Goal: Task Accomplishment & Management: Manage account settings

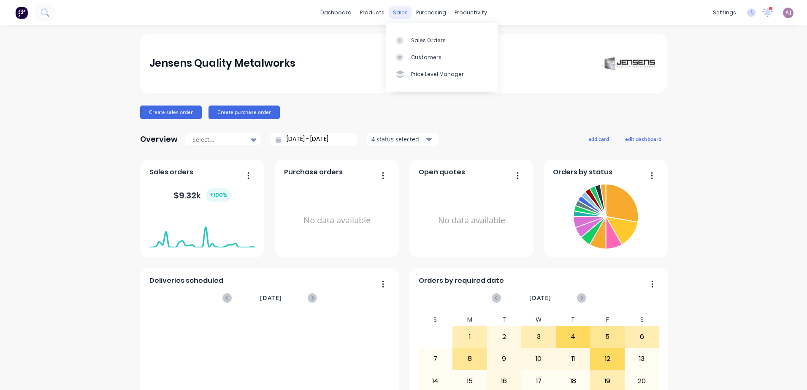
click at [391, 13] on div "sales" at bounding box center [400, 12] width 23 height 13
click at [413, 37] on div "Sales Orders" at bounding box center [428, 41] width 35 height 8
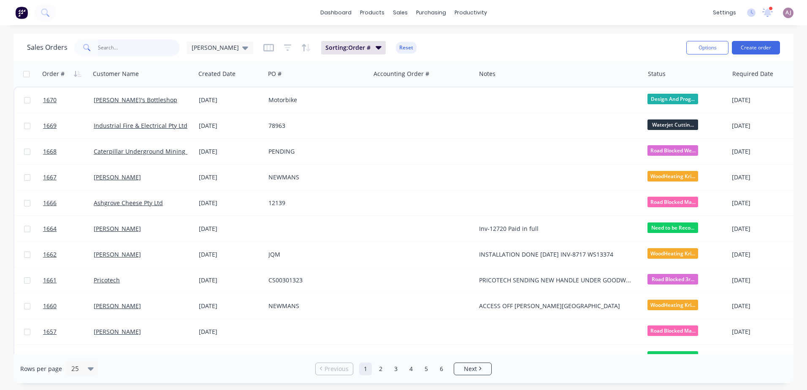
click at [130, 52] on input "text" at bounding box center [139, 47] width 82 height 17
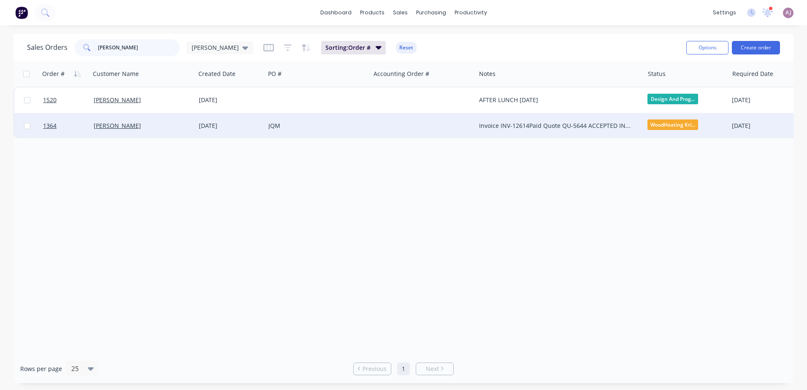
type input "[PERSON_NAME]"
click at [117, 121] on div "[PERSON_NAME]" at bounding box center [142, 125] width 105 height 25
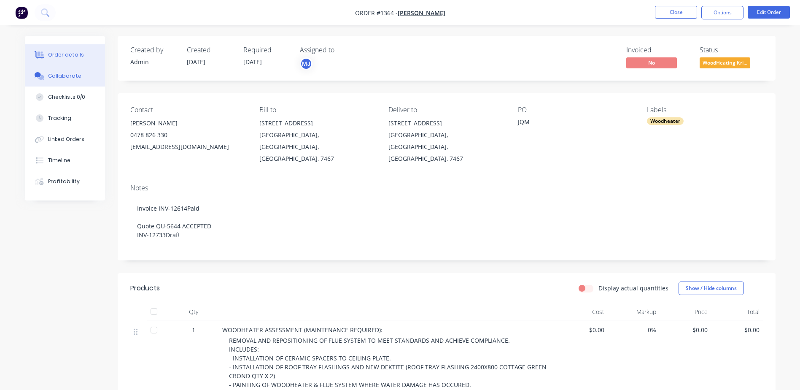
click at [79, 70] on button "Collaborate" at bounding box center [65, 75] width 80 height 21
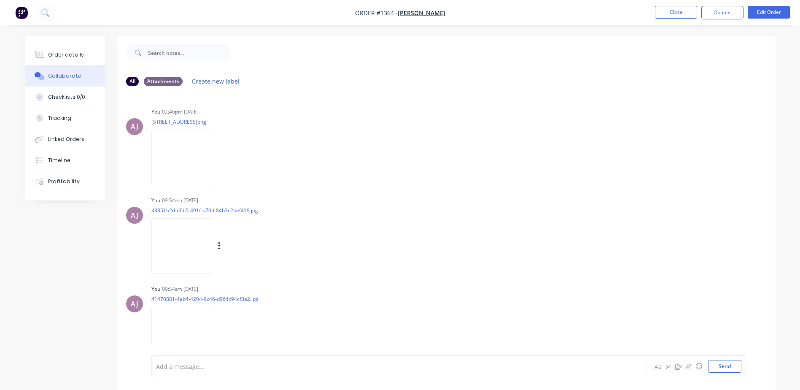
click at [192, 237] on img at bounding box center [181, 245] width 61 height 55
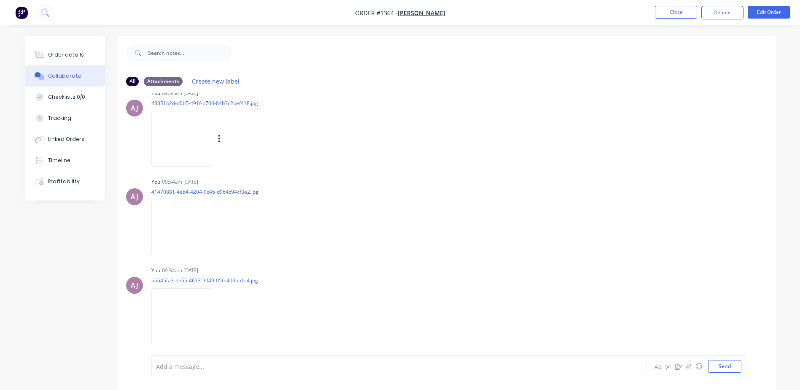
scroll to position [169, 0]
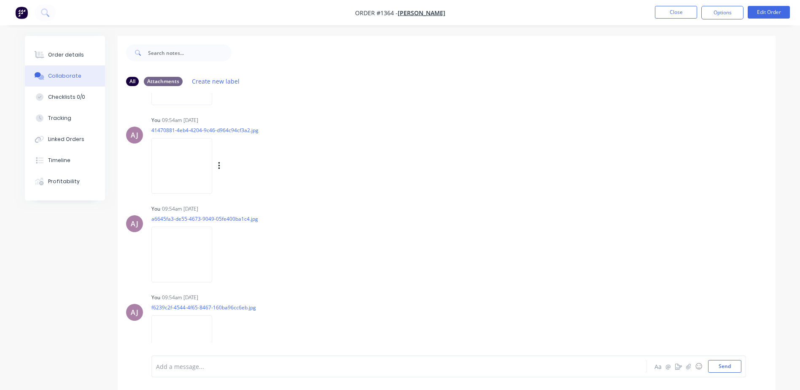
click at [187, 181] on img at bounding box center [181, 165] width 61 height 55
click at [191, 253] on img at bounding box center [181, 254] width 61 height 55
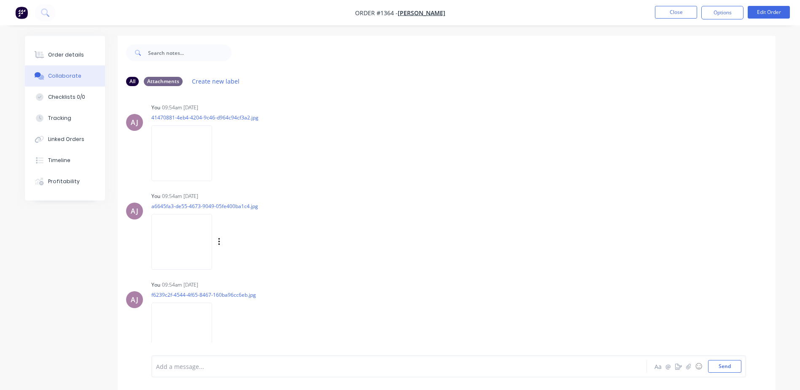
scroll to position [188, 0]
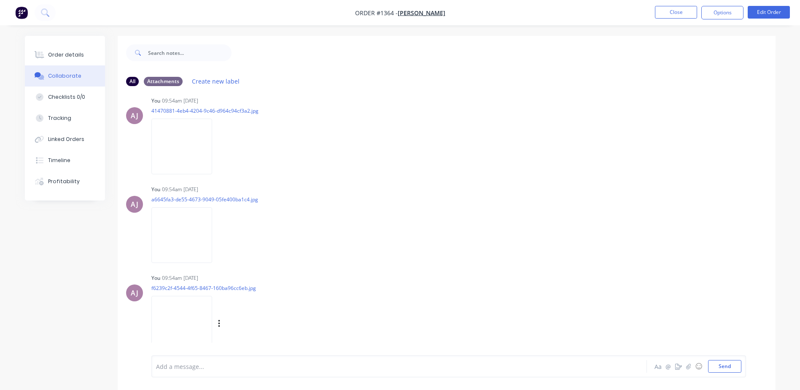
click at [188, 318] on img at bounding box center [181, 323] width 61 height 55
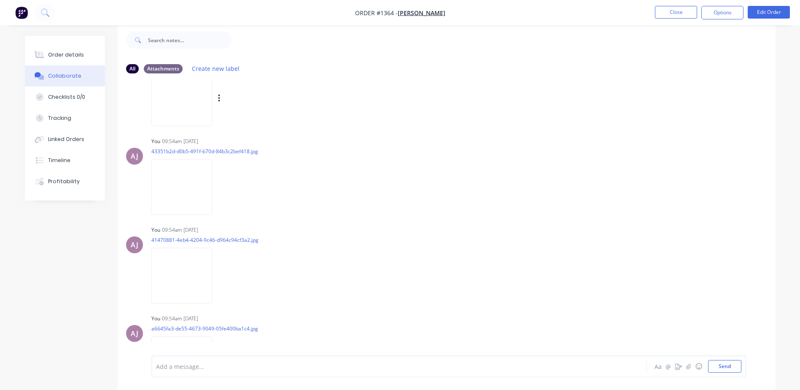
scroll to position [0, 0]
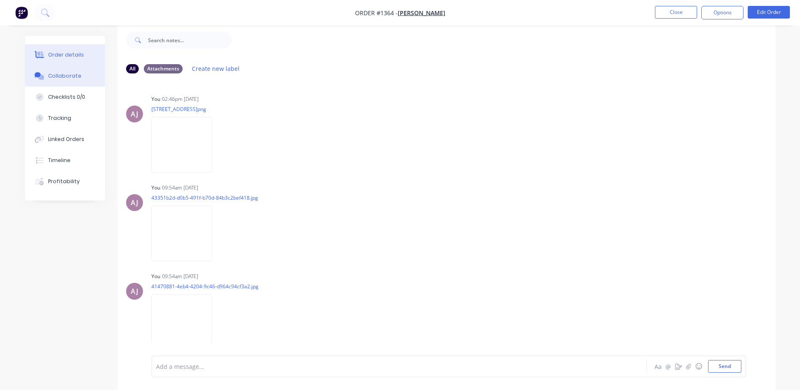
click at [70, 57] on div "Order details" at bounding box center [66, 55] width 36 height 8
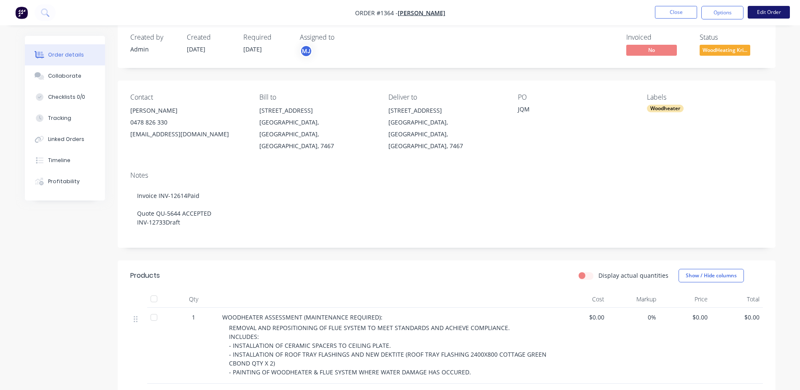
click at [760, 12] on button "Edit Order" at bounding box center [769, 12] width 42 height 13
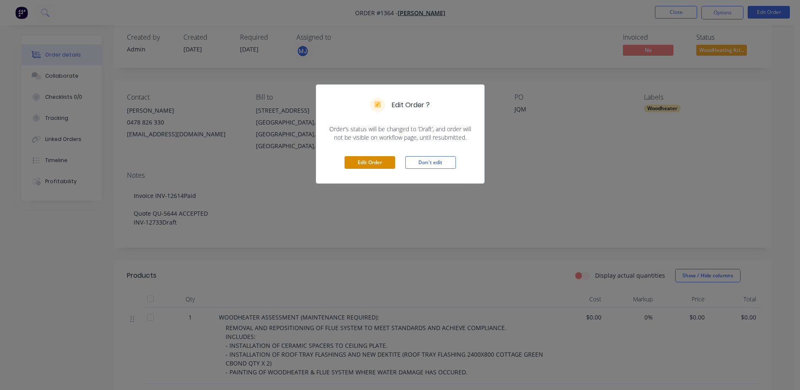
click at [376, 166] on button "Edit Order" at bounding box center [370, 162] width 51 height 13
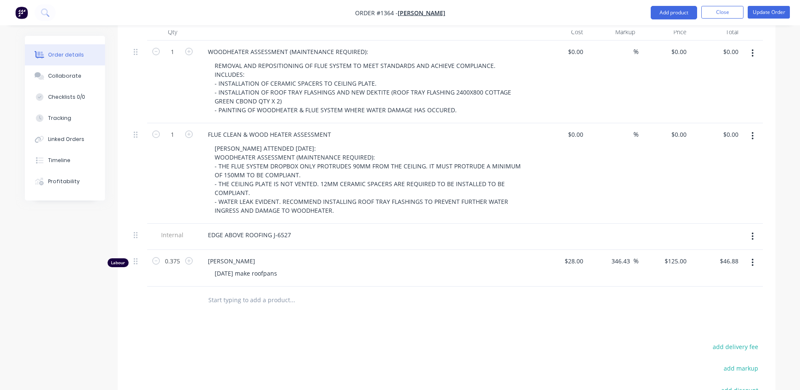
scroll to position [409, 0]
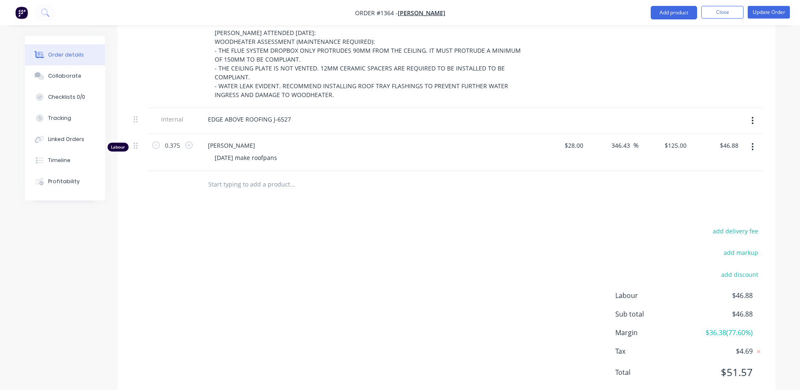
click at [260, 176] on input "text" at bounding box center [292, 184] width 169 height 17
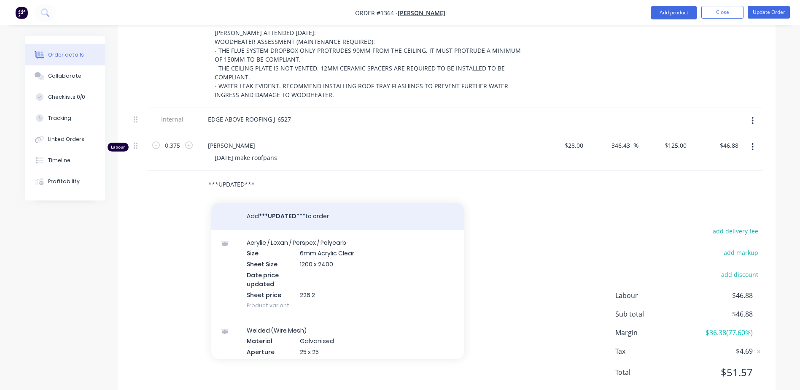
type input "***UPDATED***"
click at [288, 203] on button "Add ***UPDATED*** to order" at bounding box center [337, 216] width 253 height 27
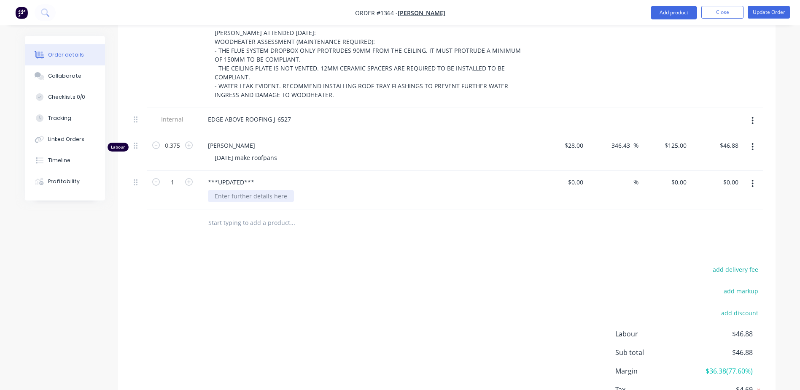
click at [261, 190] on div at bounding box center [251, 196] width 86 height 12
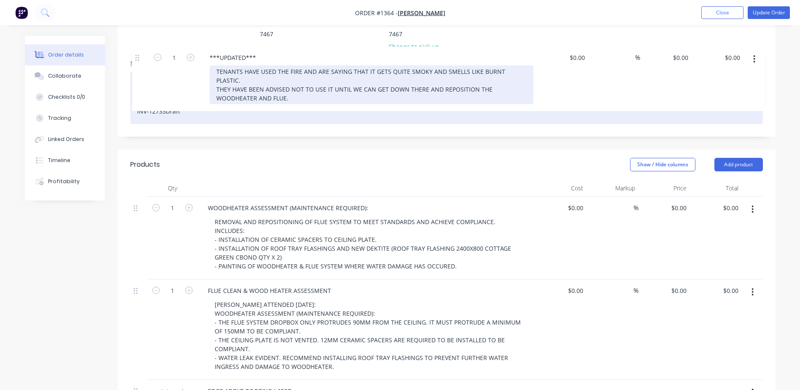
scroll to position [122, 0]
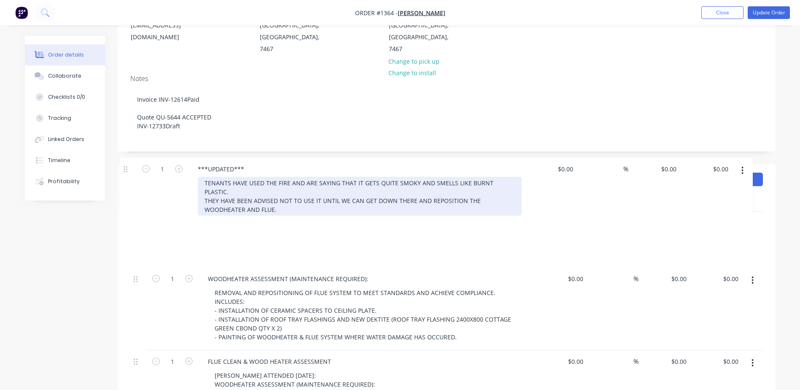
drag, startPoint x: 136, startPoint y: 158, endPoint x: 126, endPoint y: 164, distance: 11.6
click at [126, 164] on div "Products Show / Hide columns Add product Qty Cost Markup Price Total 1 WOODHEAT…" at bounding box center [447, 352] width 658 height 377
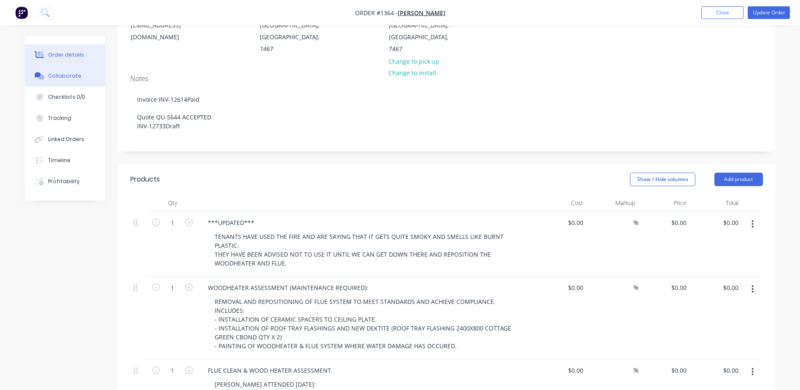
click at [70, 78] on div "Collaborate" at bounding box center [64, 76] width 33 height 8
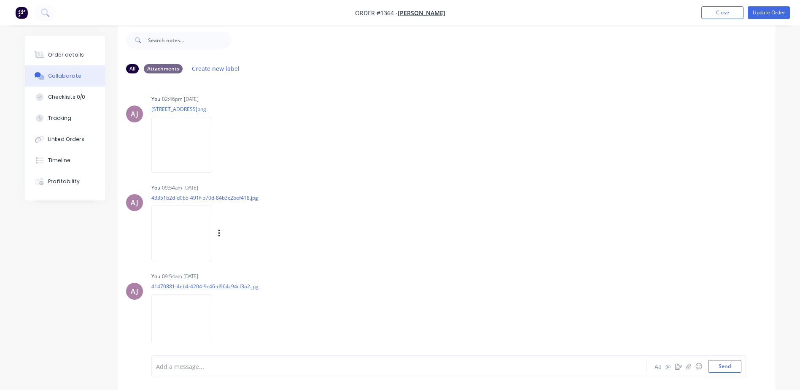
click at [185, 242] on img at bounding box center [181, 232] width 61 height 55
click at [61, 56] on div "Order details" at bounding box center [66, 55] width 36 height 8
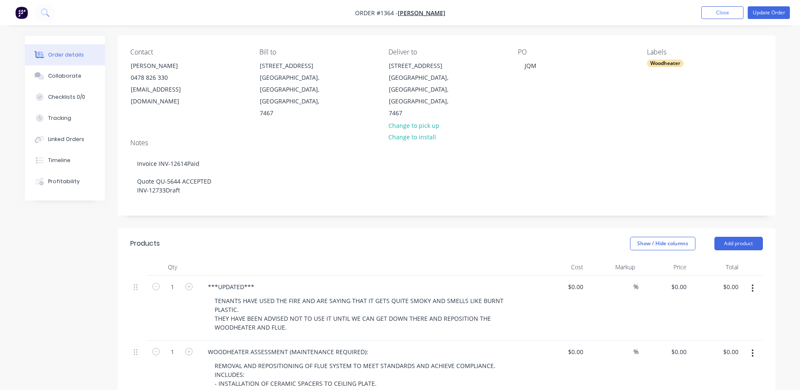
scroll to position [181, 0]
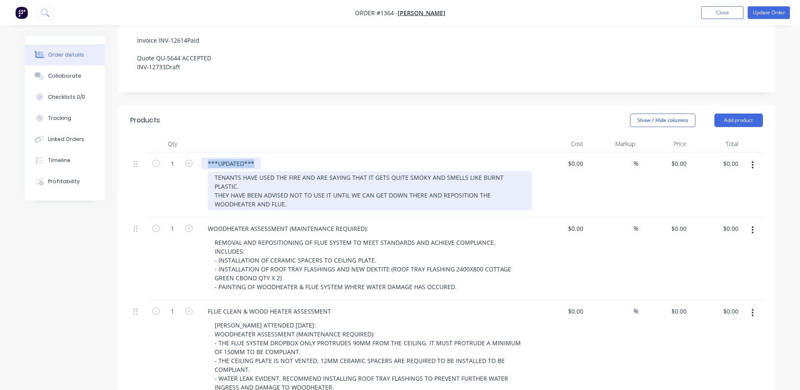
drag, startPoint x: 208, startPoint y: 140, endPoint x: 292, endPoint y: 175, distance: 91.0
click at [292, 175] on div "***UPDATED*** TENANTS HAVE USED THE FIRE AND ARE SAYING THAT IT GETS QUITE SMOK…" at bounding box center [367, 184] width 338 height 65
copy div "***UPDATED***"
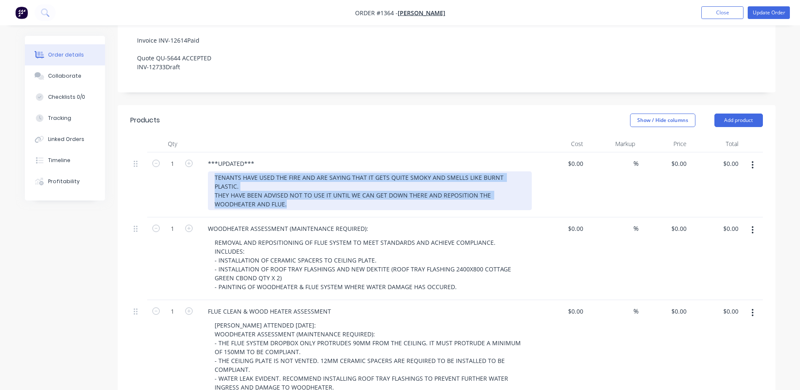
drag, startPoint x: 214, startPoint y: 155, endPoint x: 292, endPoint y: 168, distance: 79.2
click at [292, 171] on div "TENANTS HAVE USED THE FIRE AND ARE SAYING THAT IT GETS QUITE SMOKY AND SMELLS L…" at bounding box center [370, 190] width 324 height 39
copy div "TENANTS HAVE USED THE FIRE AND ARE SAYING THAT IT GETS QUITE SMOKY AND SMELLS L…"
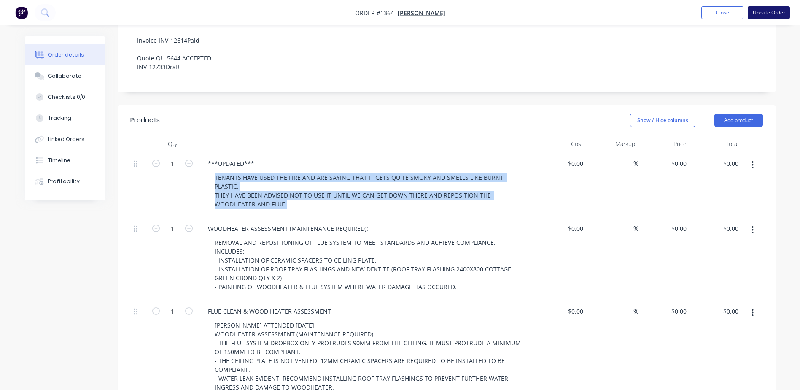
click at [760, 11] on button "Update Order" at bounding box center [769, 12] width 42 height 13
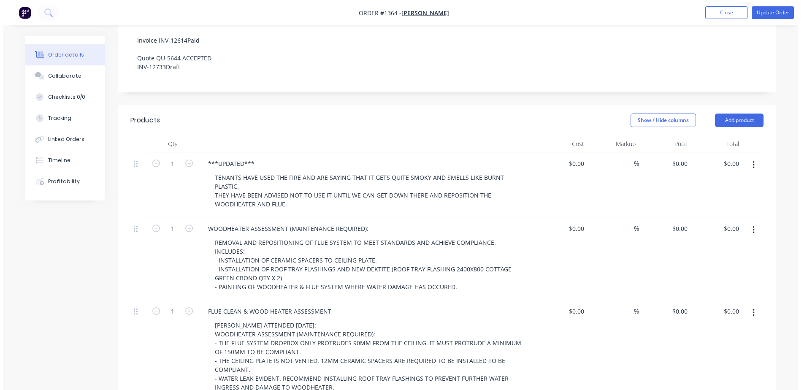
scroll to position [0, 0]
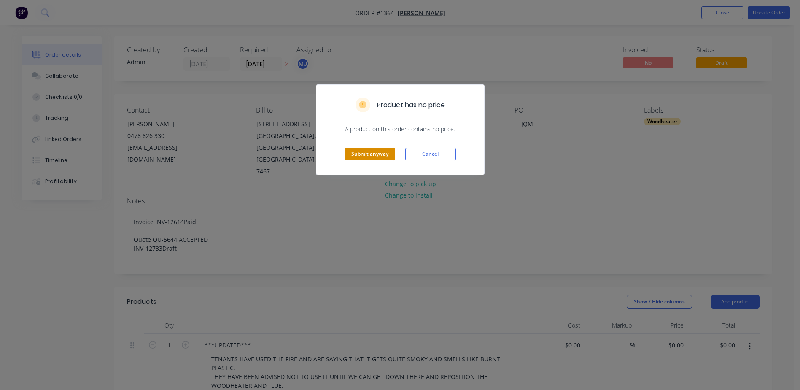
click at [380, 151] on button "Submit anyway" at bounding box center [370, 154] width 51 height 13
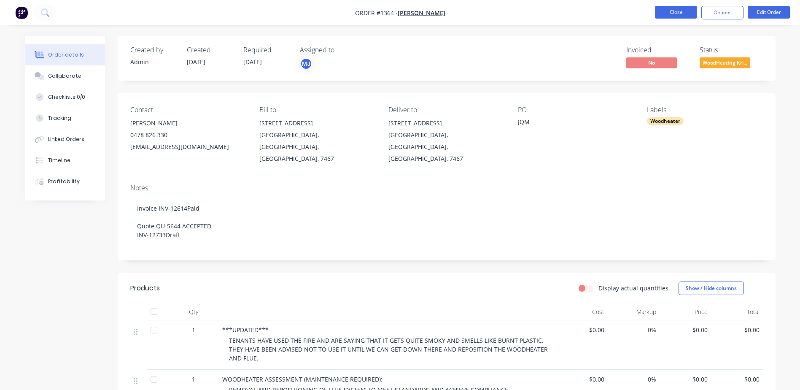
click at [675, 15] on button "Close" at bounding box center [676, 12] width 42 height 13
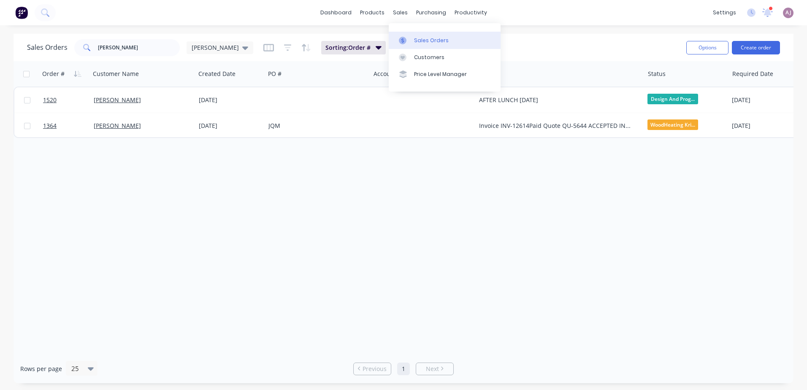
click at [413, 38] on link "Sales Orders" at bounding box center [445, 40] width 112 height 17
click at [419, 39] on div "Sales Orders" at bounding box center [431, 41] width 35 height 8
click at [110, 48] on input "[PERSON_NAME]" at bounding box center [139, 47] width 82 height 17
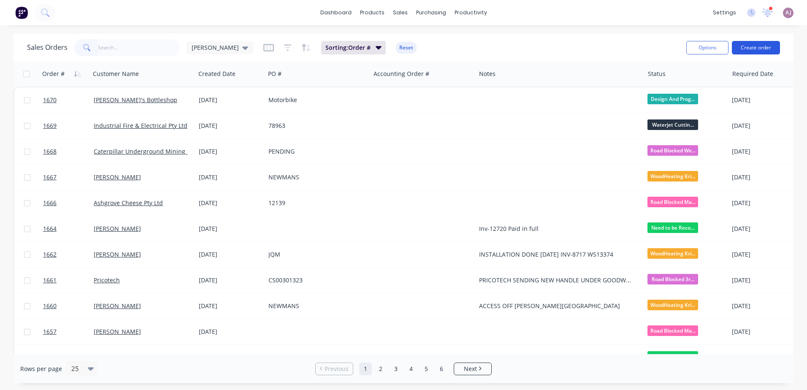
click at [761, 44] on button "Create order" at bounding box center [756, 48] width 48 height 14
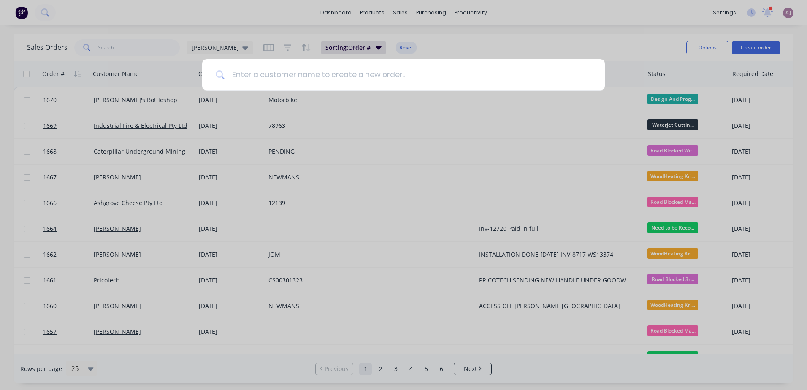
drag, startPoint x: 410, startPoint y: 1, endPoint x: 255, endPoint y: 76, distance: 171.9
click at [255, 76] on input at bounding box center [408, 75] width 366 height 32
paste input "Taylah Keys"
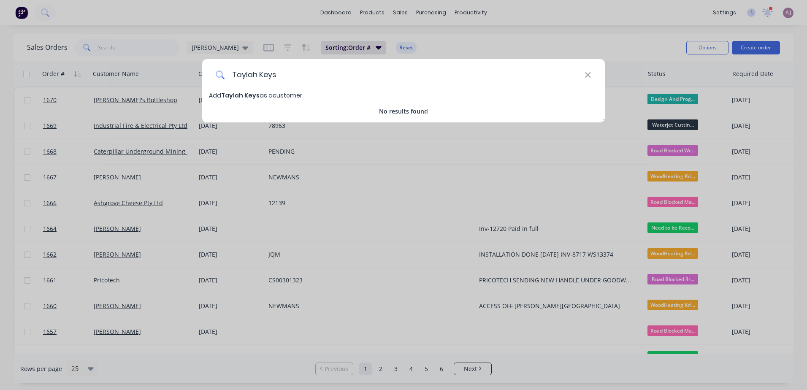
type input "Taylah Keys"
click at [238, 97] on span "Taylah Keys" at bounding box center [240, 95] width 38 height 8
select select "AU"
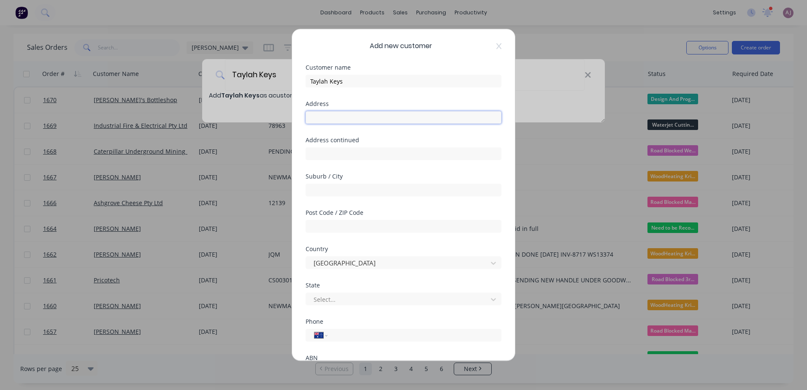
click at [324, 118] on input "text" at bounding box center [403, 117] width 196 height 13
paste input "[STREET_ADDRESS]"
type input "[STREET_ADDRESS]"
click at [338, 192] on input "text" at bounding box center [403, 190] width 196 height 13
paste input "Stowport"
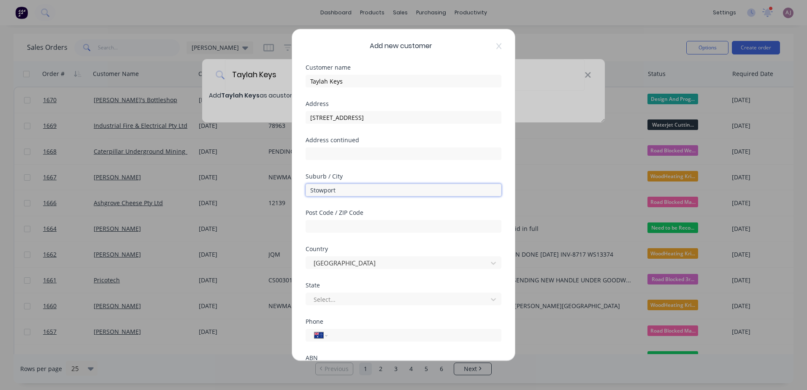
type input "Stowport"
type input "7320"
type input "Stowport"
click at [325, 225] on input "7320" at bounding box center [403, 226] width 196 height 13
type input "7321"
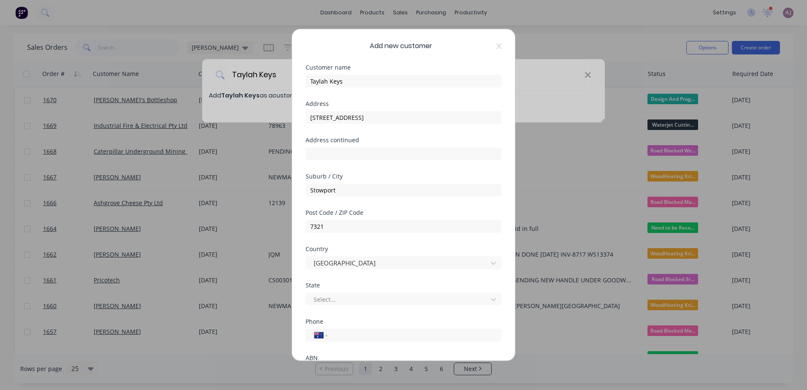
click at [422, 212] on div "Post Code / ZIP Code" at bounding box center [403, 213] width 196 height 6
click at [489, 299] on icon at bounding box center [493, 299] width 8 height 8
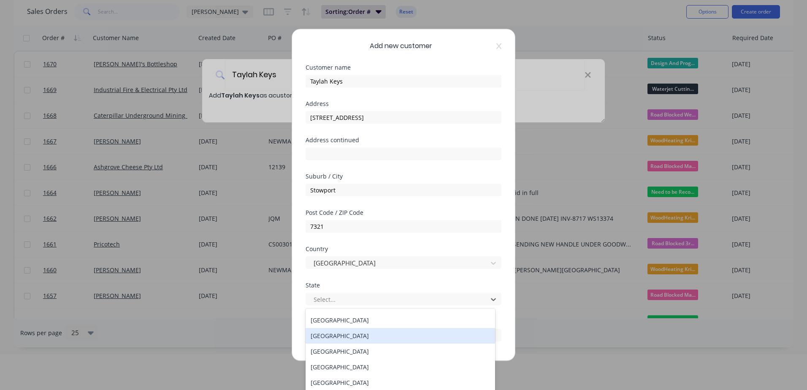
scroll to position [14, 0]
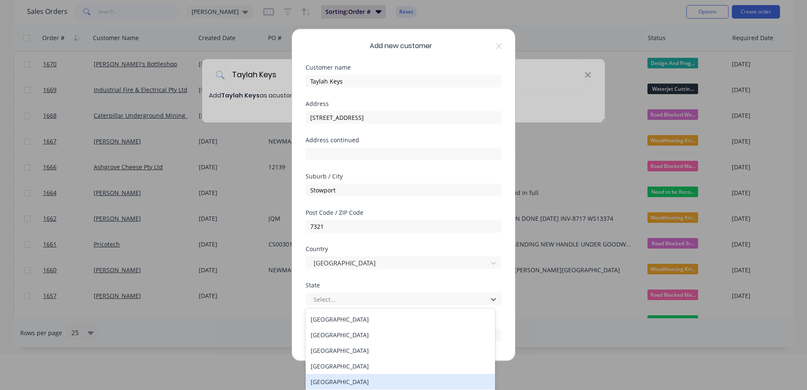
click at [354, 379] on div "[GEOGRAPHIC_DATA]" at bounding box center [399, 382] width 189 height 16
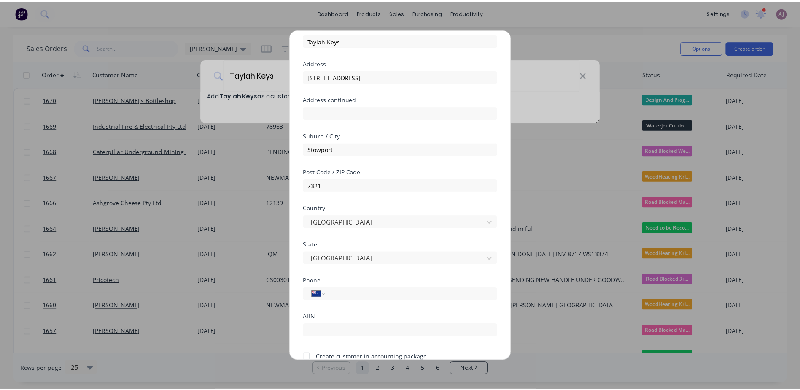
scroll to position [81, 0]
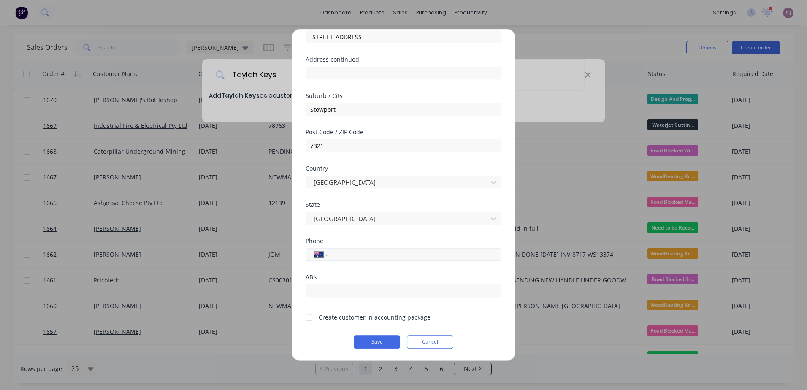
click at [343, 250] on input "tel" at bounding box center [412, 255] width 159 height 10
paste input "0474 472 851"
type input "0474 472 851"
click at [308, 318] on div at bounding box center [308, 317] width 17 height 17
click at [368, 338] on button "Save" at bounding box center [377, 342] width 46 height 14
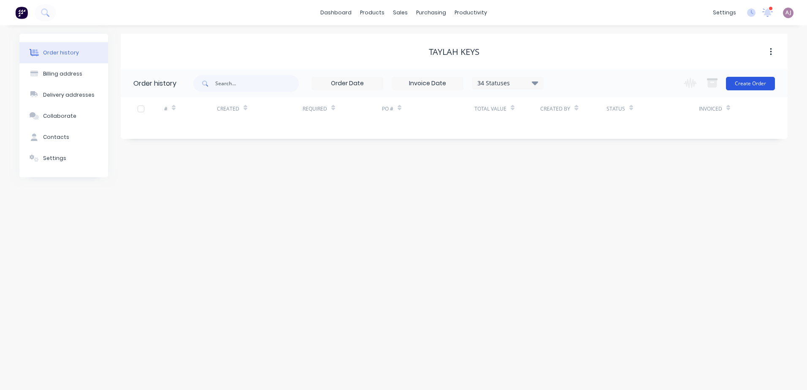
click at [748, 86] on button "Create Order" at bounding box center [750, 84] width 49 height 14
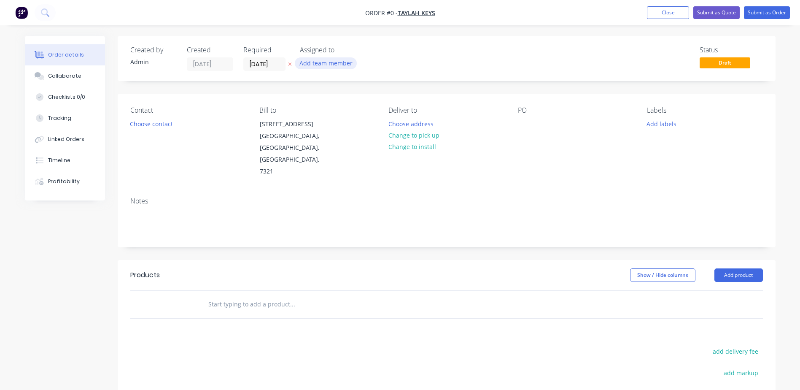
click at [336, 62] on button "Add team member" at bounding box center [326, 62] width 62 height 11
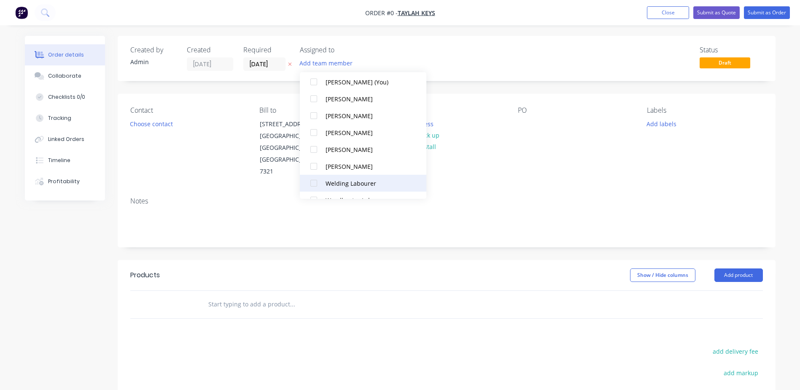
scroll to position [42, 0]
click at [313, 185] on div at bounding box center [313, 186] width 17 height 17
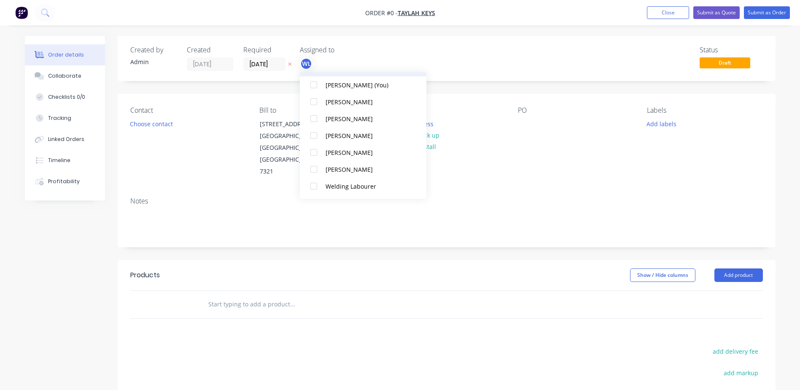
scroll to position [0, 0]
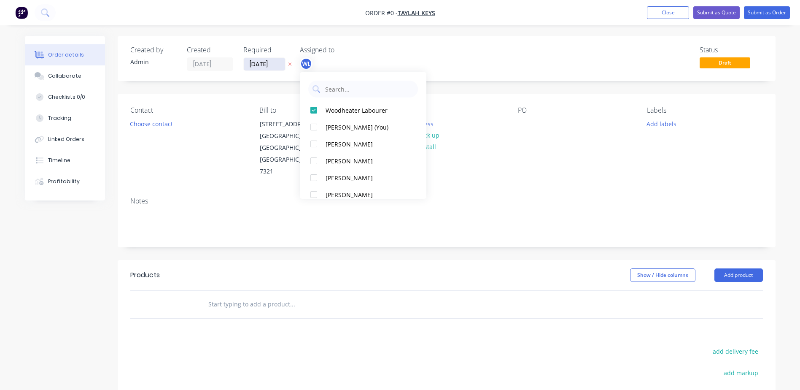
click at [275, 65] on div "Order details Collaborate Checklists 0/0 Tracking Linked Orders Timeline Profit…" at bounding box center [400, 285] width 768 height 498
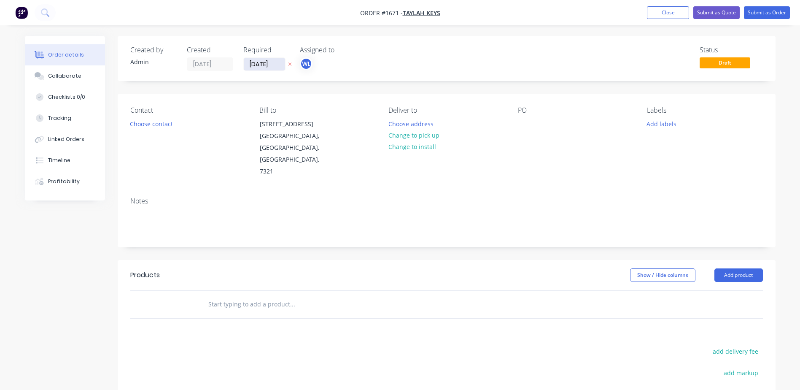
click at [275, 65] on input "[DATE]" at bounding box center [264, 64] width 41 height 13
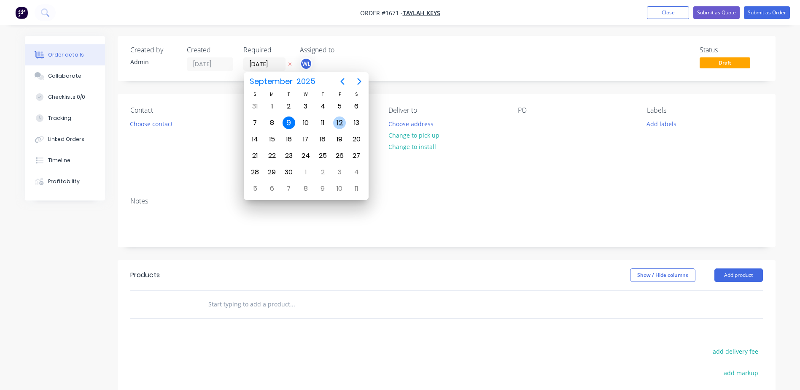
click at [338, 122] on div "12" at bounding box center [339, 122] width 13 height 13
type input "[DATE]"
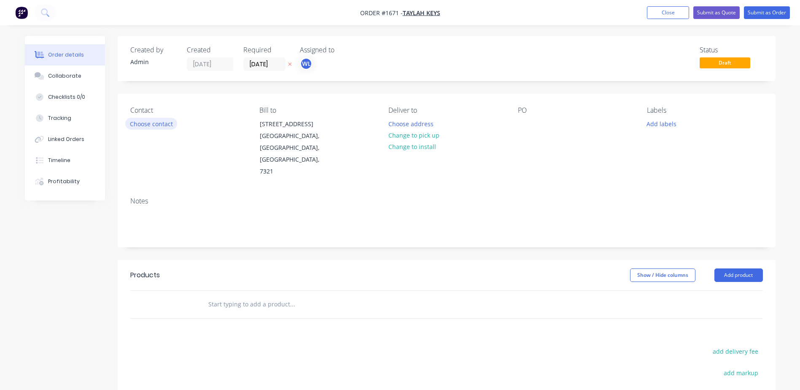
click at [150, 126] on button "Choose contact" at bounding box center [151, 123] width 52 height 11
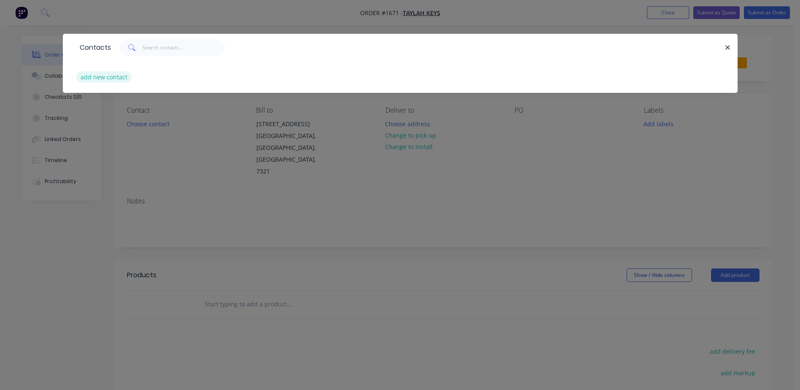
click at [117, 80] on button "add new contact" at bounding box center [104, 76] width 56 height 11
select select "AU"
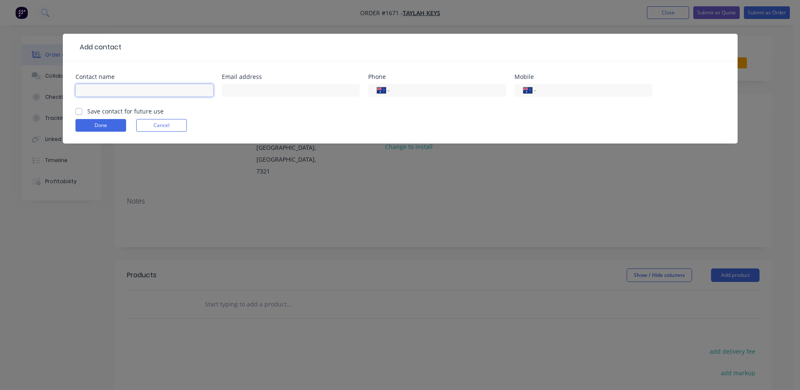
click at [91, 87] on input "text" at bounding box center [145, 90] width 138 height 13
paste input "Taylah Keys"
type input "Taylah Keys"
click at [248, 86] on input "text" at bounding box center [291, 90] width 138 height 13
paste input "[EMAIL_ADDRESS][DOMAIN_NAME]"
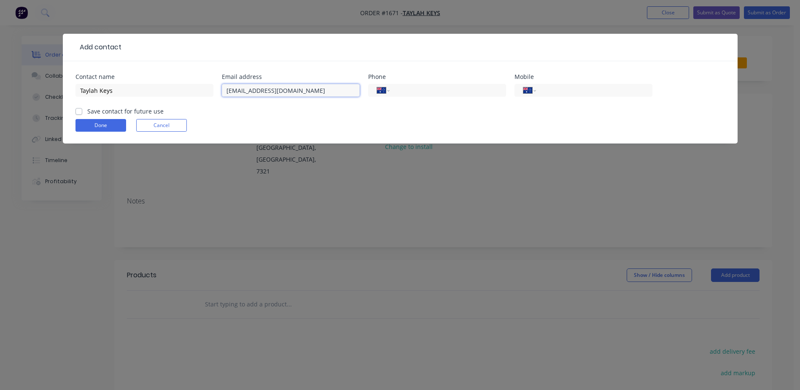
type input "[EMAIL_ADDRESS][DOMAIN_NAME]"
click at [548, 87] on input "tel" at bounding box center [592, 91] width 101 height 10
paste input "0474 472 851"
type input "0474 472 851"
click at [83, 113] on div "Save contact for future use" at bounding box center [120, 111] width 88 height 9
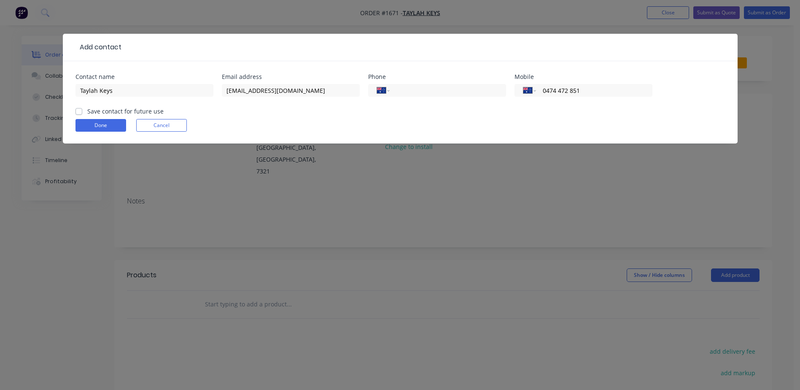
click at [87, 112] on label "Save contact for future use" at bounding box center [125, 111] width 76 height 9
click at [80, 112] on input "Save contact for future use" at bounding box center [79, 111] width 7 height 8
checkbox input "true"
click at [92, 120] on button "Done" at bounding box center [101, 125] width 51 height 13
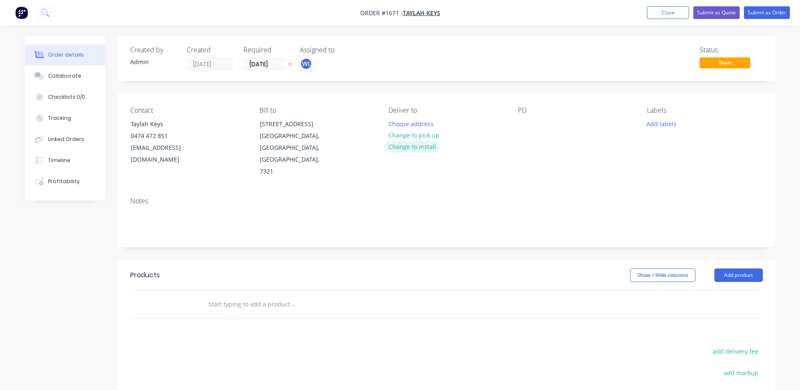
click at [402, 145] on button "Change to install" at bounding box center [412, 146] width 57 height 11
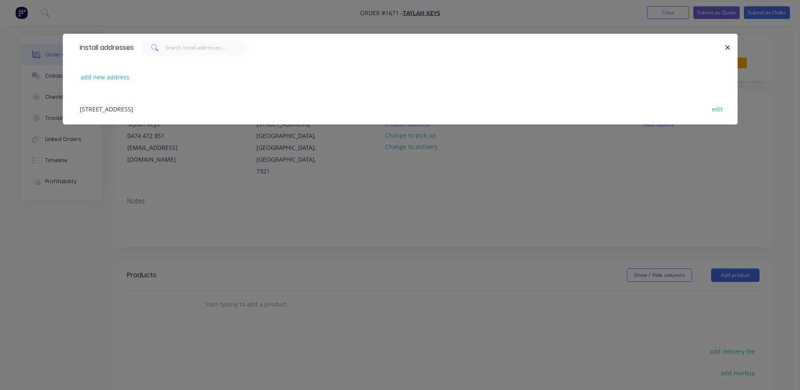
click at [123, 109] on div "[STREET_ADDRESS] edit" at bounding box center [401, 109] width 650 height 32
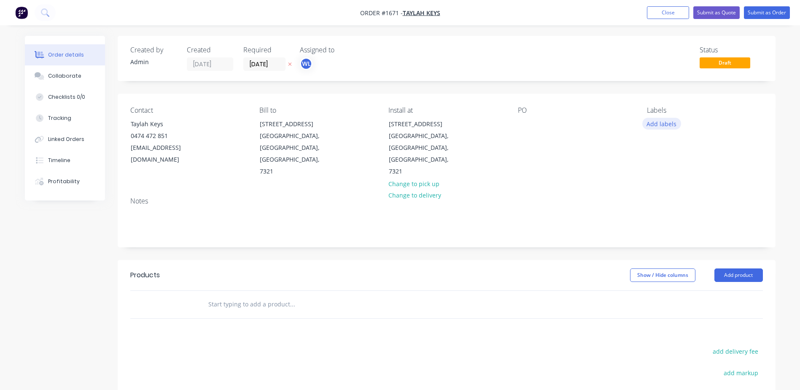
click at [662, 124] on button "Add labels" at bounding box center [662, 123] width 39 height 11
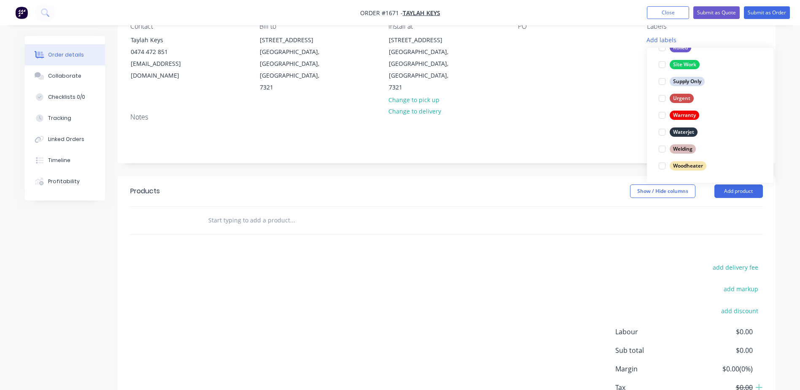
scroll to position [84, 0]
click at [663, 164] on div at bounding box center [662, 165] width 17 height 17
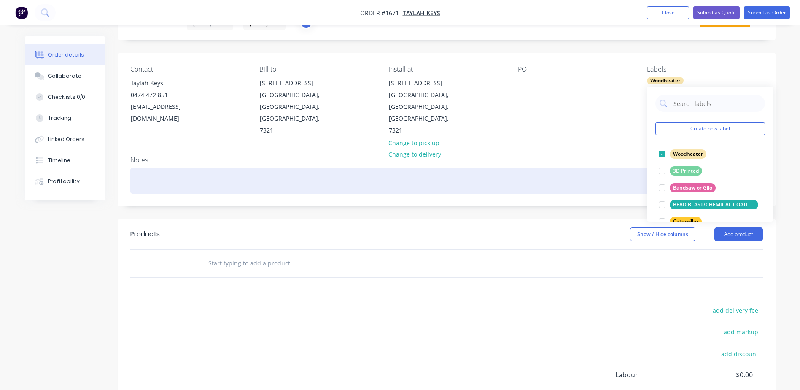
scroll to position [0, 0]
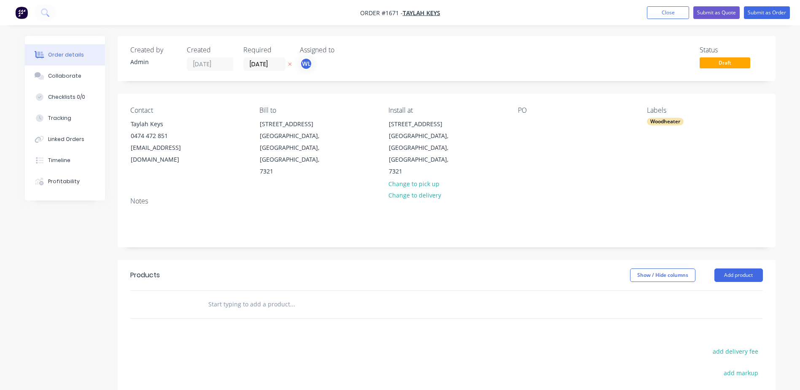
click at [266, 296] on input "text" at bounding box center [292, 304] width 169 height 17
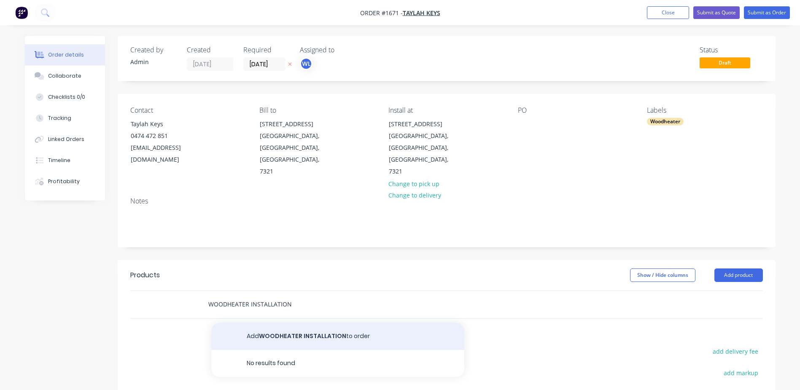
type input "WOODHEATER INSTALLATION"
click at [291, 323] on button "Add WOODHEATER INSTALLATION to order" at bounding box center [337, 336] width 253 height 27
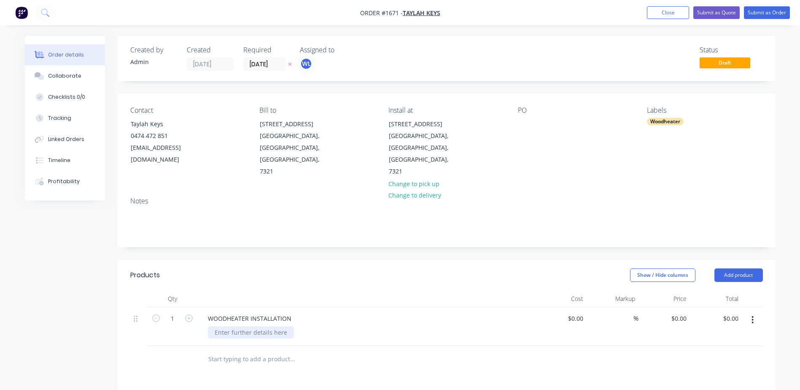
click at [254, 326] on div at bounding box center [251, 332] width 86 height 12
paste div
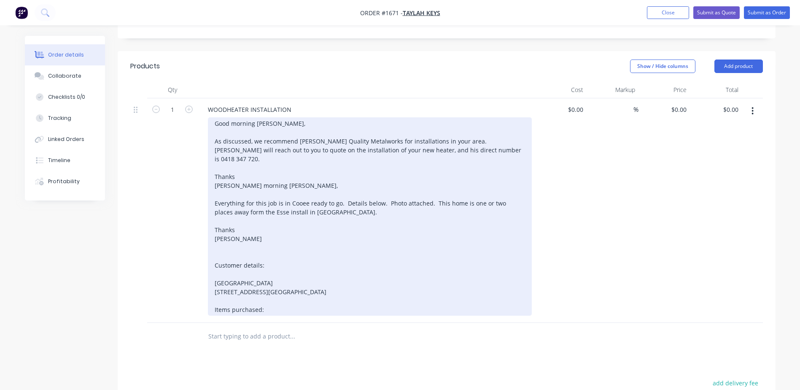
scroll to position [211, 0]
drag, startPoint x: 212, startPoint y: 300, endPoint x: 268, endPoint y: 300, distance: 55.7
click at [268, 300] on div "Good morning [PERSON_NAME], As discussed, we recommend [PERSON_NAME] Quality Me…" at bounding box center [370, 214] width 324 height 198
copy div "Items purchased:"
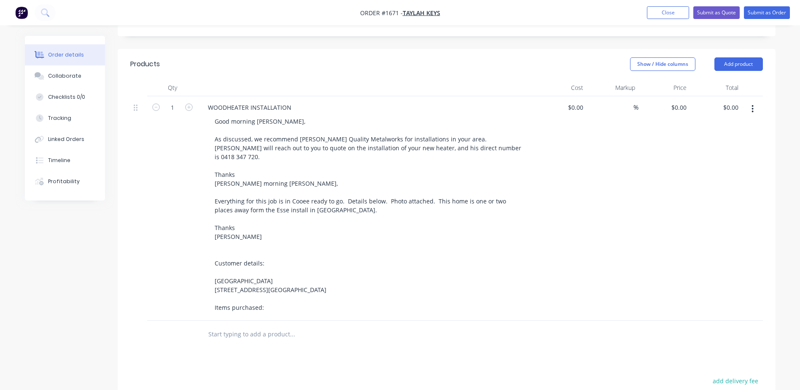
click at [253, 331] on input "text" at bounding box center [292, 334] width 169 height 17
paste input "Items purchased:"
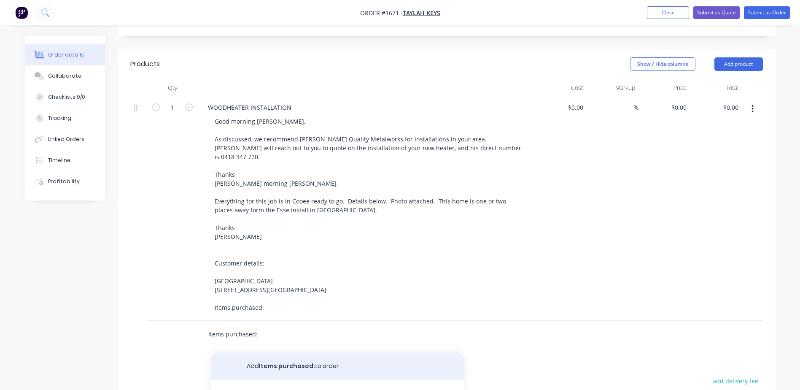
type input "Items purchased:"
click at [277, 354] on button "Add Items purchased: to order" at bounding box center [337, 366] width 253 height 27
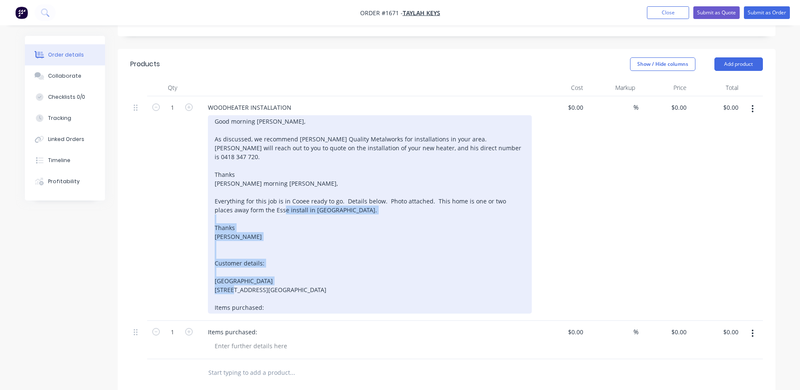
drag, startPoint x: 276, startPoint y: 303, endPoint x: 215, endPoint y: 212, distance: 110.0
click at [215, 212] on div "Good morning [PERSON_NAME], As discussed, we recommend [PERSON_NAME] Quality Me…" at bounding box center [370, 214] width 324 height 198
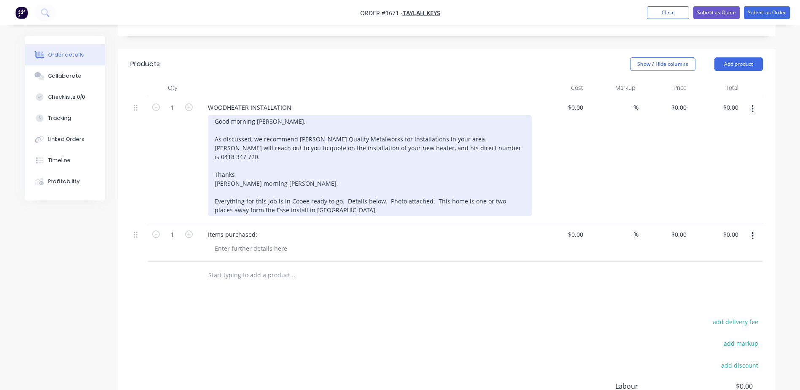
click at [239, 196] on div "Good morning [PERSON_NAME], As discussed, we recommend [PERSON_NAME] Quality Me…" at bounding box center [370, 165] width 324 height 101
drag, startPoint x: 304, startPoint y: 192, endPoint x: 257, endPoint y: 178, distance: 49.0
click at [257, 178] on div "Good morning [PERSON_NAME], As discussed, we recommend [PERSON_NAME] Quality Me…" at bounding box center [370, 165] width 324 height 101
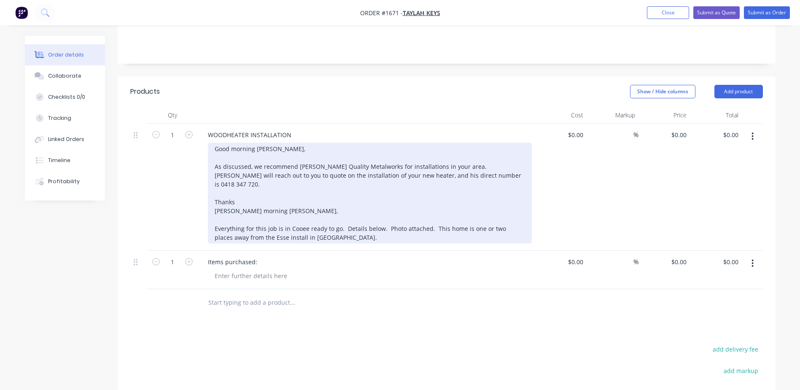
scroll to position [169, 0]
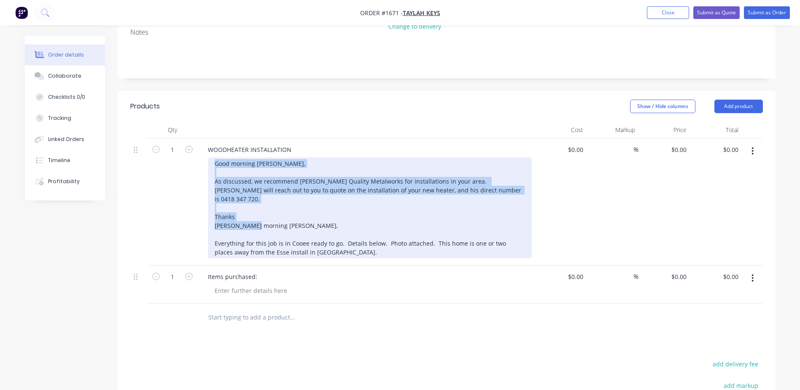
drag, startPoint x: 216, startPoint y: 221, endPoint x: 213, endPoint y: 141, distance: 80.2
click at [213, 157] on div "Good morning [PERSON_NAME], As discussed, we recommend [PERSON_NAME] Quality Me…" at bounding box center [370, 207] width 324 height 101
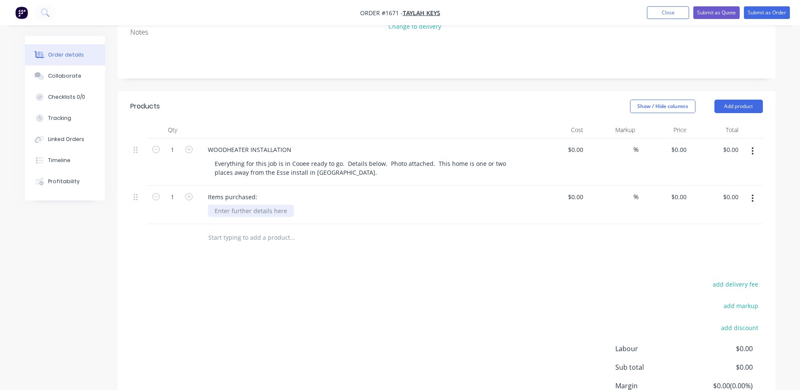
click at [224, 205] on div at bounding box center [251, 211] width 86 height 12
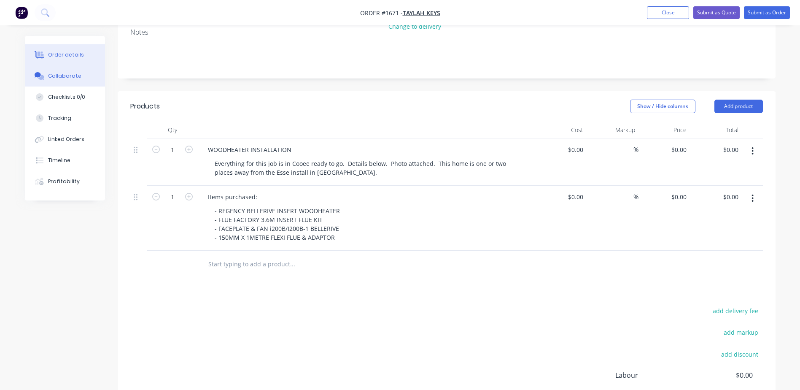
click at [63, 74] on div "Collaborate" at bounding box center [64, 76] width 33 height 8
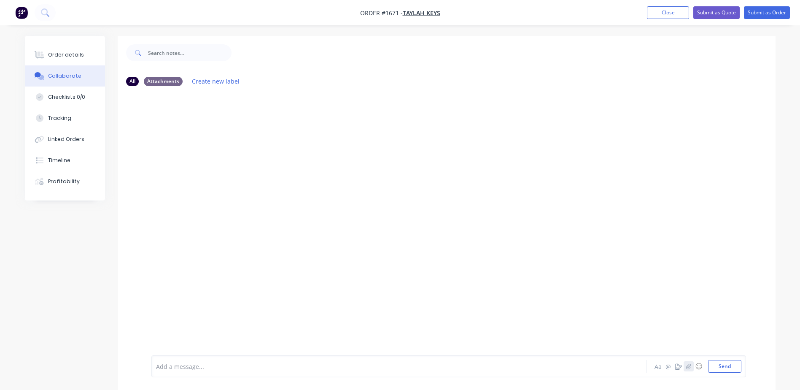
click at [685, 367] on button "button" at bounding box center [689, 366] width 10 height 10
click at [726, 365] on button "Send" at bounding box center [724, 366] width 33 height 13
click at [181, 157] on img at bounding box center [181, 157] width 61 height 55
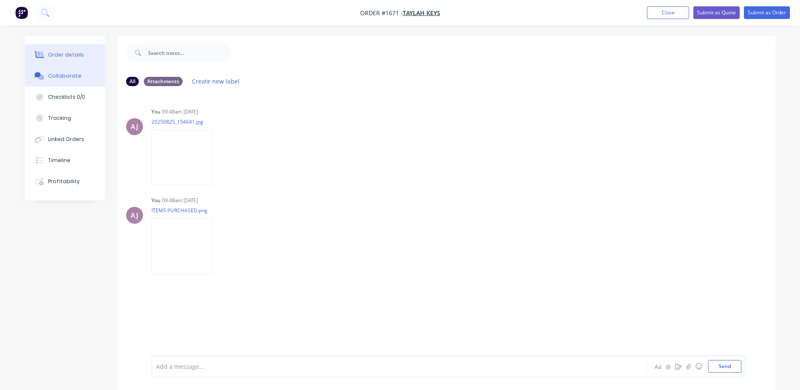
click at [69, 52] on div "Order details" at bounding box center [66, 55] width 36 height 8
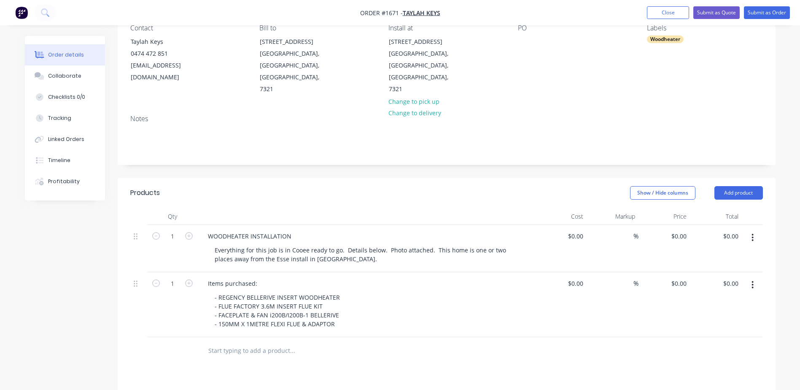
scroll to position [84, 0]
click at [228, 340] on input "text" at bounding box center [292, 348] width 169 height 17
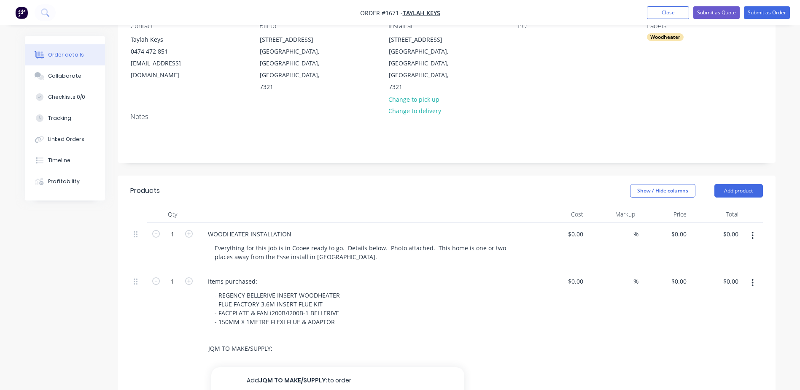
type input "JQM TO MAKE/SUPPLY:"
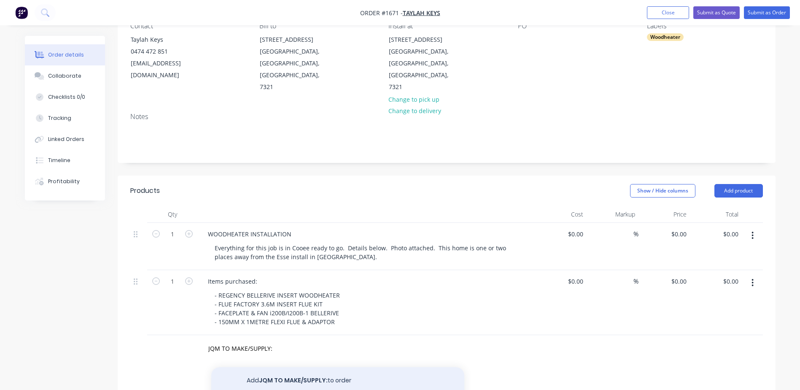
click at [284, 367] on button "Add JQM TO MAKE/SUPPLY: to order" at bounding box center [337, 380] width 253 height 27
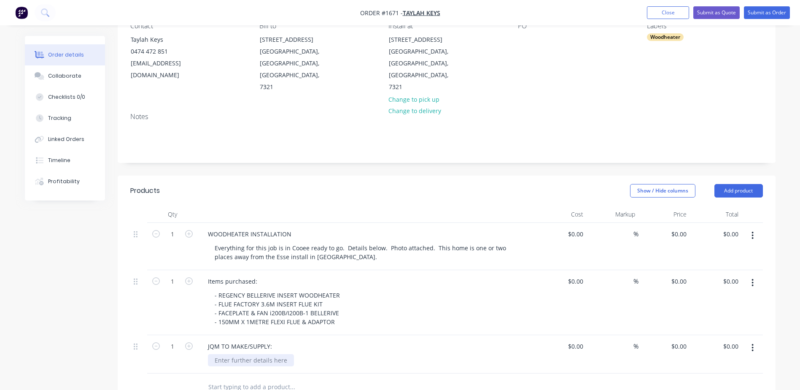
click at [249, 354] on div at bounding box center [251, 360] width 86 height 12
click at [270, 354] on div "- CHIMNEY COVER - CUSTOM SURROUND" at bounding box center [246, 364] width 77 height 21
click at [277, 354] on div "- CHIMNEY COVER? - CUSTOM SURROUND" at bounding box center [246, 364] width 77 height 21
click at [242, 387] on input "text" at bounding box center [292, 395] width 169 height 17
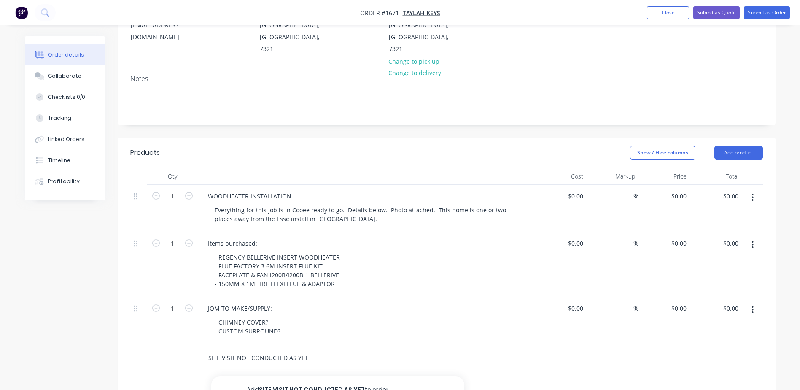
scroll to position [211, 0]
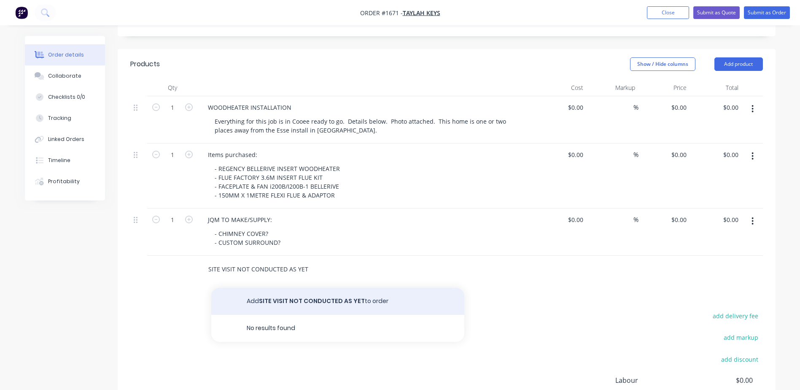
type input "SITE VISIT NOT CONDUCTED AS YET"
click at [263, 288] on button "Add SITE VISIT NOT CONDUCTED AS YET to order" at bounding box center [337, 301] width 253 height 27
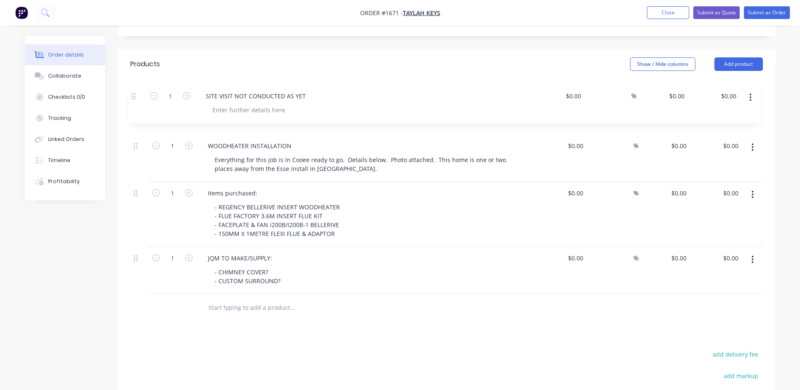
drag, startPoint x: 139, startPoint y: 244, endPoint x: 138, endPoint y: 91, distance: 153.2
click at [138, 96] on div "1 WOODHEATER INSTALLATION Everything for this job is in [GEOGRAPHIC_DATA] ready…" at bounding box center [446, 195] width 633 height 198
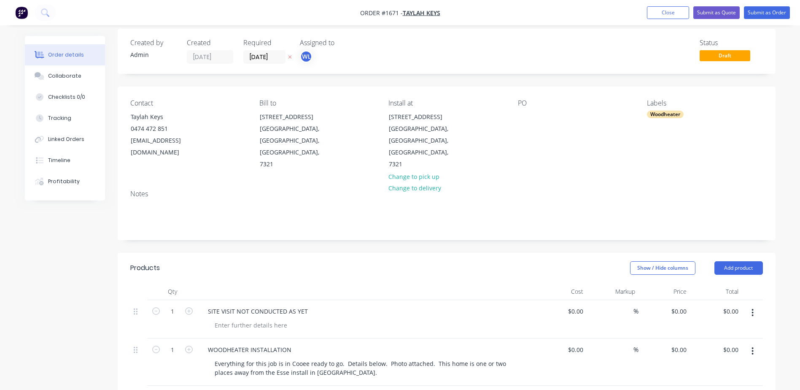
scroll to position [0, 0]
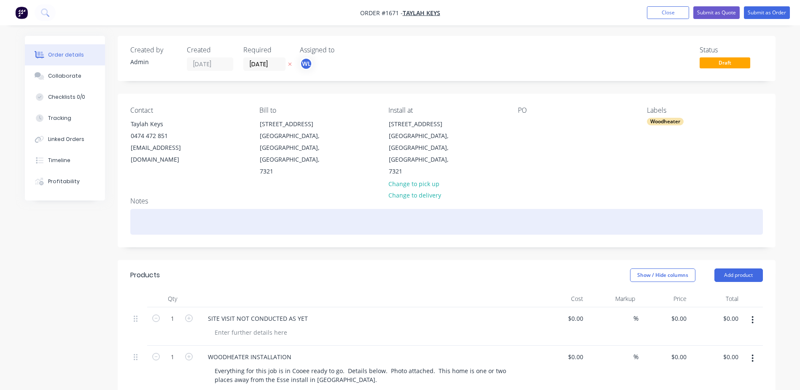
click at [152, 209] on div at bounding box center [446, 222] width 633 height 26
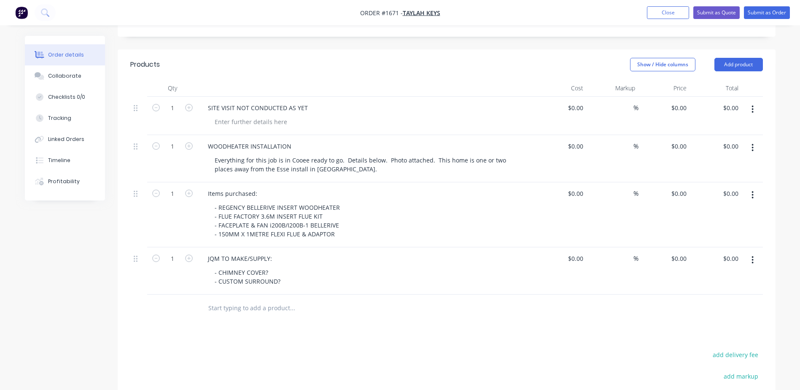
scroll to position [211, 0]
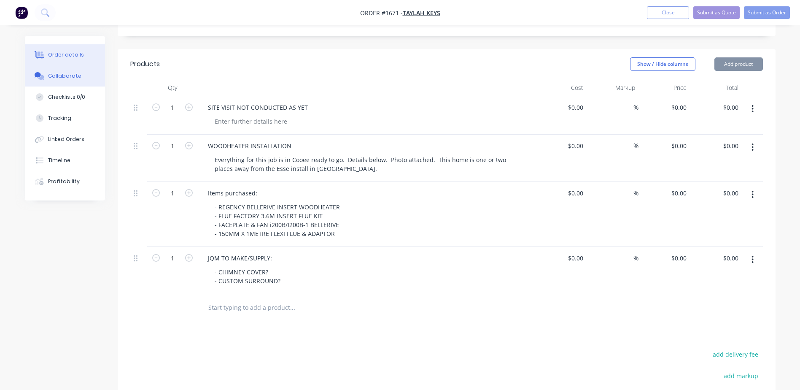
click at [49, 76] on div "Collaborate" at bounding box center [64, 76] width 33 height 8
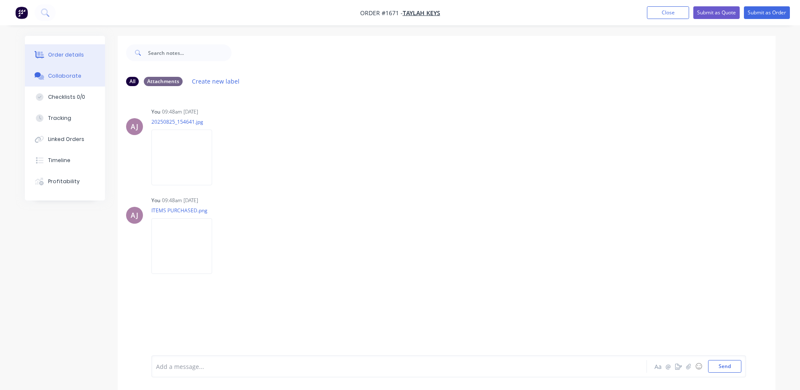
click at [65, 54] on div "Order details" at bounding box center [66, 55] width 36 height 8
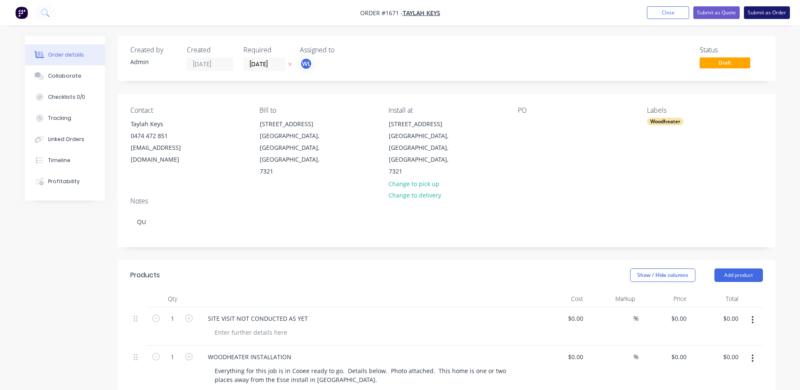
click at [759, 8] on button "Submit as Order" at bounding box center [767, 12] width 46 height 13
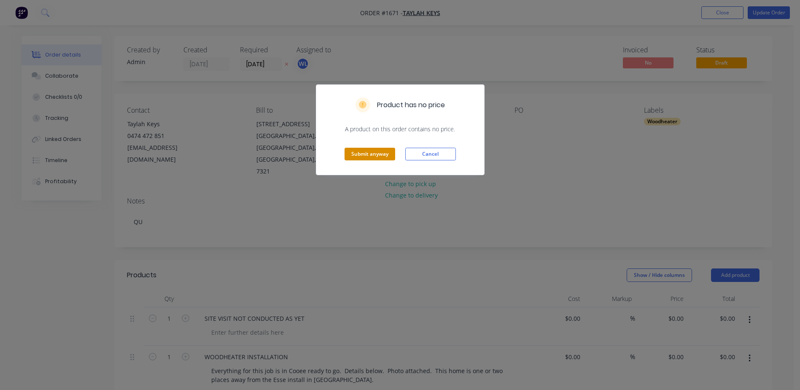
click at [358, 152] on button "Submit anyway" at bounding box center [370, 154] width 51 height 13
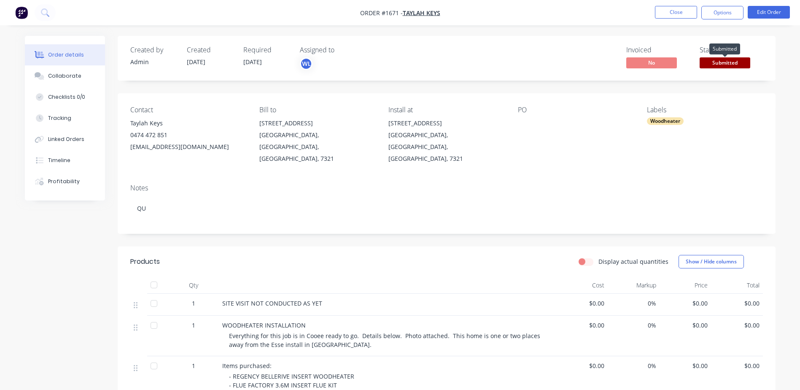
click at [713, 62] on span "Submitted" at bounding box center [725, 62] width 51 height 11
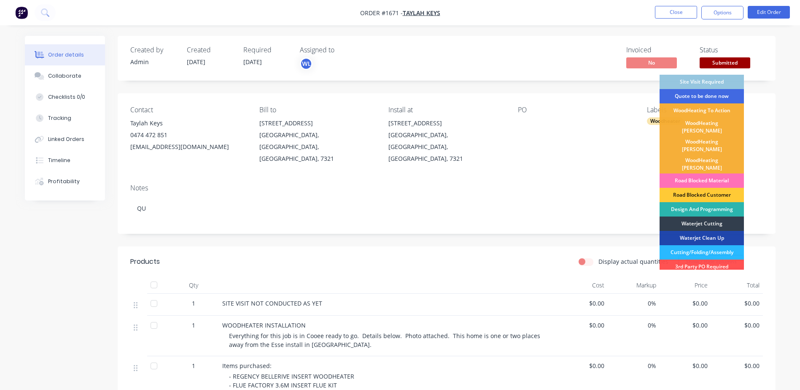
click at [697, 92] on div "Quote to be done now" at bounding box center [702, 96] width 84 height 14
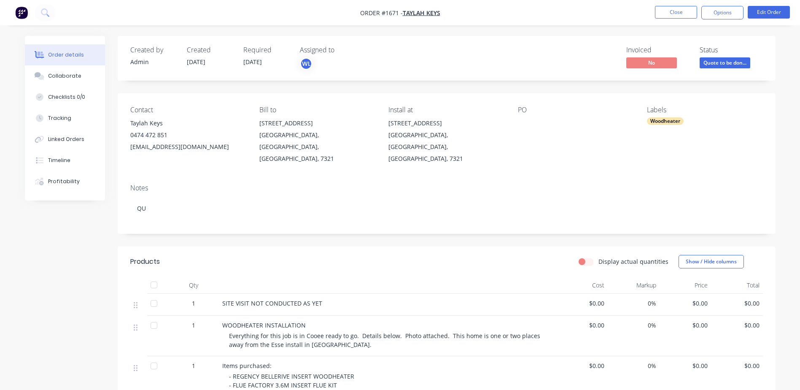
click at [132, 123] on div "Taylah Keys" at bounding box center [188, 123] width 116 height 12
copy div "Taylah Keys"
drag, startPoint x: 261, startPoint y: 121, endPoint x: 271, endPoint y: 128, distance: 12.3
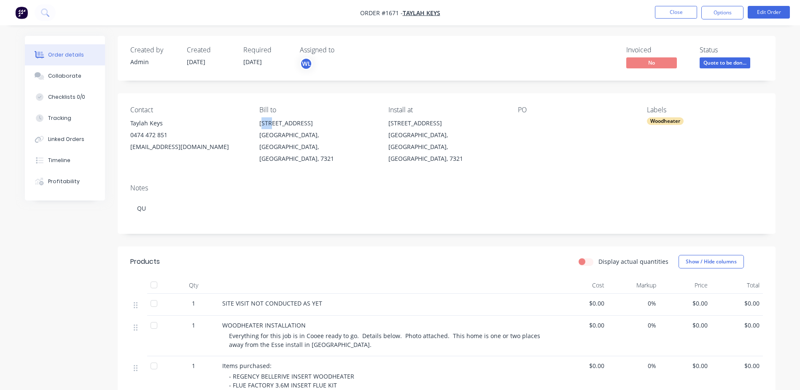
click at [271, 128] on div "[STREET_ADDRESS]" at bounding box center [317, 123] width 116 height 12
drag, startPoint x: 271, startPoint y: 128, endPoint x: 356, endPoint y: 144, distance: 87.1
click at [356, 144] on div "[STREET_ADDRESS]" at bounding box center [317, 140] width 116 height 47
copy div "[STREET_ADDRESS]"
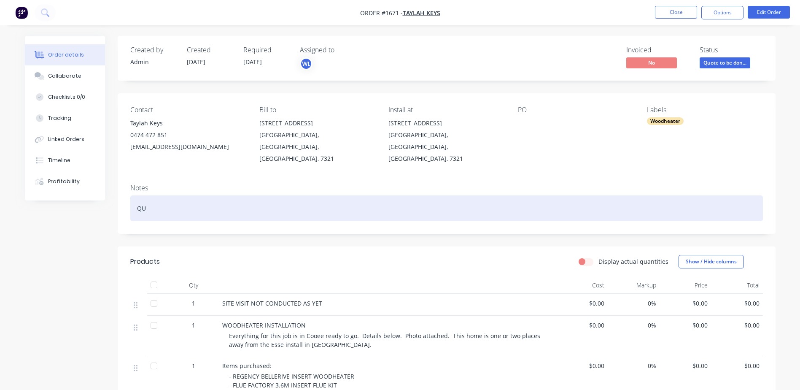
click at [140, 195] on div "QU" at bounding box center [446, 208] width 633 height 26
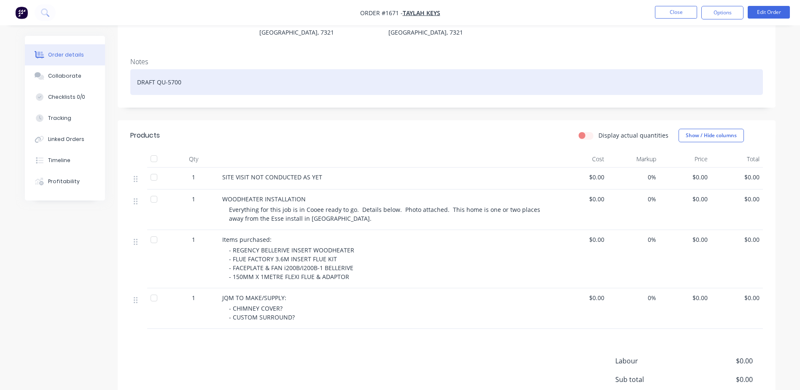
scroll to position [127, 0]
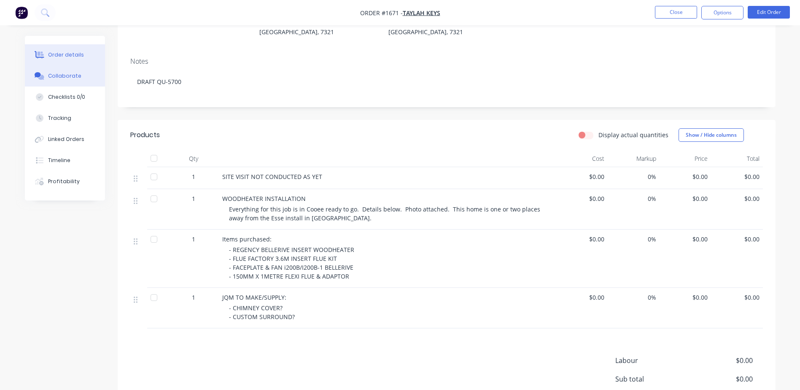
click at [60, 76] on div "Collaborate" at bounding box center [64, 76] width 33 height 8
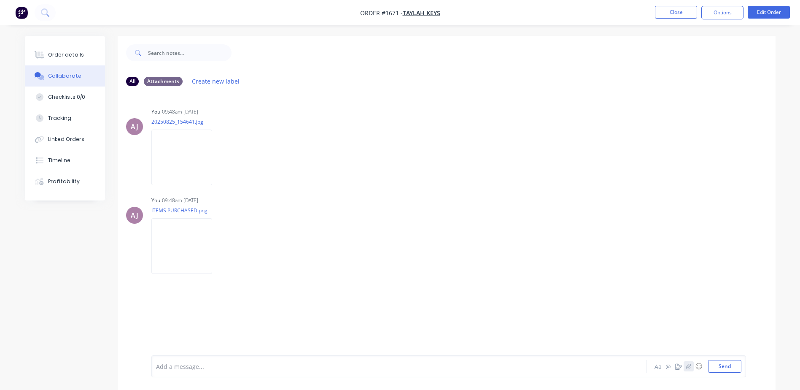
click at [687, 366] on icon "button" at bounding box center [688, 365] width 5 height 5
click at [724, 361] on button "Send" at bounding box center [724, 366] width 33 height 13
click at [62, 51] on button "Order details" at bounding box center [65, 54] width 80 height 21
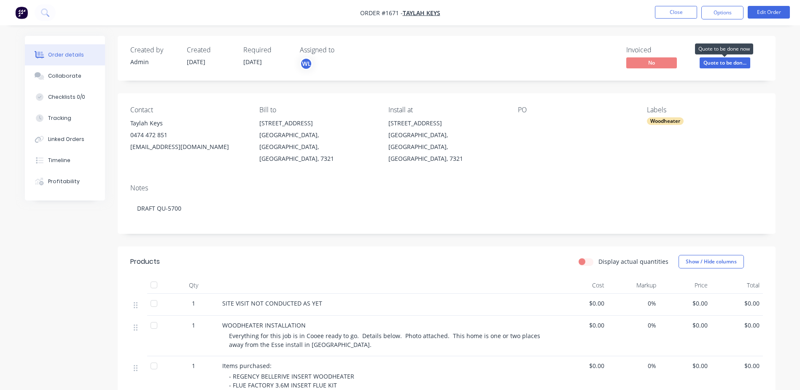
click at [715, 61] on span "Quote to be don..." at bounding box center [725, 62] width 51 height 11
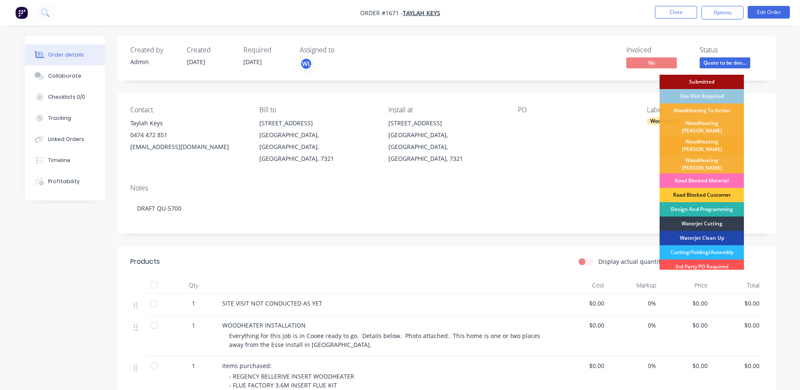
click at [701, 138] on div "WoodHeating [PERSON_NAME]" at bounding box center [702, 145] width 84 height 19
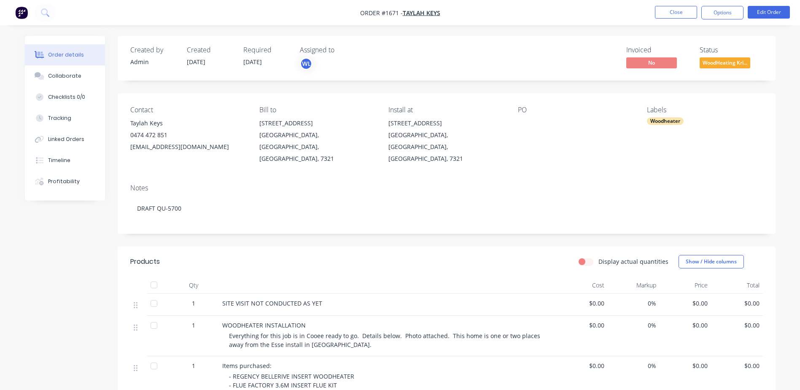
click at [523, 120] on div at bounding box center [570, 123] width 105 height 12
click at [767, 10] on button "Edit Order" at bounding box center [769, 12] width 42 height 13
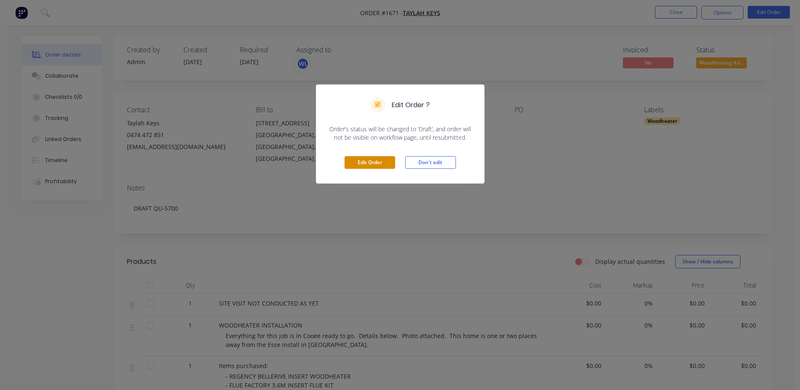
click at [378, 164] on button "Edit Order" at bounding box center [370, 162] width 51 height 13
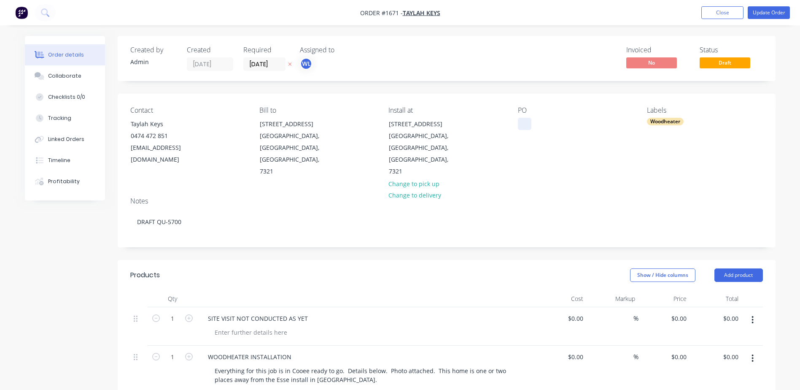
click at [521, 125] on div at bounding box center [525, 124] width 14 height 12
click at [73, 70] on button "Collaborate" at bounding box center [65, 75] width 80 height 21
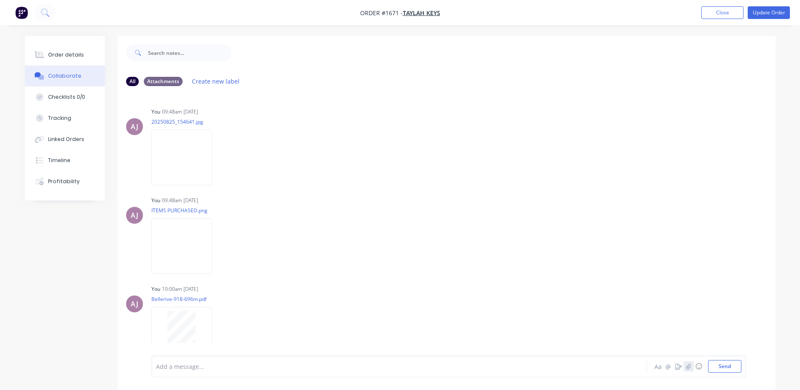
click at [691, 367] on icon "button" at bounding box center [688, 366] width 5 height 6
click at [716, 367] on button "Send" at bounding box center [724, 366] width 33 height 13
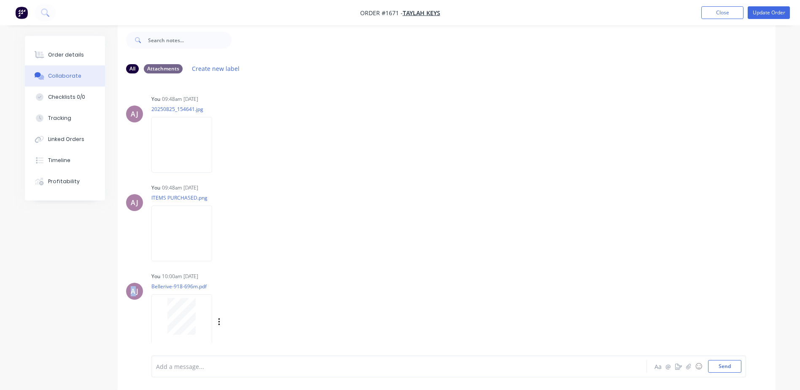
drag, startPoint x: 133, startPoint y: 292, endPoint x: 136, endPoint y: 276, distance: 15.6
click at [136, 276] on div "AJ You 10:00am [DATE] Bellerive-918-696m.pdf Labels Download Delete" at bounding box center [447, 308] width 658 height 76
drag, startPoint x: 136, startPoint y: 276, endPoint x: 131, endPoint y: 257, distance: 20.1
click at [131, 257] on div "AJ You 09:48am [DATE] ITEMS PURCHASED.png Labels Download Delete" at bounding box center [447, 219] width 658 height 76
click at [59, 52] on div "Order details" at bounding box center [66, 55] width 36 height 8
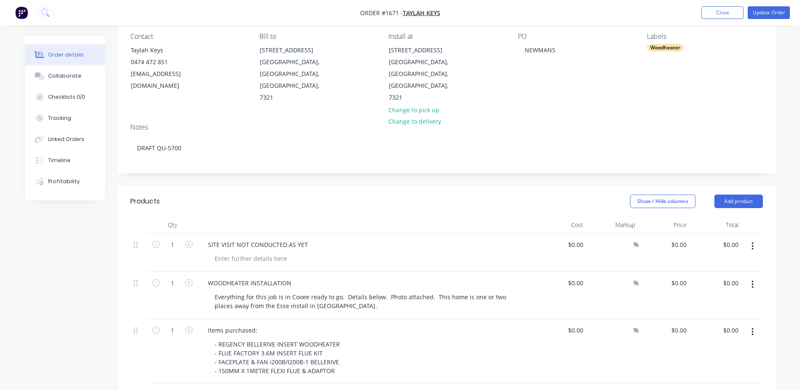
scroll to position [181, 0]
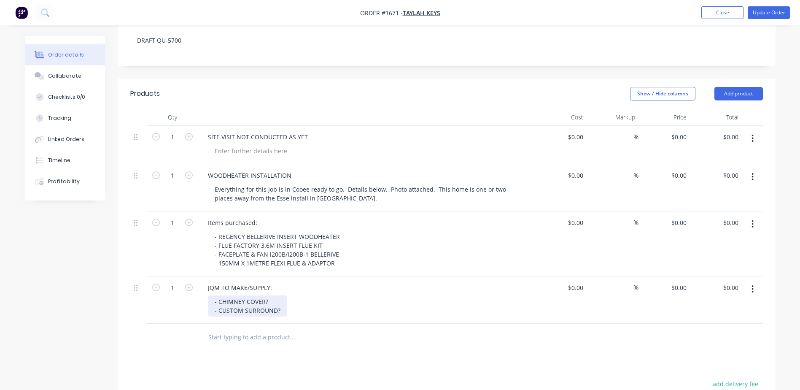
click at [282, 295] on div "- CHIMNEY COVER? - CUSTOM SURROUND?" at bounding box center [247, 305] width 79 height 21
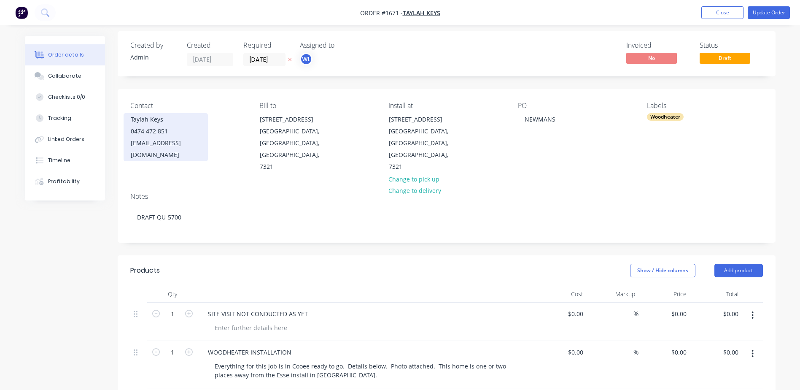
scroll to position [0, 0]
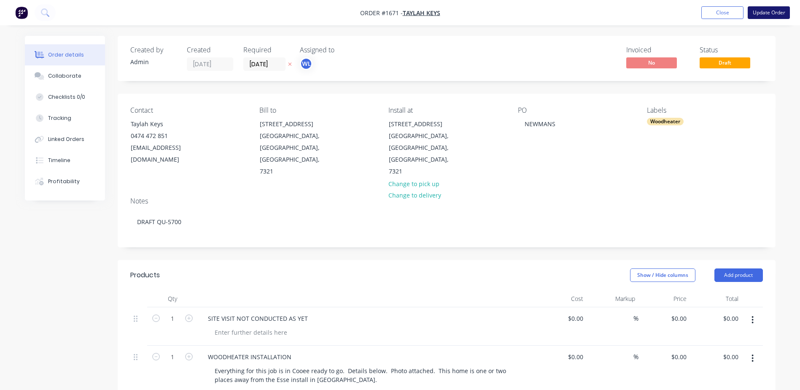
click at [767, 14] on button "Update Order" at bounding box center [769, 12] width 42 height 13
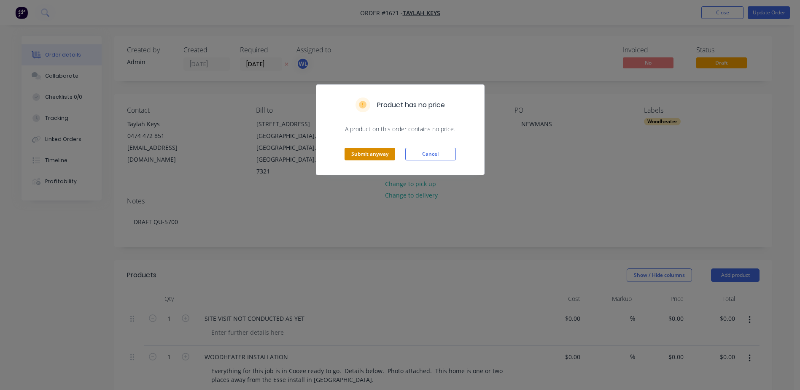
click at [381, 156] on button "Submit anyway" at bounding box center [370, 154] width 51 height 13
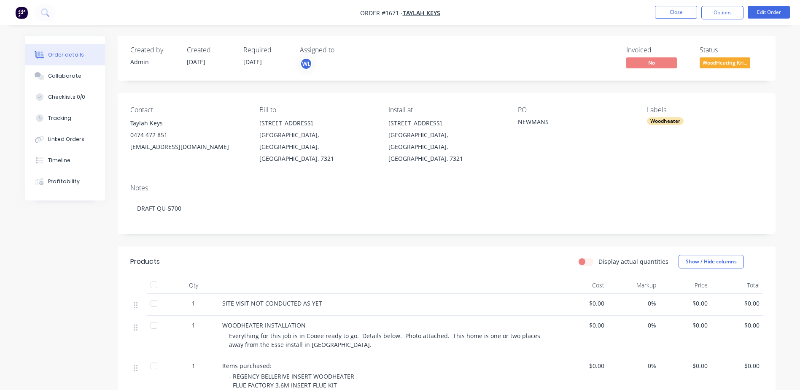
click at [142, 148] on div "[EMAIL_ADDRESS][DOMAIN_NAME]" at bounding box center [188, 147] width 116 height 12
copy div "[EMAIL_ADDRESS][DOMAIN_NAME]"
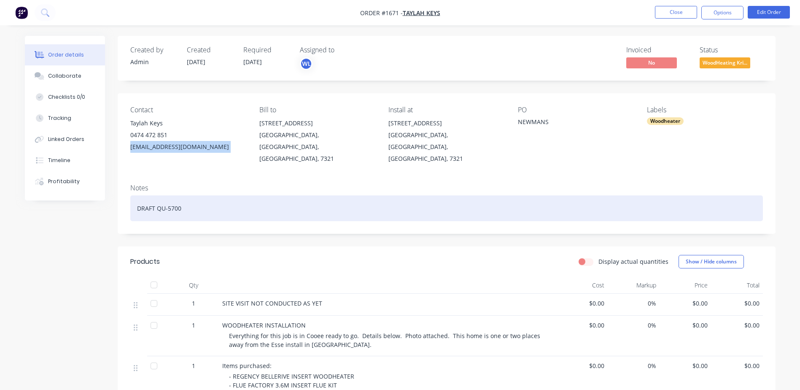
click at [151, 199] on div "DRAFT QU-5700" at bounding box center [446, 208] width 633 height 26
paste div
click at [181, 197] on div "Quote QU-5700Sent" at bounding box center [446, 208] width 633 height 26
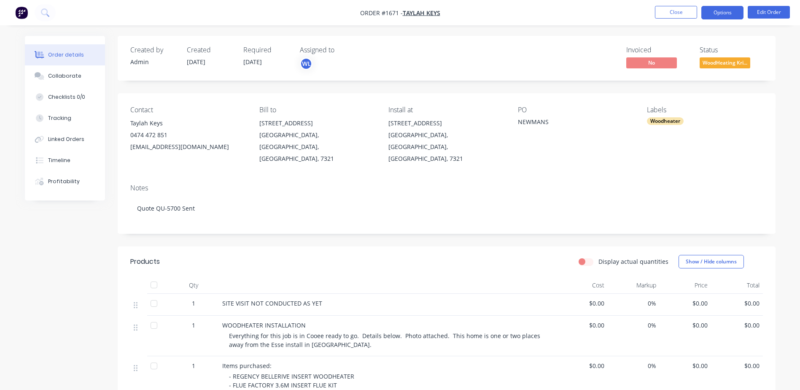
click at [721, 15] on button "Options" at bounding box center [723, 13] width 42 height 14
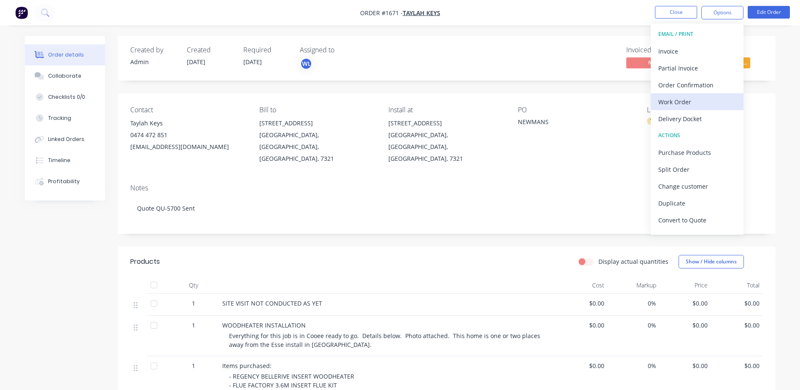
click at [690, 103] on div "Work Order" at bounding box center [698, 102] width 78 height 12
click at [690, 103] on div "Custom" at bounding box center [698, 102] width 78 height 12
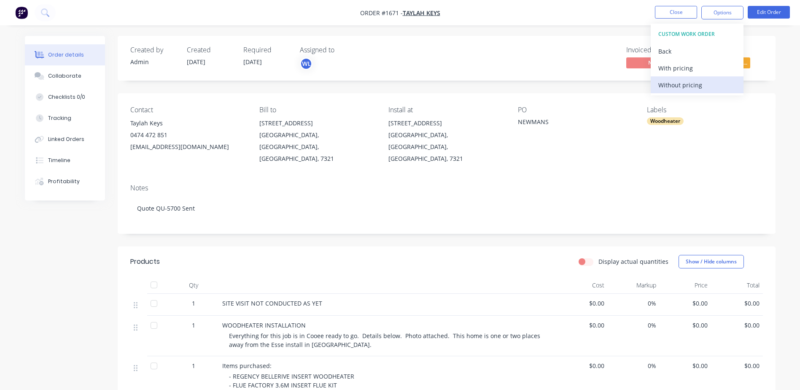
click at [690, 91] on button "Without pricing" at bounding box center [697, 84] width 93 height 17
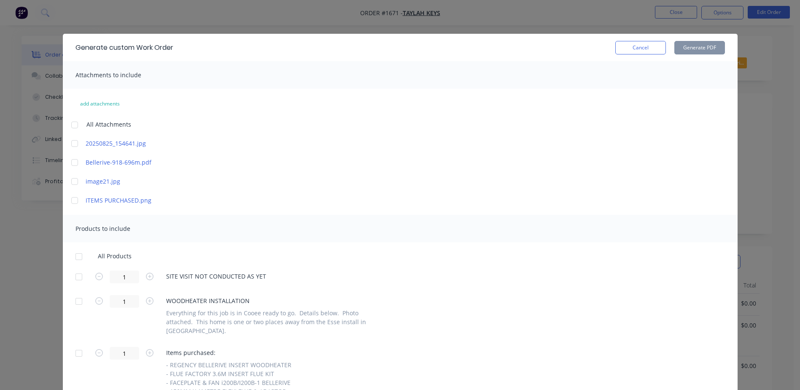
click at [71, 125] on div at bounding box center [74, 124] width 17 height 17
click at [73, 162] on div at bounding box center [74, 162] width 17 height 17
click at [72, 201] on div at bounding box center [74, 200] width 17 height 17
click at [73, 256] on div at bounding box center [78, 256] width 17 height 17
click at [704, 50] on button "Generate PDF" at bounding box center [700, 48] width 51 height 14
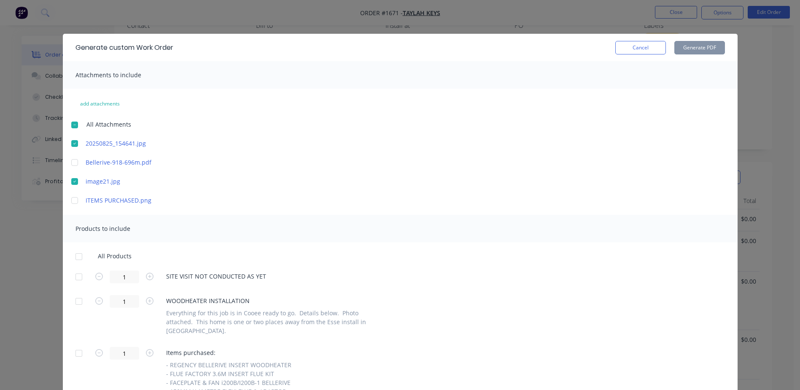
click at [72, 162] on div at bounding box center [74, 162] width 17 height 17
click at [72, 200] on div at bounding box center [74, 200] width 17 height 17
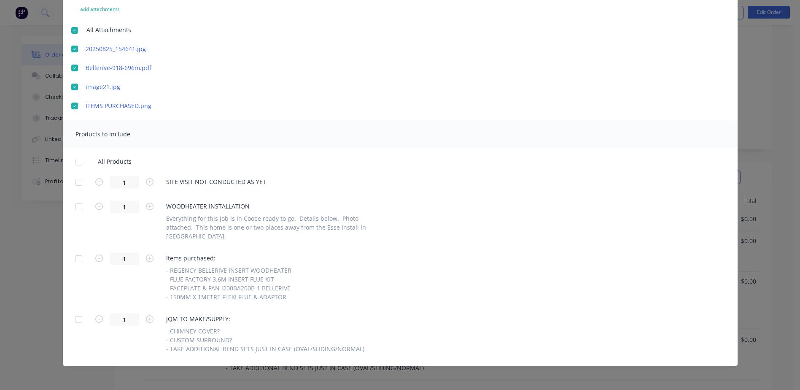
scroll to position [95, 0]
click at [78, 162] on div at bounding box center [78, 161] width 17 height 17
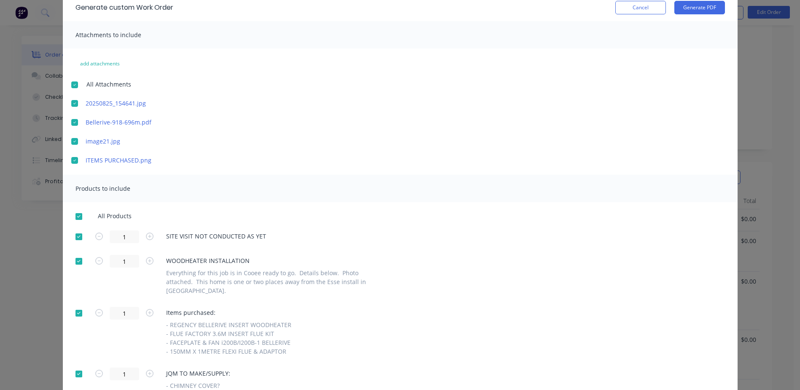
scroll to position [0, 0]
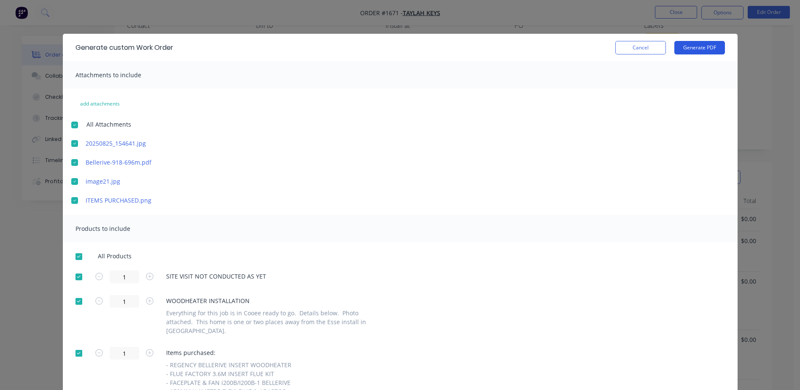
click at [685, 50] on button "Generate PDF" at bounding box center [700, 48] width 51 height 14
click at [640, 45] on button "Cancel" at bounding box center [641, 48] width 51 height 14
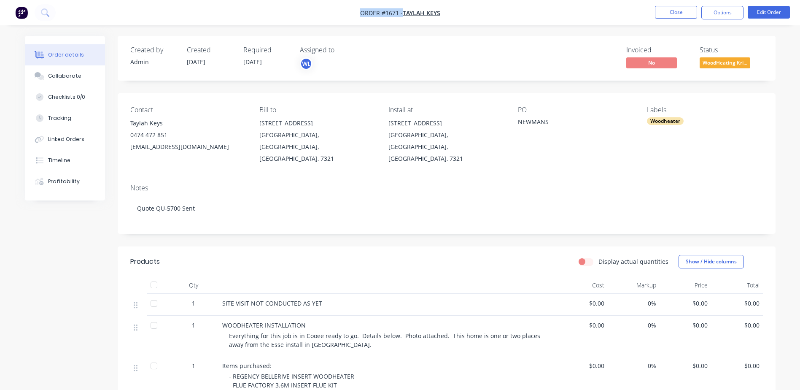
click at [361, 13] on nav "Order #1671 - Taylah Keys Close Options Edit Order" at bounding box center [400, 12] width 800 height 25
copy div "Order #1671 - Taylah Keys Close Options Edit Order"
click at [136, 122] on div "Taylah Keys" at bounding box center [188, 123] width 116 height 12
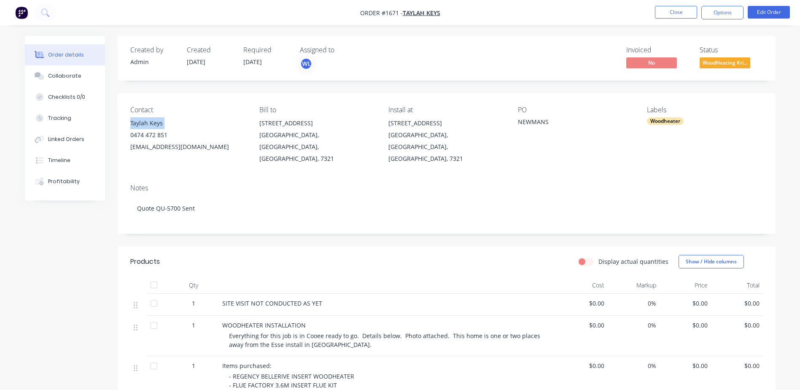
copy div "Taylah Keys"
click at [265, 121] on div "[STREET_ADDRESS]" at bounding box center [317, 123] width 116 height 12
copy div "[STREET_ADDRESS]"
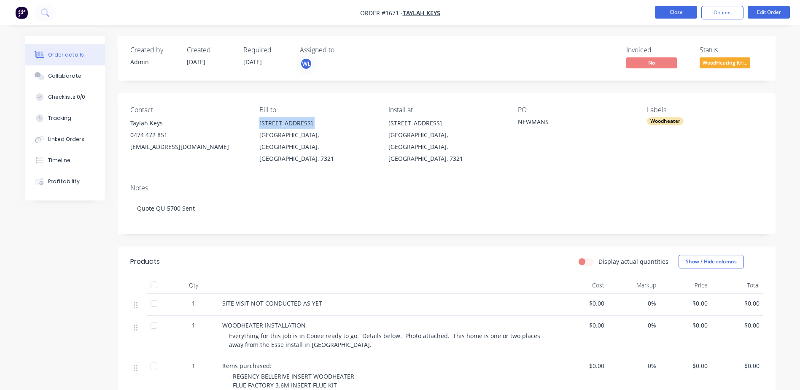
click at [667, 14] on button "Close" at bounding box center [676, 12] width 42 height 13
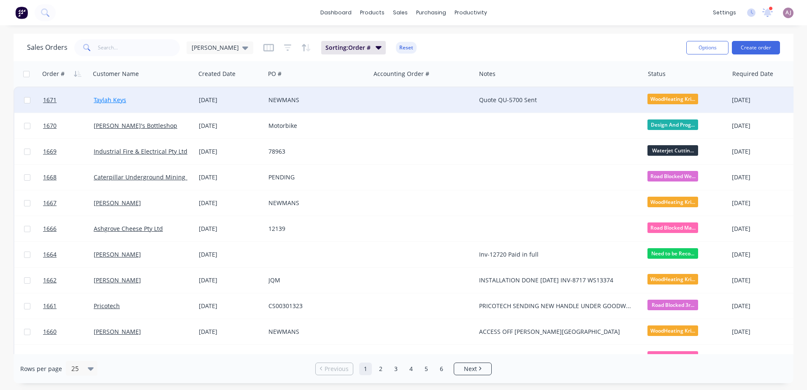
click at [119, 103] on link "Taylah Keys" at bounding box center [110, 100] width 32 height 8
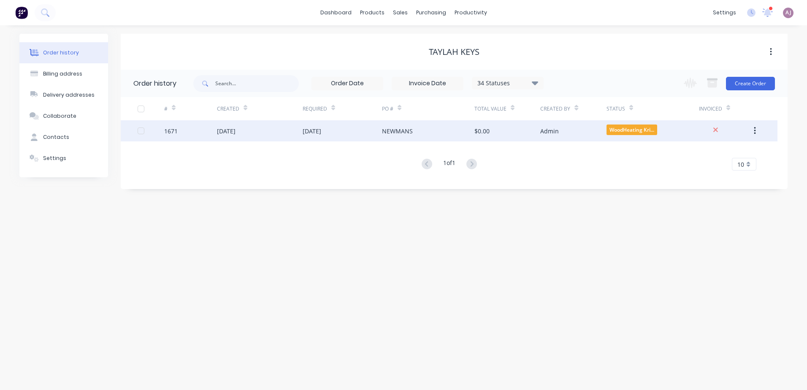
click at [406, 134] on div "NEWMANS" at bounding box center [397, 131] width 31 height 9
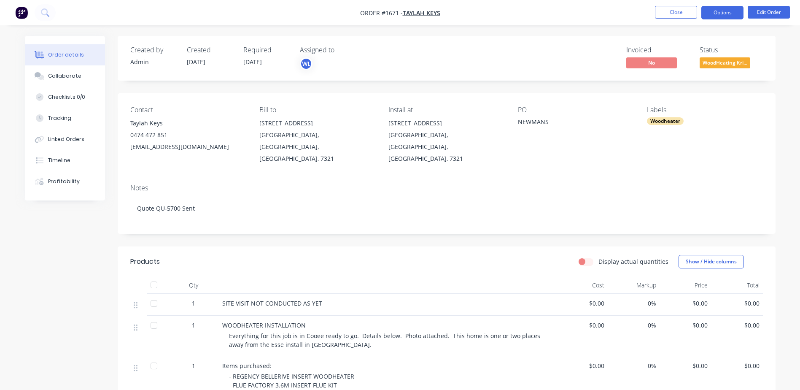
click at [719, 14] on button "Options" at bounding box center [723, 13] width 42 height 14
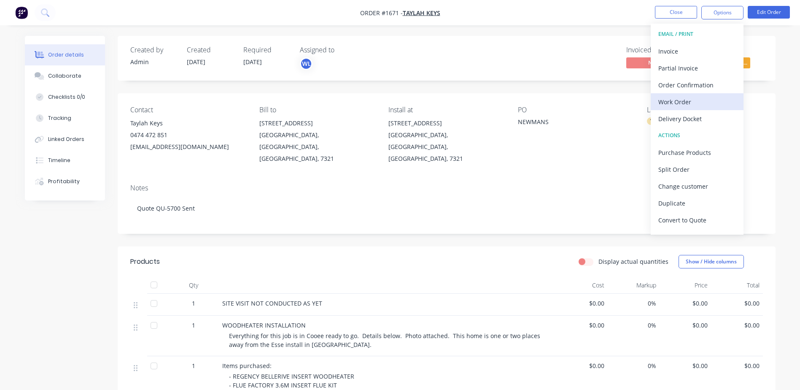
click at [681, 103] on div "Work Order" at bounding box center [698, 102] width 78 height 12
click at [681, 103] on div "Custom" at bounding box center [698, 102] width 78 height 12
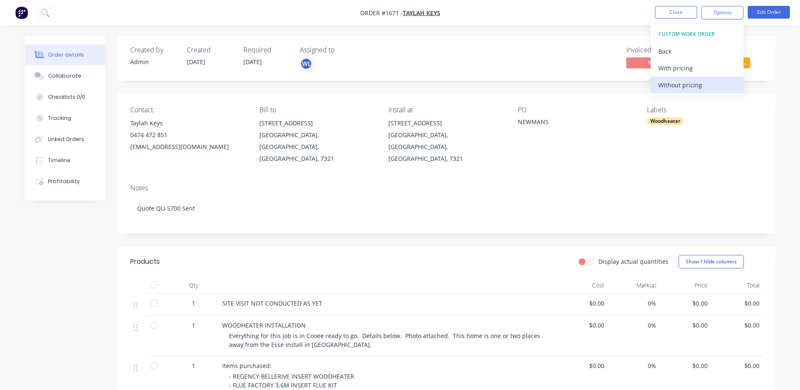
click at [683, 89] on div "Without pricing" at bounding box center [698, 85] width 78 height 12
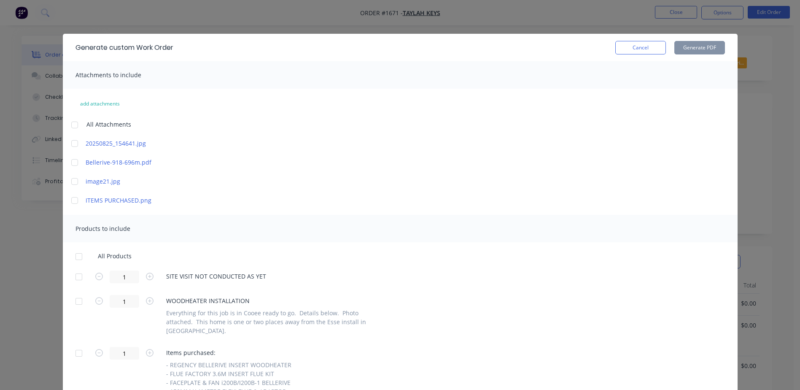
click at [78, 257] on div at bounding box center [78, 256] width 17 height 17
click at [695, 49] on button "Generate PDF" at bounding box center [700, 48] width 51 height 14
click at [635, 48] on button "Cancel" at bounding box center [641, 48] width 51 height 14
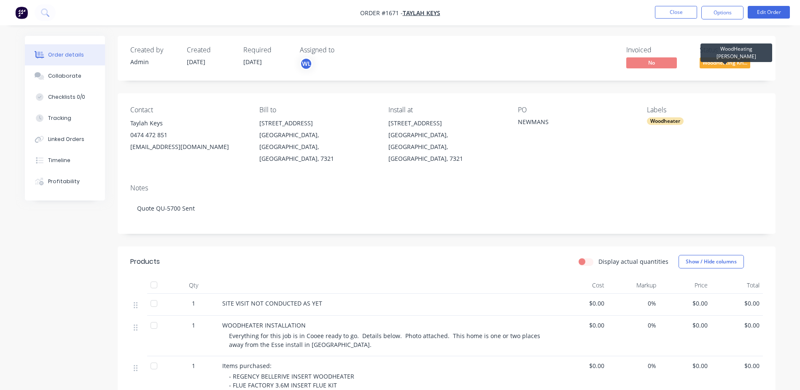
click at [706, 61] on span "WoodHeating Kri..." at bounding box center [725, 62] width 51 height 11
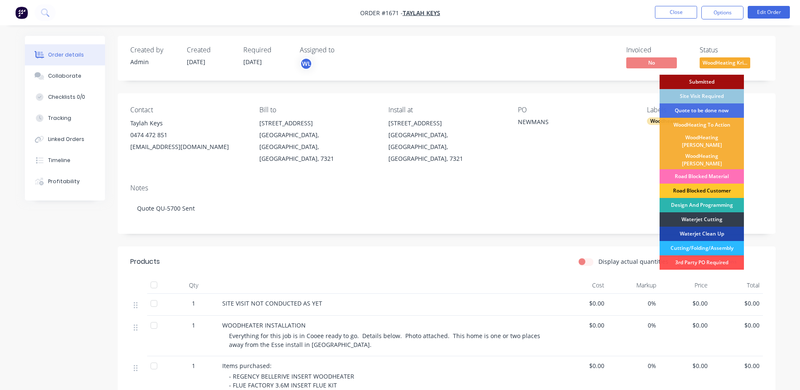
click at [706, 184] on div "Road Blocked Customer" at bounding box center [702, 191] width 84 height 14
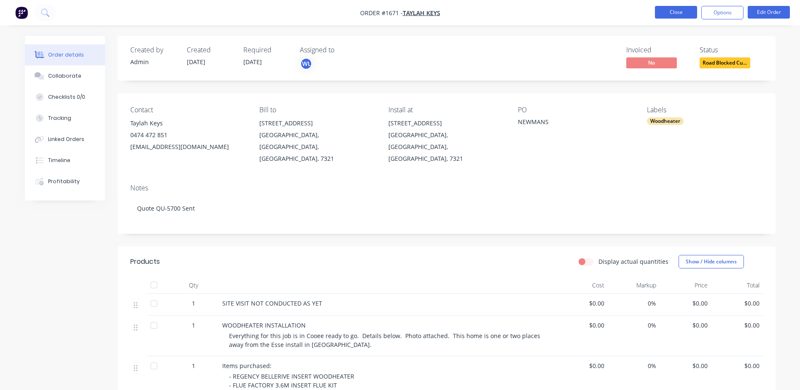
click at [683, 12] on button "Close" at bounding box center [676, 12] width 42 height 13
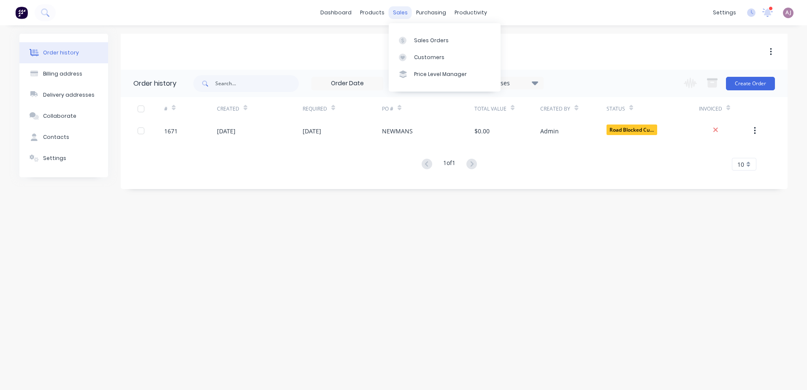
click at [405, 11] on div "sales" at bounding box center [400, 12] width 23 height 13
click at [409, 39] on div at bounding box center [405, 41] width 13 height 8
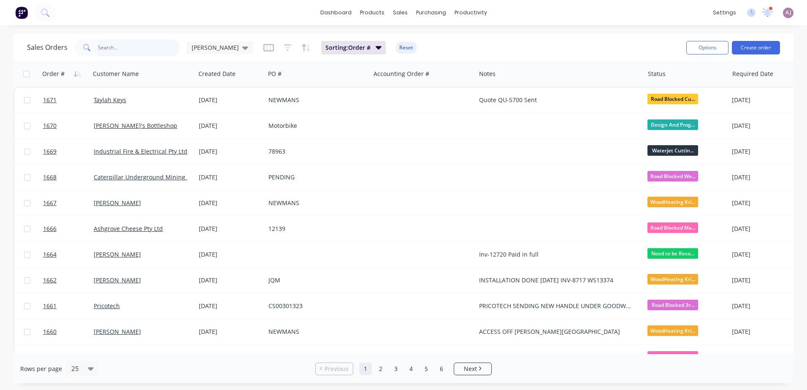
click at [100, 49] on input "text" at bounding box center [139, 47] width 82 height 17
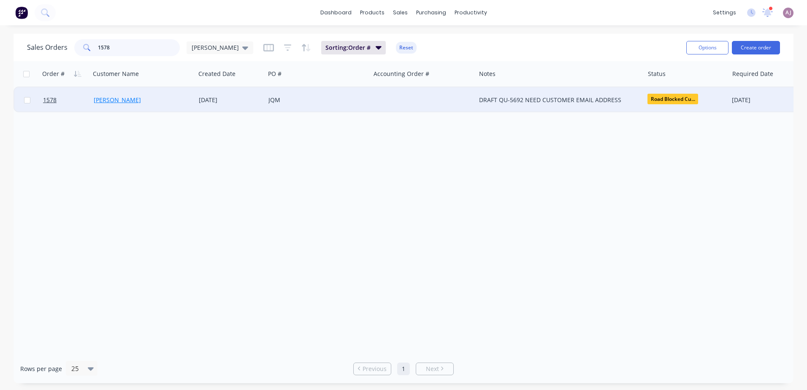
type input "1578"
click at [108, 100] on link "[PERSON_NAME]" at bounding box center [117, 100] width 47 height 8
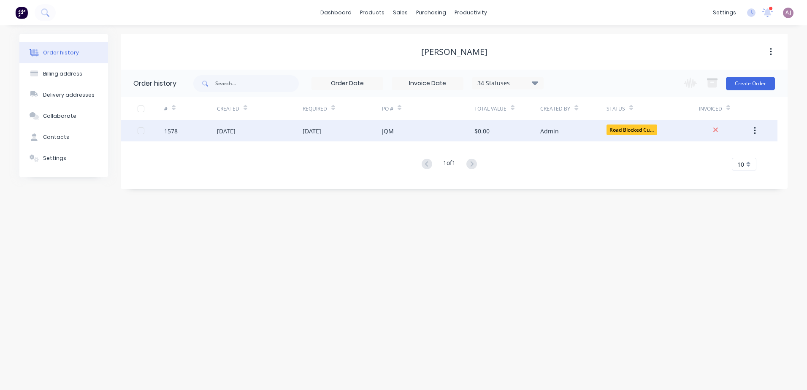
click at [321, 132] on div "[DATE]" at bounding box center [311, 131] width 19 height 9
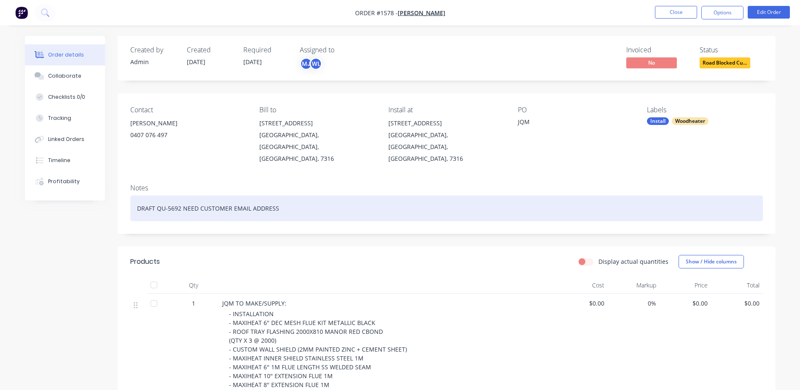
click at [152, 199] on div "DRAFT QU-5692 NEED CUSTOMER EMAIL ADDRESS" at bounding box center [446, 208] width 633 height 26
paste div
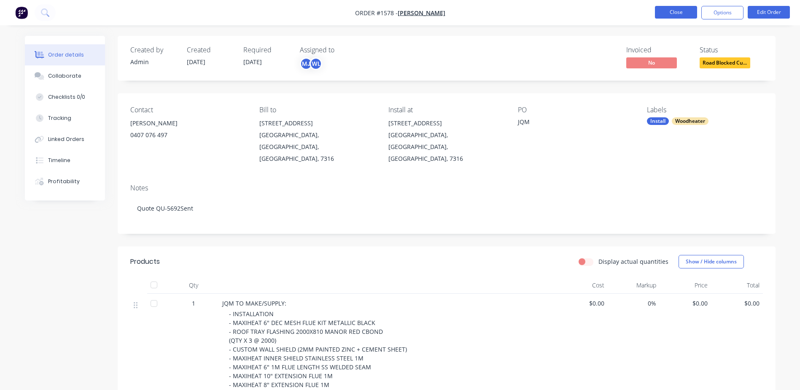
click at [673, 14] on button "Close" at bounding box center [676, 12] width 42 height 13
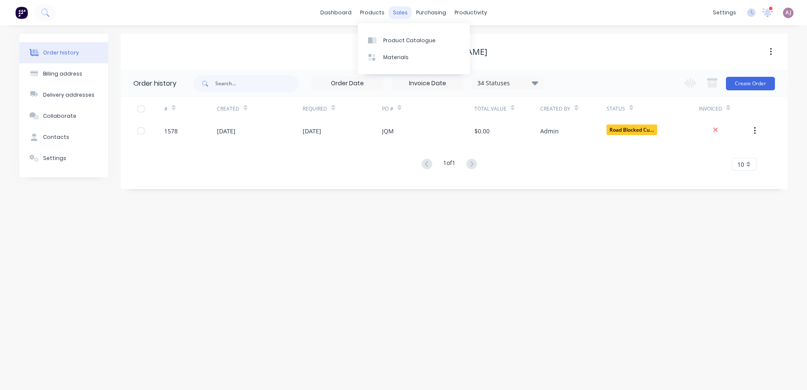
click at [387, 12] on div "products" at bounding box center [372, 12] width 33 height 13
click at [394, 12] on div "sales" at bounding box center [400, 12] width 23 height 13
click at [406, 41] on icon at bounding box center [403, 41] width 8 height 8
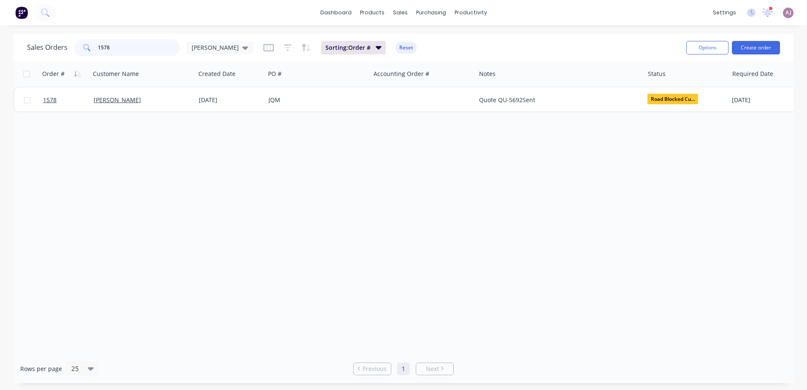
click at [130, 47] on input "1578" at bounding box center [139, 47] width 82 height 17
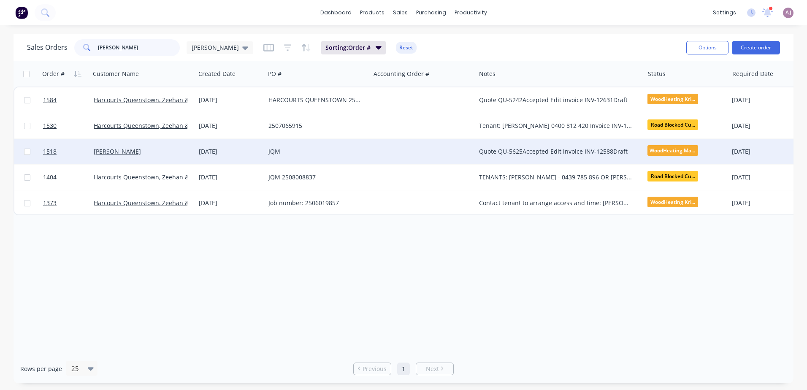
type input "[PERSON_NAME]"
click at [127, 145] on div "[PERSON_NAME]" at bounding box center [142, 151] width 105 height 25
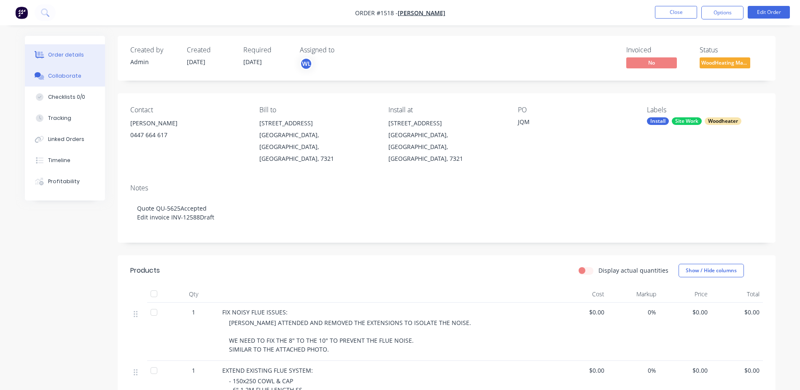
click at [67, 76] on div "Collaborate" at bounding box center [64, 76] width 33 height 8
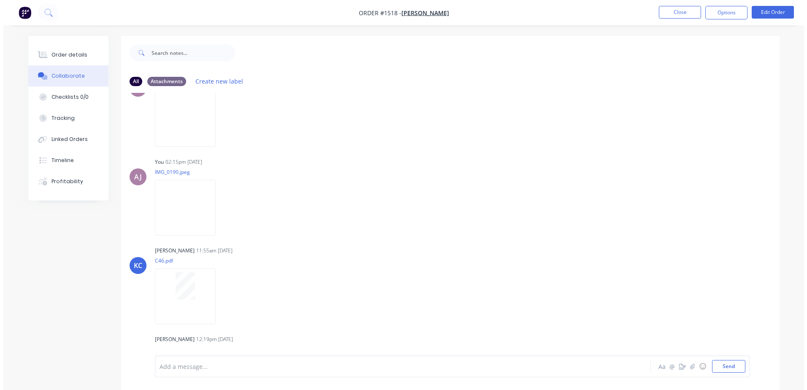
scroll to position [205, 0]
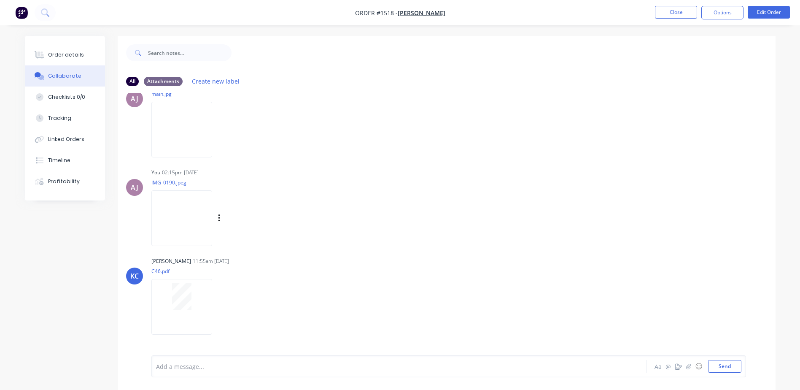
click at [182, 218] on img at bounding box center [181, 217] width 61 height 55
click at [677, 18] on button "Close" at bounding box center [676, 12] width 42 height 13
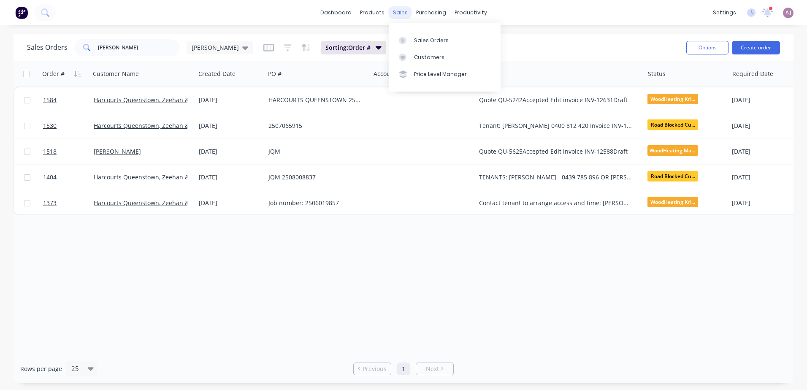
click at [395, 14] on div "sales" at bounding box center [400, 12] width 23 height 13
click at [404, 38] on icon at bounding box center [403, 41] width 8 height 8
click at [103, 48] on input "[PERSON_NAME]" at bounding box center [139, 47] width 82 height 17
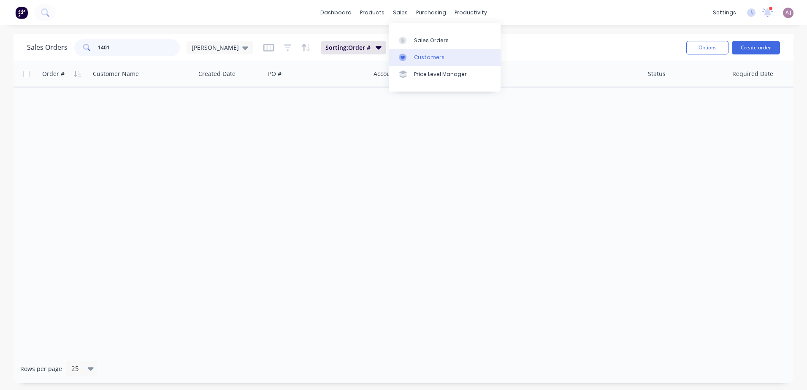
type input "1401"
click at [416, 52] on link "Customers" at bounding box center [445, 57] width 112 height 17
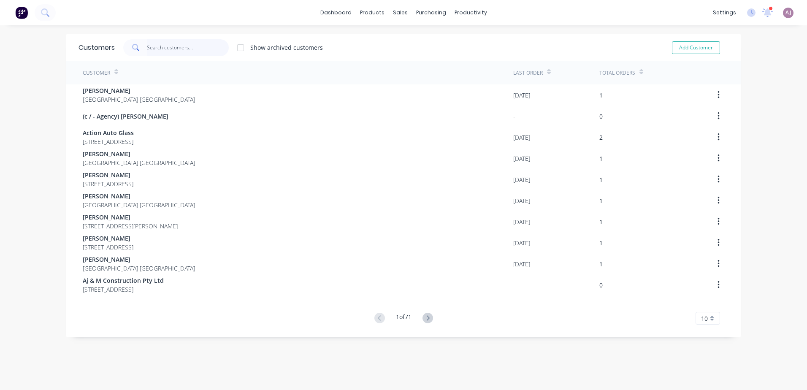
click at [159, 45] on input "text" at bounding box center [188, 47] width 82 height 17
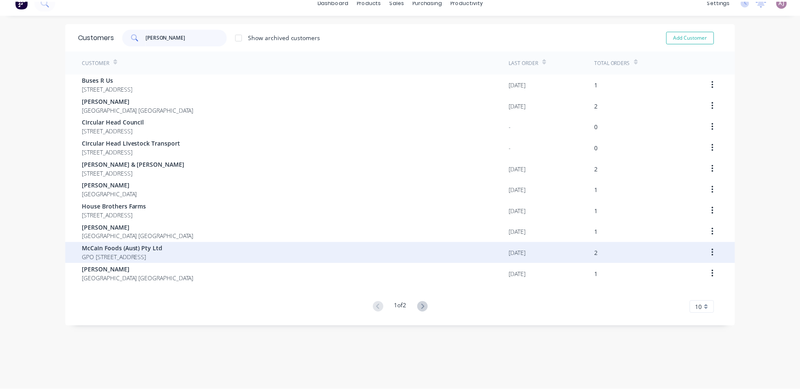
scroll to position [17, 0]
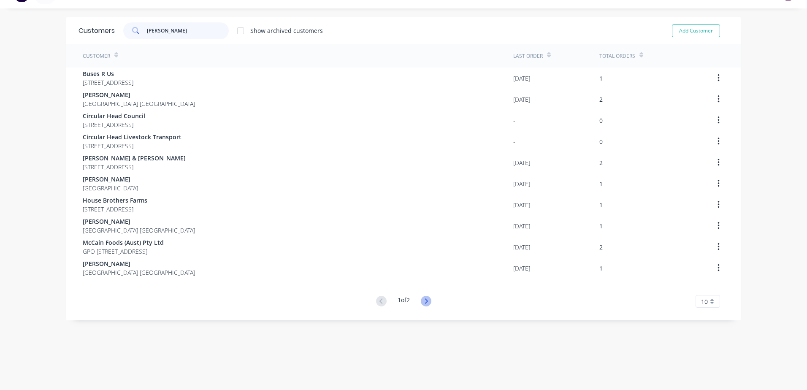
type input "[PERSON_NAME]"
click at [425, 300] on icon at bounding box center [425, 300] width 3 height 5
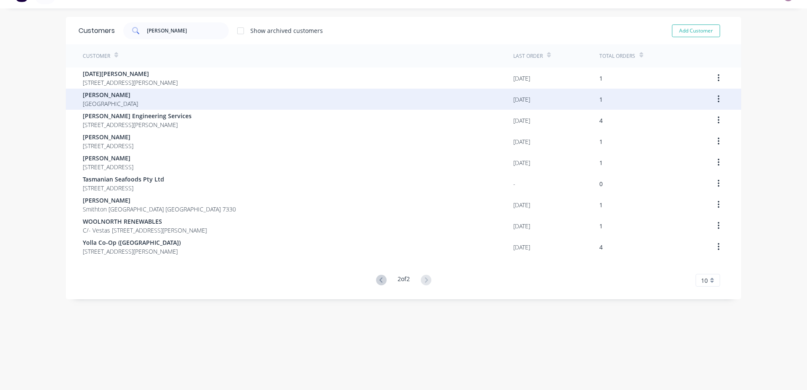
click at [130, 96] on div "[PERSON_NAME] [GEOGRAPHIC_DATA]" at bounding box center [298, 99] width 430 height 21
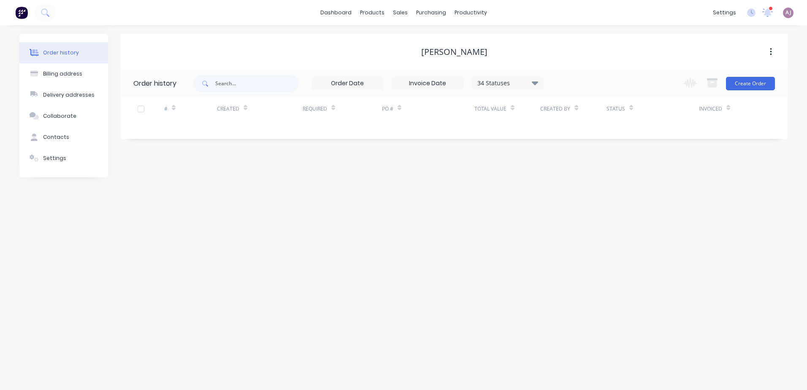
click at [538, 84] on icon at bounding box center [535, 83] width 6 height 10
click at [577, 180] on label at bounding box center [577, 180] width 0 height 0
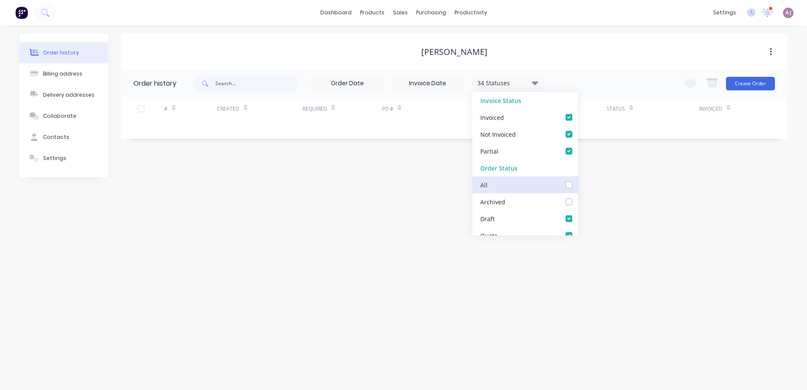
click at [577, 182] on input "checkbox" at bounding box center [580, 184] width 7 height 8
checkbox input "true"
click at [414, 194] on div "Order history Billing address Delivery addresses Collaborate Contacts Settings …" at bounding box center [403, 207] width 807 height 365
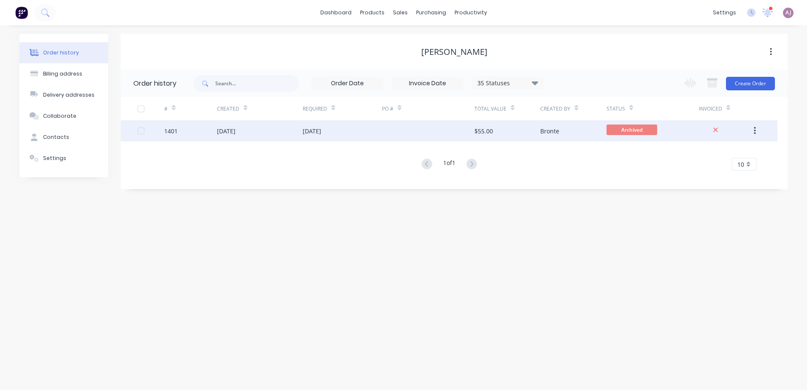
click at [256, 128] on div "[DATE]" at bounding box center [260, 130] width 86 height 21
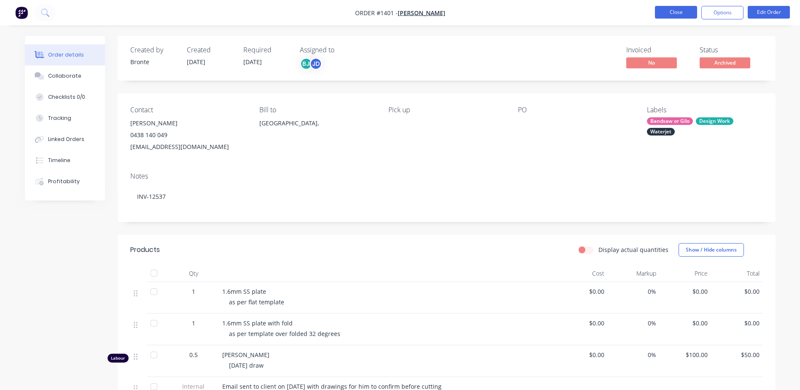
click at [687, 13] on button "Close" at bounding box center [676, 12] width 42 height 13
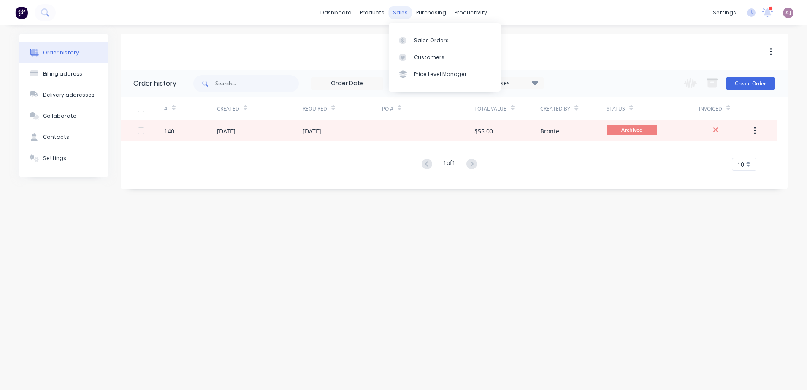
click at [404, 14] on div "sales" at bounding box center [400, 12] width 23 height 13
click at [412, 34] on link "Sales Orders" at bounding box center [445, 40] width 112 height 17
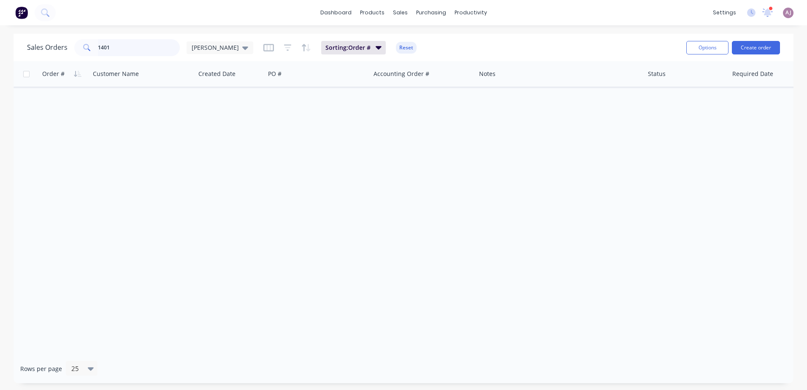
click at [129, 44] on input "1401" at bounding box center [139, 47] width 82 height 17
type input "melina"
click at [411, 34] on link "Sales Orders" at bounding box center [445, 40] width 112 height 17
click at [399, 16] on div "sales" at bounding box center [400, 12] width 23 height 13
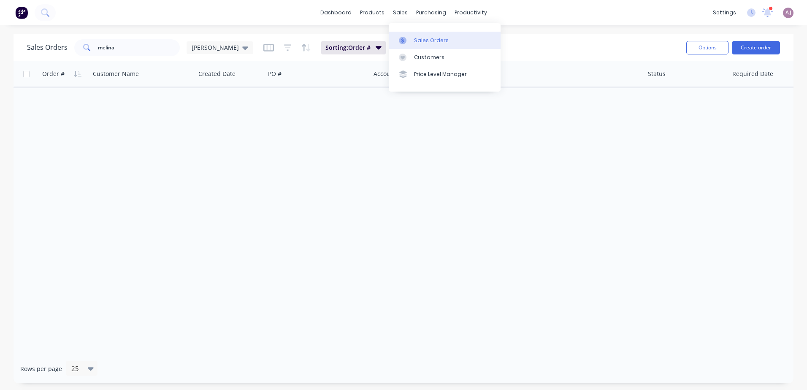
click at [425, 42] on div "Sales Orders" at bounding box center [431, 41] width 35 height 8
click at [105, 46] on input "melina" at bounding box center [139, 47] width 82 height 17
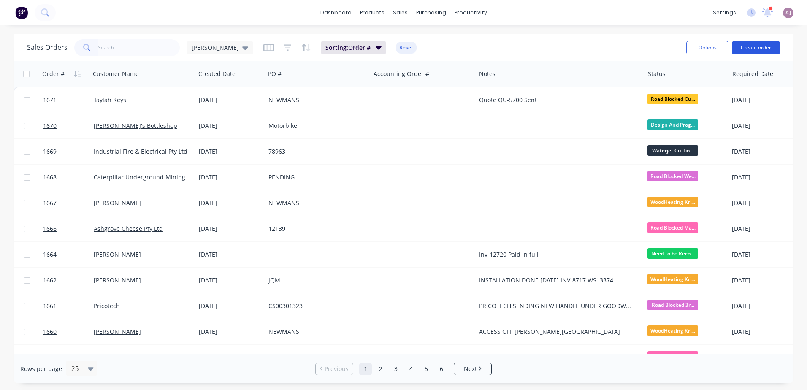
click at [753, 45] on button "Create order" at bounding box center [756, 48] width 48 height 14
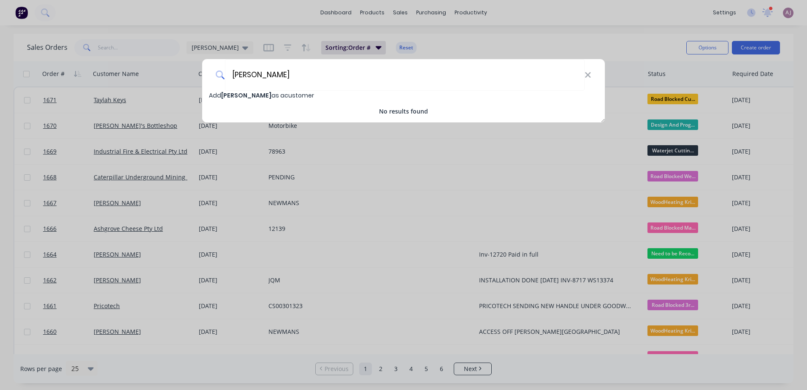
type input "[PERSON_NAME]"
click at [270, 94] on span "[PERSON_NAME]" at bounding box center [246, 95] width 50 height 8
select select "AU"
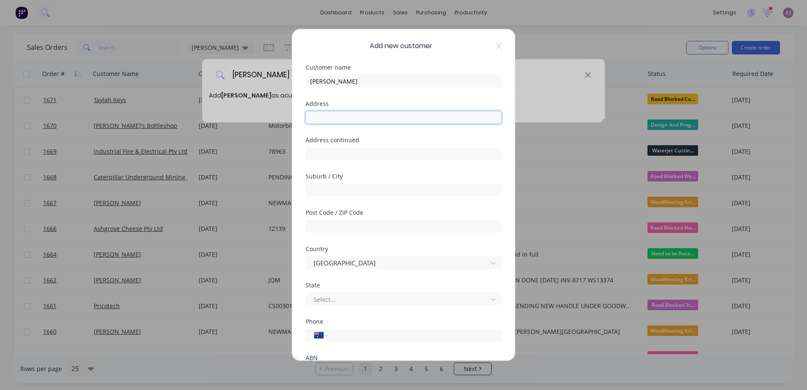
click at [317, 116] on input "text" at bounding box center [403, 117] width 196 height 13
type input "[STREET_ADDRESS][PERSON_NAME]"
click at [334, 189] on input "text" at bounding box center [403, 190] width 196 height 13
type input "Waratah"
click at [345, 232] on input "text" at bounding box center [403, 226] width 196 height 13
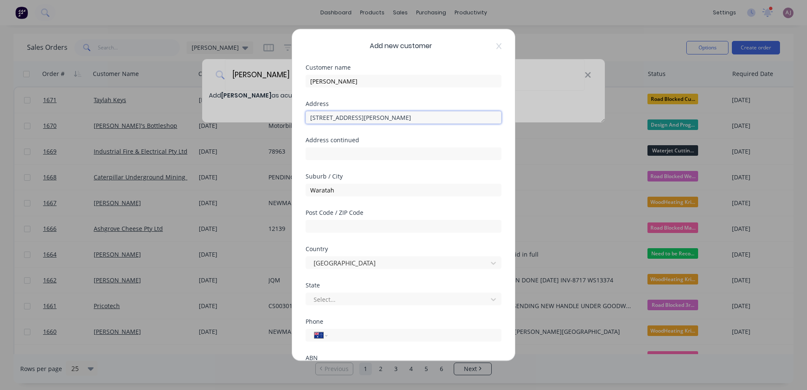
drag, startPoint x: 310, startPoint y: 117, endPoint x: 370, endPoint y: 120, distance: 60.4
click at [370, 120] on input "[STREET_ADDRESS][PERSON_NAME]" at bounding box center [403, 117] width 196 height 13
click at [353, 231] on input "text" at bounding box center [403, 226] width 196 height 13
type input "7321"
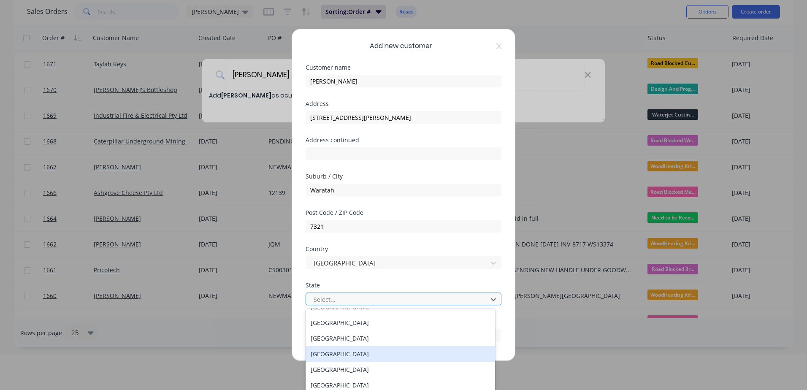
scroll to position [14, 0]
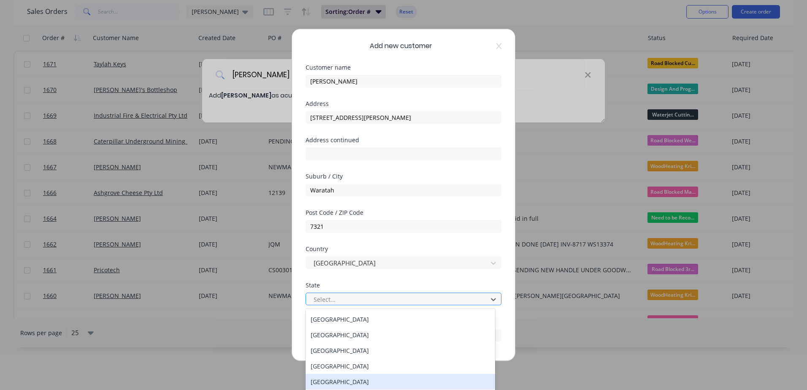
click at [360, 380] on div "[GEOGRAPHIC_DATA]" at bounding box center [399, 382] width 189 height 16
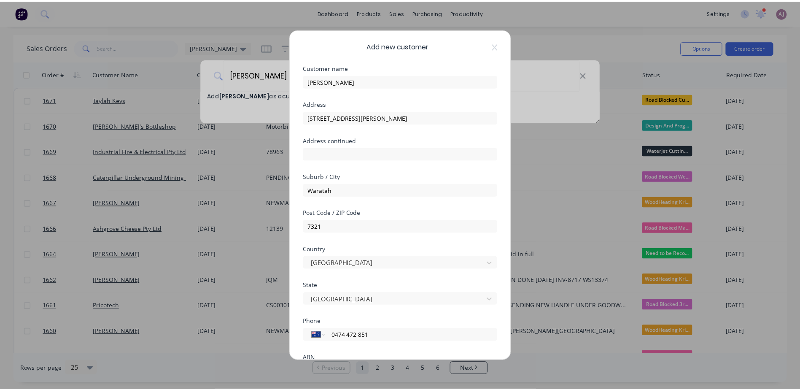
scroll to position [81, 0]
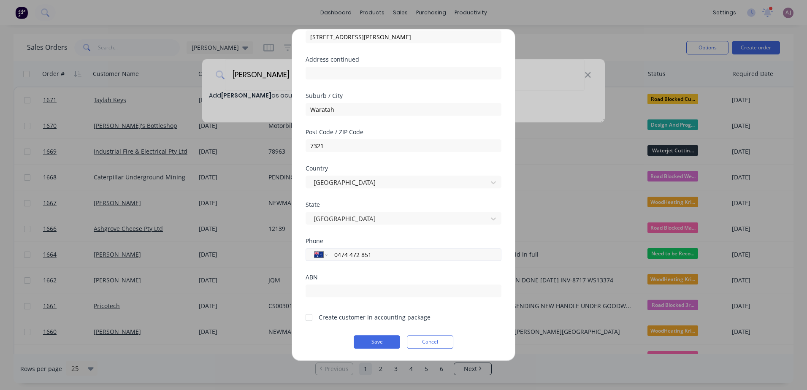
click at [381, 259] on input "0474 472 851" at bounding box center [412, 255] width 159 height 10
type input "0401 422 245"
click at [310, 316] on div at bounding box center [308, 317] width 17 height 17
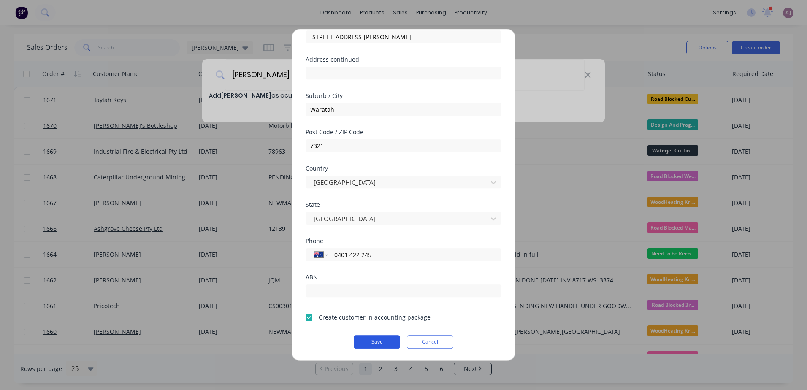
click at [370, 338] on button "Save" at bounding box center [377, 342] width 46 height 14
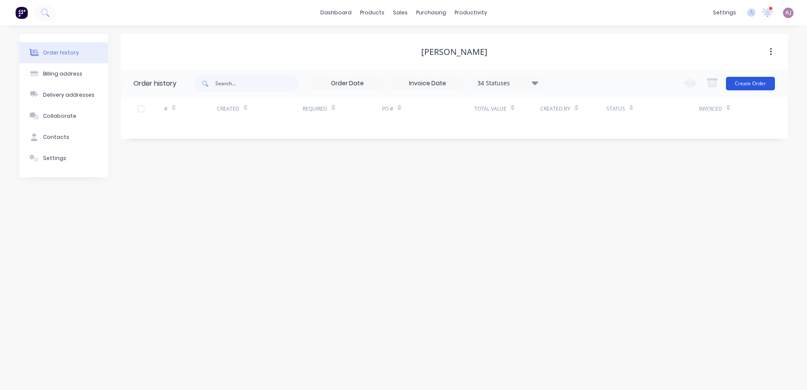
click at [762, 82] on button "Create Order" at bounding box center [750, 84] width 49 height 14
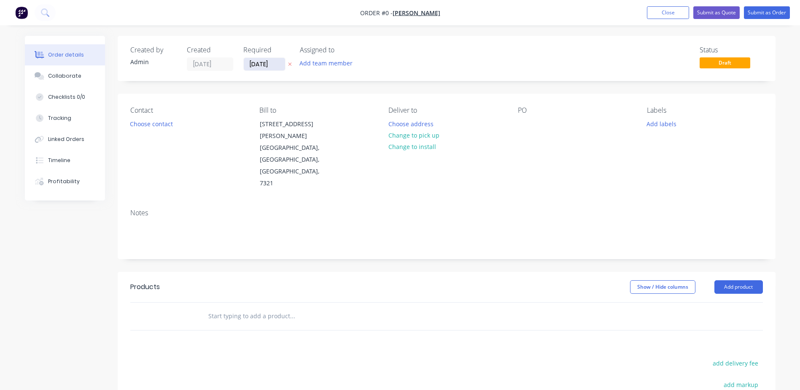
click at [259, 64] on input "[DATE]" at bounding box center [264, 64] width 41 height 13
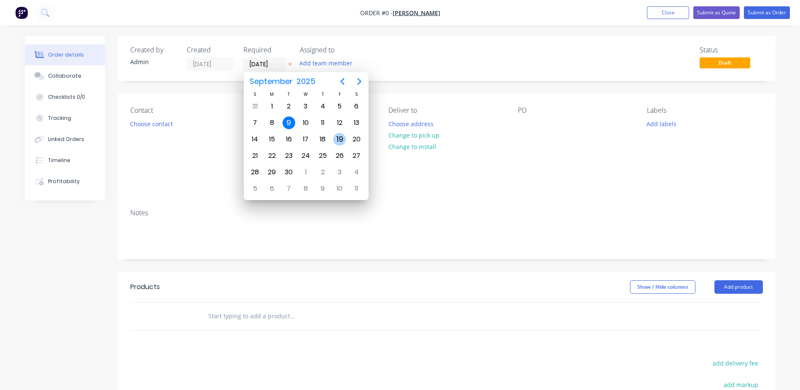
click at [335, 139] on div "19" at bounding box center [339, 139] width 13 height 13
type input "[DATE]"
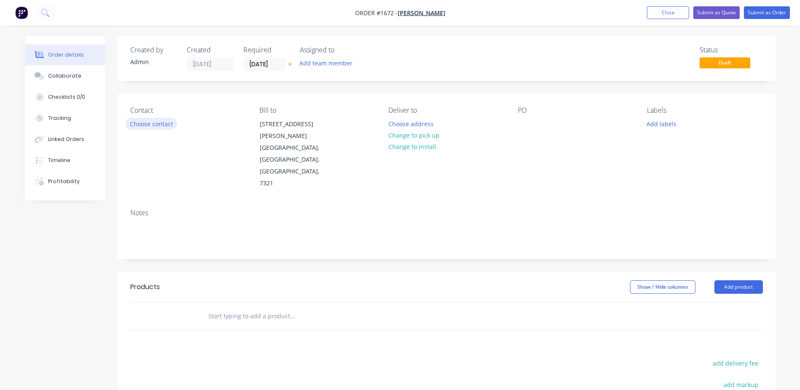
click at [157, 122] on button "Choose contact" at bounding box center [151, 123] width 52 height 11
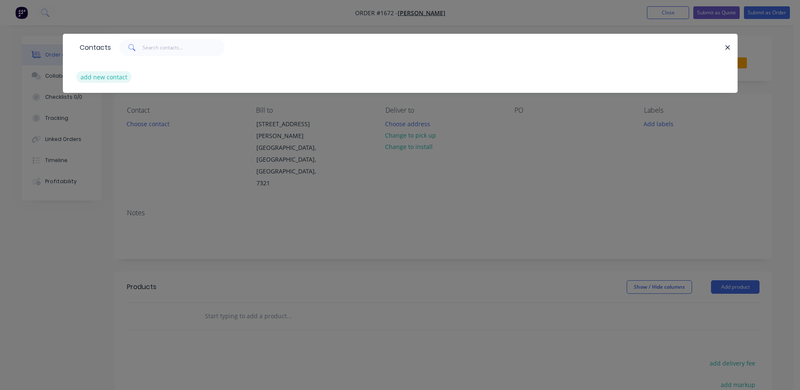
click at [113, 79] on button "add new contact" at bounding box center [104, 76] width 56 height 11
select select "AU"
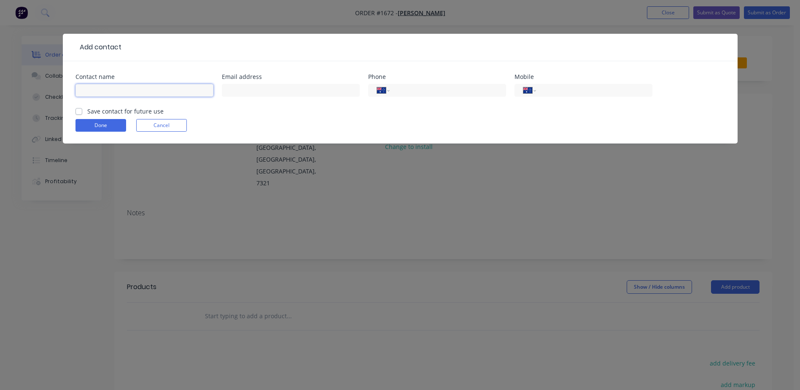
click at [147, 90] on input "text" at bounding box center [145, 90] width 138 height 13
type input "[PERSON_NAME]"
click at [408, 88] on input "tel" at bounding box center [446, 91] width 101 height 10
type input "0401 422 245"
drag, startPoint x: 442, startPoint y: 90, endPoint x: 373, endPoint y: 97, distance: 69.9
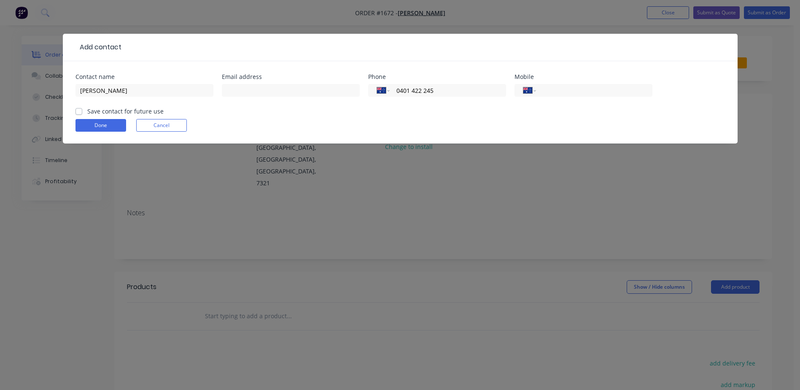
click at [373, 97] on div "International [GEOGRAPHIC_DATA] [GEOGRAPHIC_DATA] [GEOGRAPHIC_DATA] [GEOGRAPHIC…" at bounding box center [437, 94] width 138 height 25
click at [567, 86] on input "tel" at bounding box center [592, 91] width 101 height 10
paste input "0401 422 245"
type input "0401 422 245"
click at [87, 114] on label "Save contact for future use" at bounding box center [125, 111] width 76 height 9
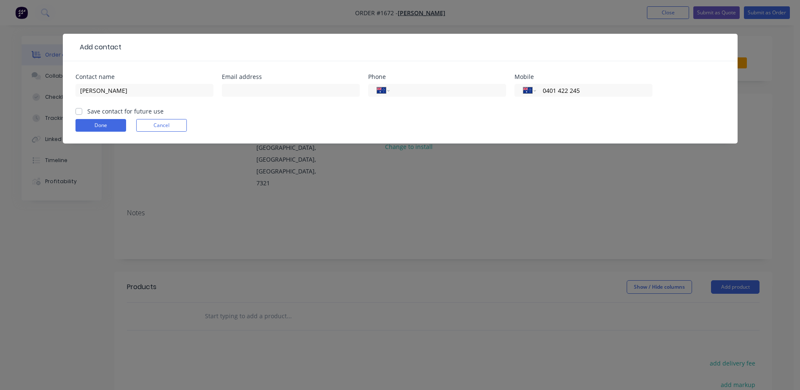
click at [78, 114] on input "Save contact for future use" at bounding box center [79, 111] width 7 height 8
checkbox input "true"
click at [89, 124] on button "Done" at bounding box center [101, 125] width 51 height 13
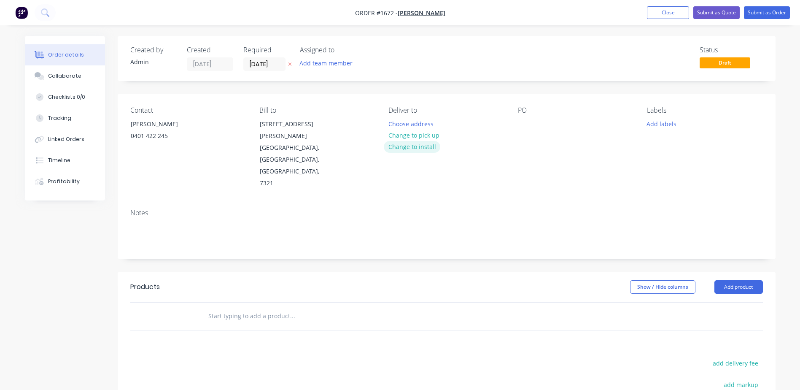
click at [410, 147] on button "Change to install" at bounding box center [412, 146] width 57 height 11
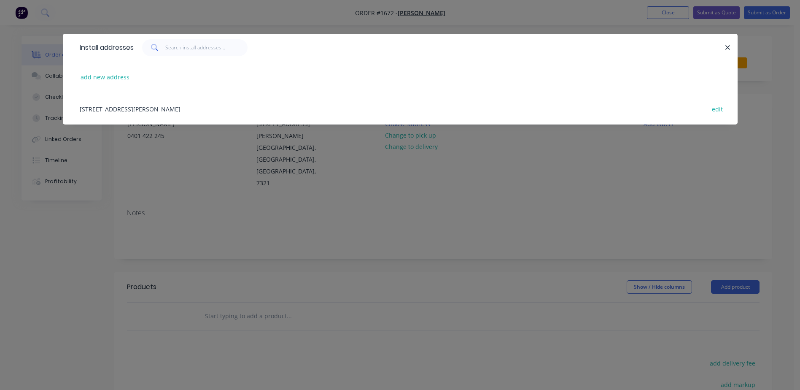
click at [123, 111] on div "[STREET_ADDRESS][PERSON_NAME] edit" at bounding box center [401, 109] width 650 height 32
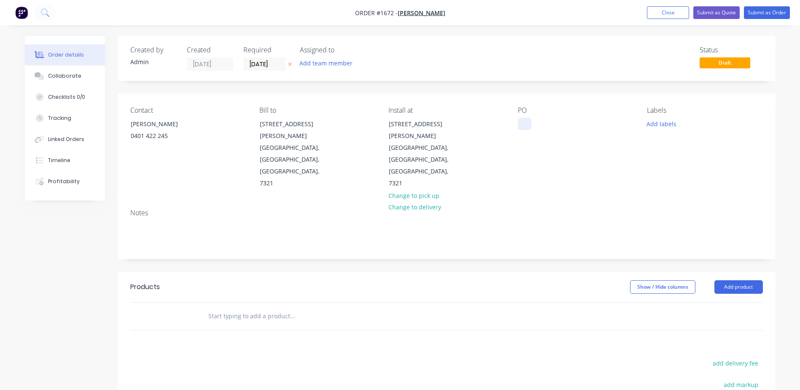
click at [520, 124] on div at bounding box center [525, 124] width 14 height 12
click at [652, 122] on button "Add labels" at bounding box center [662, 123] width 39 height 11
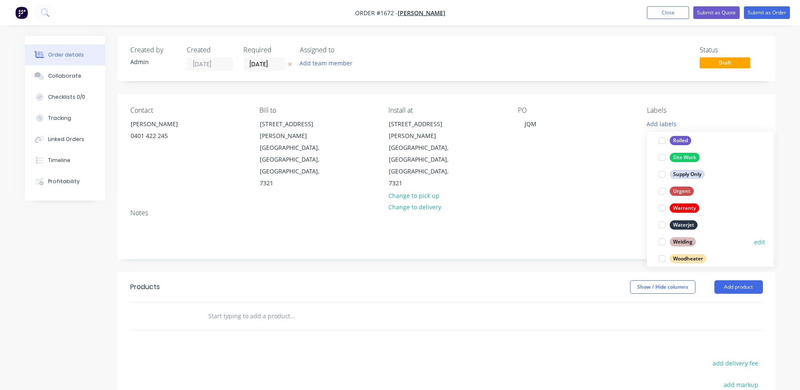
scroll to position [405, 0]
click at [696, 248] on div "Woodheater" at bounding box center [688, 249] width 37 height 9
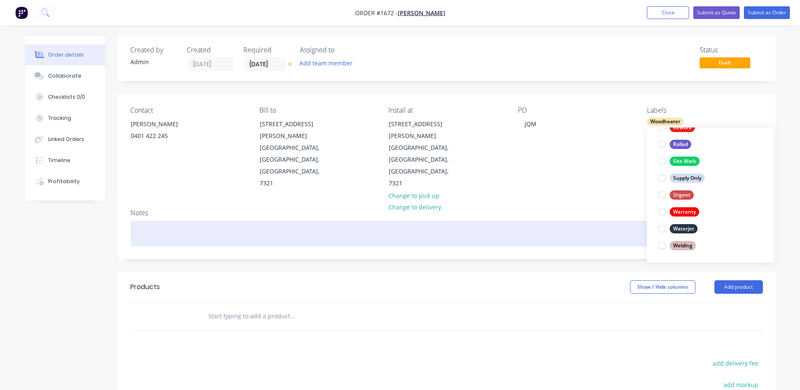
scroll to position [0, 0]
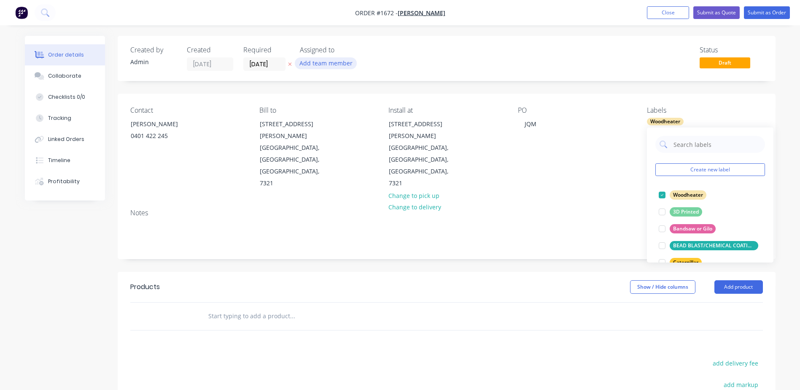
click at [323, 66] on button "Add team member" at bounding box center [326, 62] width 62 height 11
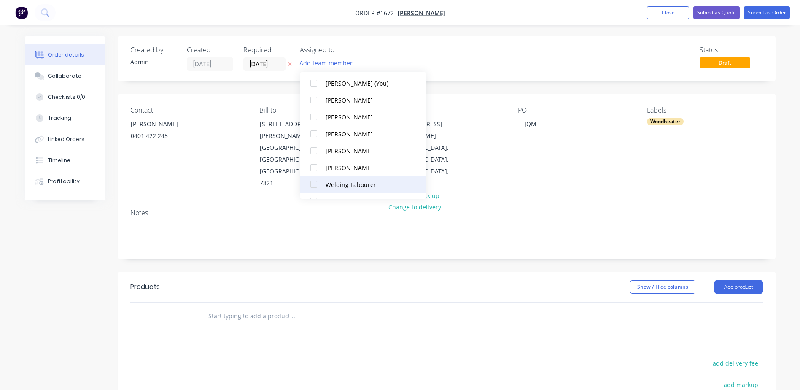
scroll to position [42, 0]
click at [340, 186] on div "Woodheater Labourer" at bounding box center [368, 186] width 84 height 9
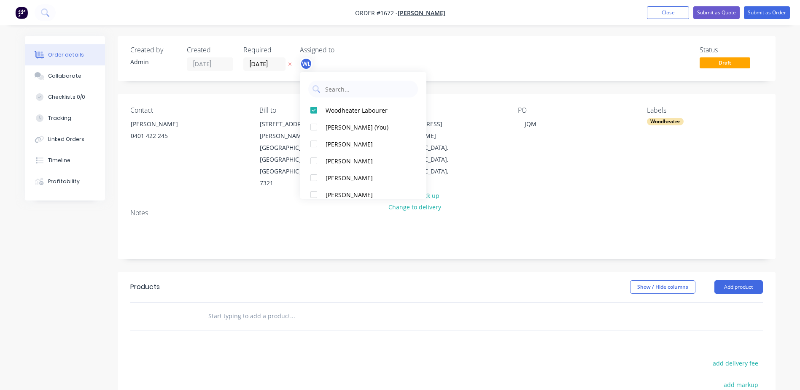
click at [473, 209] on div "Notes" at bounding box center [446, 213] width 633 height 8
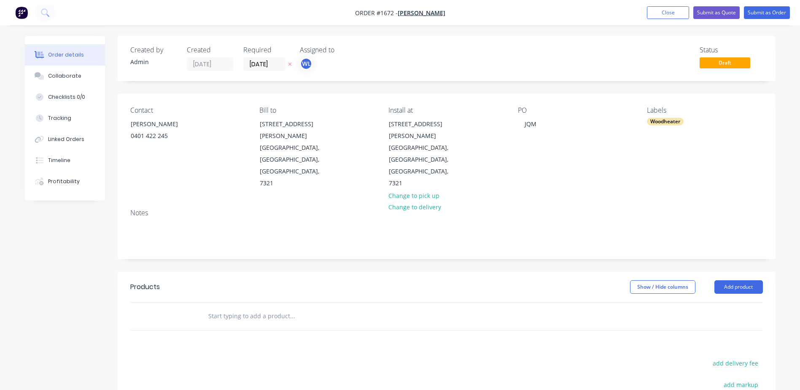
click at [257, 308] on input "text" at bounding box center [292, 316] width 169 height 17
click at [764, 10] on button "Submit as Order" at bounding box center [767, 12] width 46 height 13
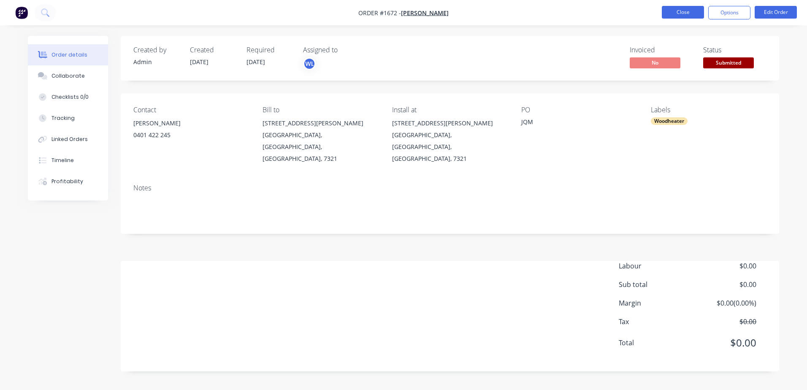
click at [689, 14] on button "Close" at bounding box center [683, 12] width 42 height 13
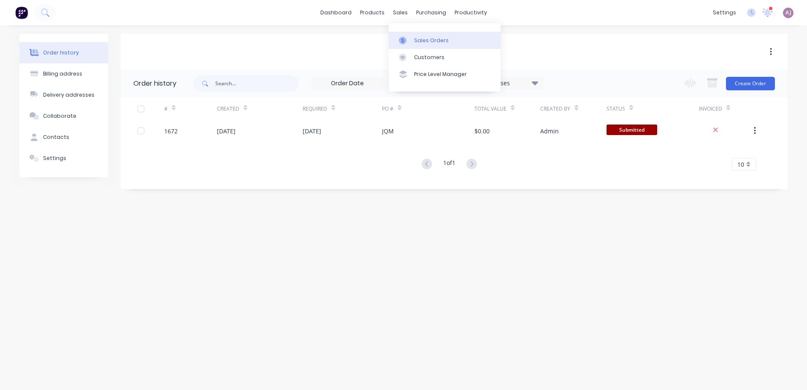
click at [433, 36] on link "Sales Orders" at bounding box center [445, 40] width 112 height 17
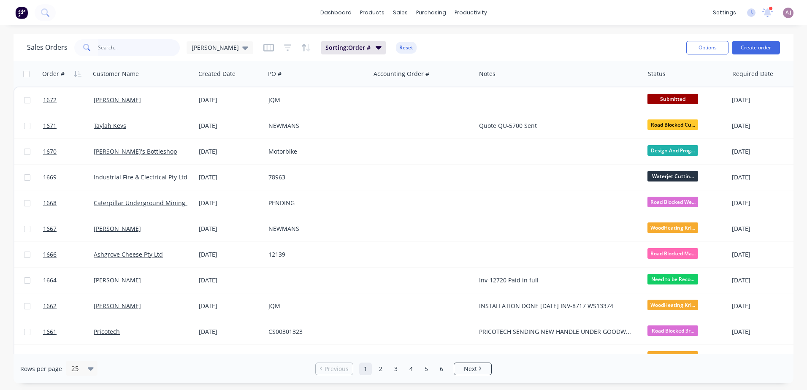
click at [135, 51] on input "text" at bounding box center [139, 47] width 82 height 17
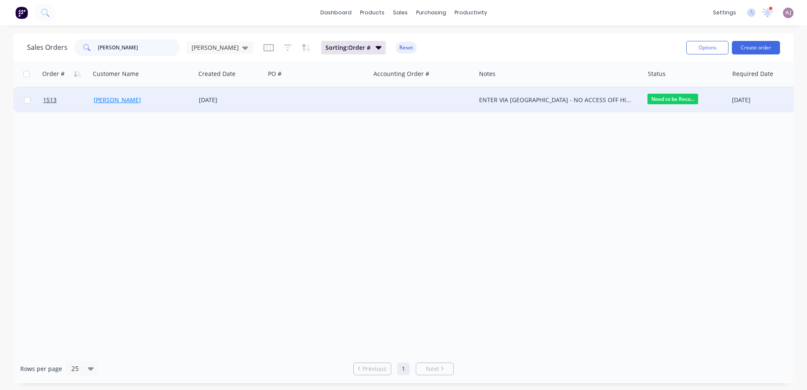
type input "[PERSON_NAME]"
click at [107, 100] on link "[PERSON_NAME]" at bounding box center [117, 100] width 47 height 8
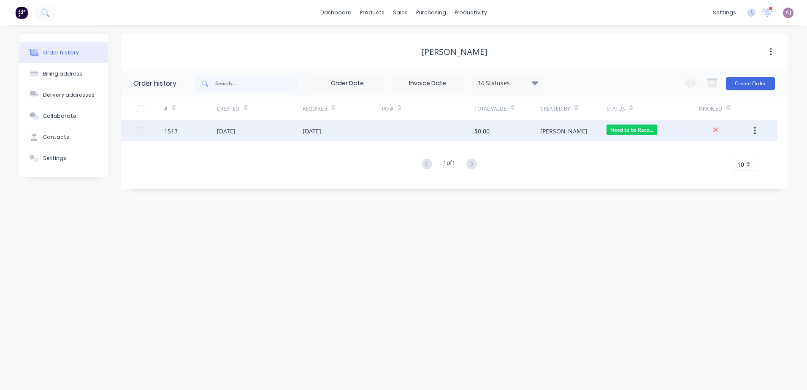
click at [229, 132] on div "[DATE]" at bounding box center [226, 131] width 19 height 9
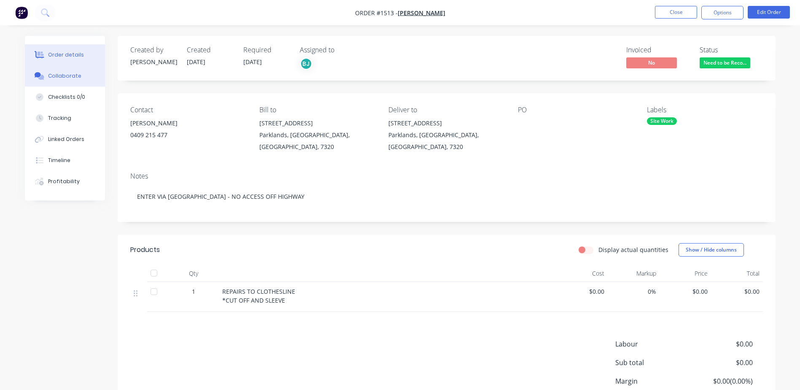
click at [65, 79] on div "Collaborate" at bounding box center [64, 76] width 33 height 8
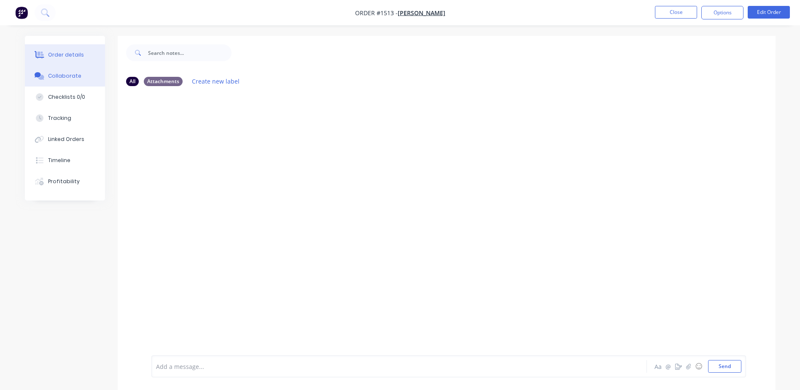
click at [70, 55] on div "Order details" at bounding box center [66, 55] width 36 height 8
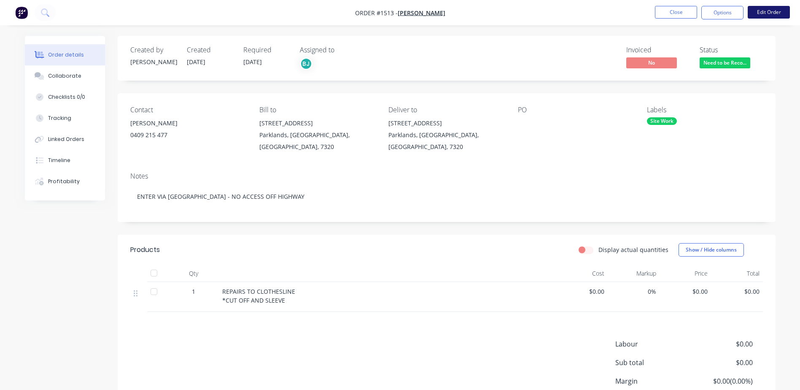
click at [766, 6] on button "Edit Order" at bounding box center [769, 12] width 42 height 13
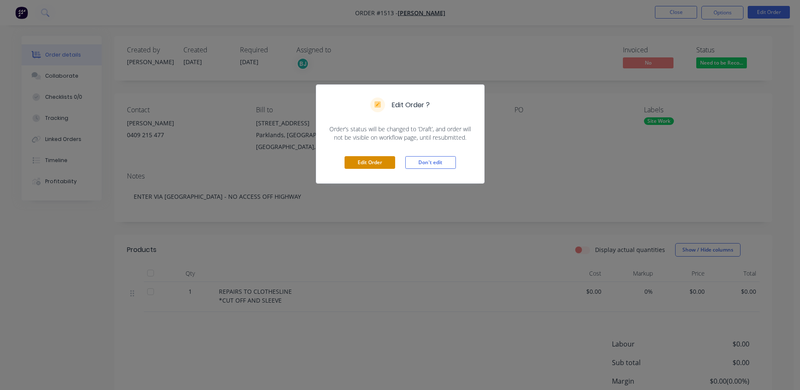
click at [381, 160] on button "Edit Order" at bounding box center [370, 162] width 51 height 13
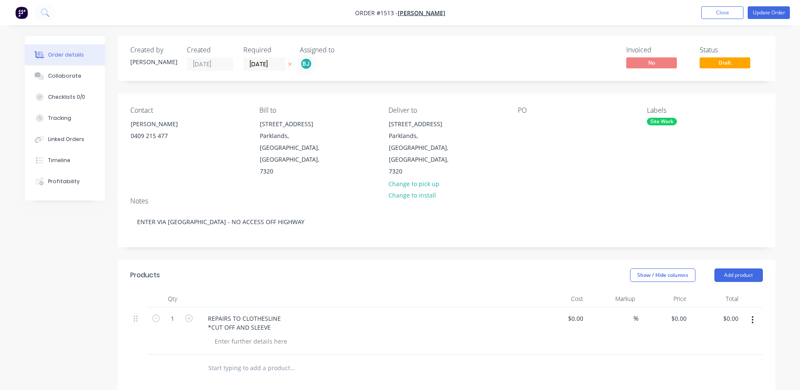
click at [248, 359] on input "text" at bounding box center [292, 367] width 169 height 17
type input "[PERSON_NAME] 1.5 HOURS PLUS 700MM PIPE"
click at [759, 11] on button "Update Order" at bounding box center [769, 12] width 42 height 13
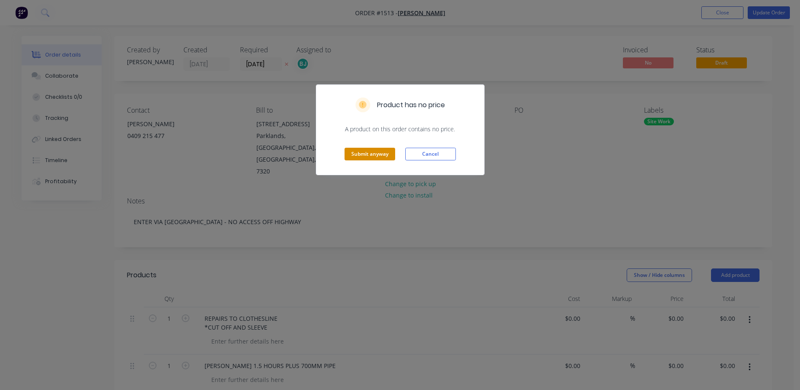
click at [375, 149] on button "Submit anyway" at bounding box center [370, 154] width 51 height 13
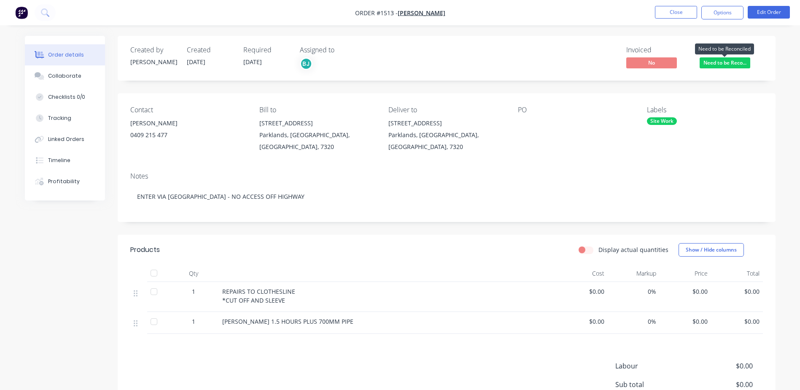
click at [717, 65] on span "Need to be Reco..." at bounding box center [725, 62] width 51 height 11
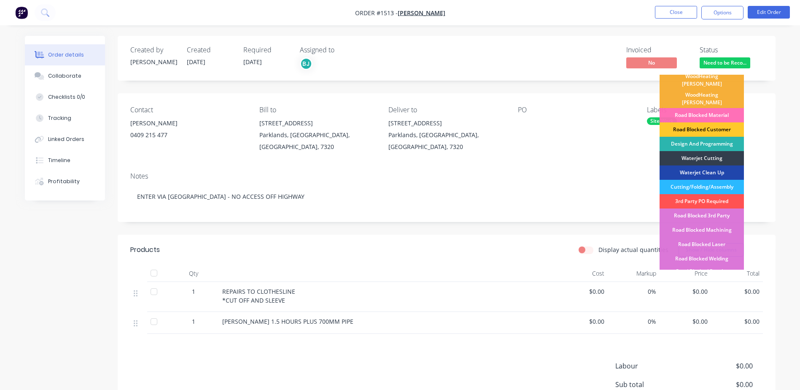
scroll to position [211, 0]
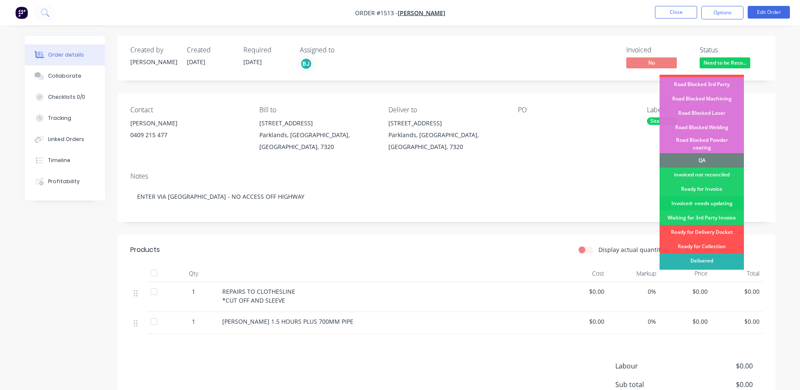
click at [702, 196] on div "Invoiced- needs updating" at bounding box center [702, 203] width 84 height 14
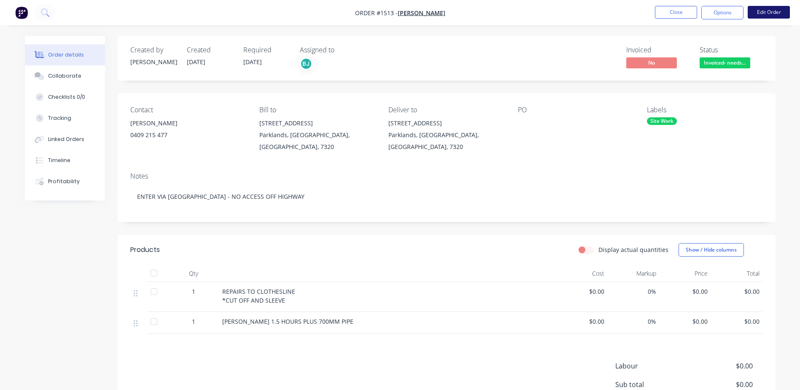
click at [769, 6] on button "Edit Order" at bounding box center [769, 12] width 42 height 13
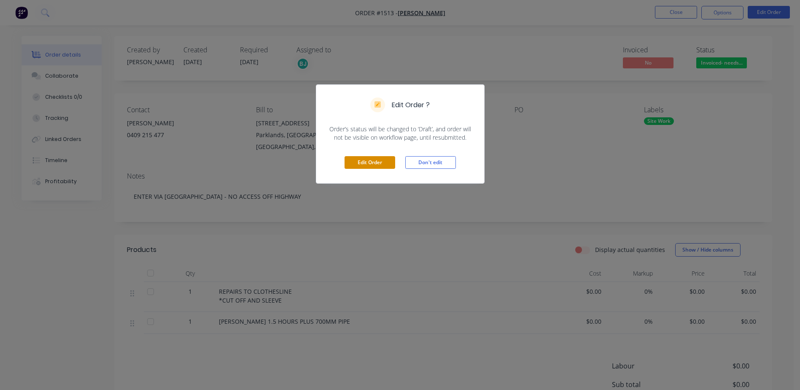
click at [366, 160] on button "Edit Order" at bounding box center [370, 162] width 51 height 13
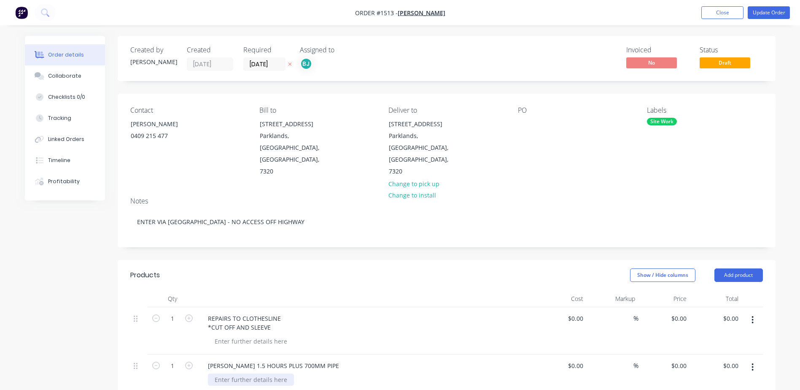
click at [277, 373] on div at bounding box center [251, 379] width 86 height 12
click at [308, 373] on div "NO INVOICE REQUIRED - CASH PAIS AND IN THE TILL $200" at bounding box center [296, 379] width 176 height 12
click at [310, 373] on div "NO INVOICE REQUIRED - CASH PAIS AND IN THE TILL $200" at bounding box center [296, 379] width 176 height 12
click at [374, 373] on div "NO INVOICE REQUIRED - CASH PAID AND IN THE TILL $200" at bounding box center [296, 379] width 177 height 12
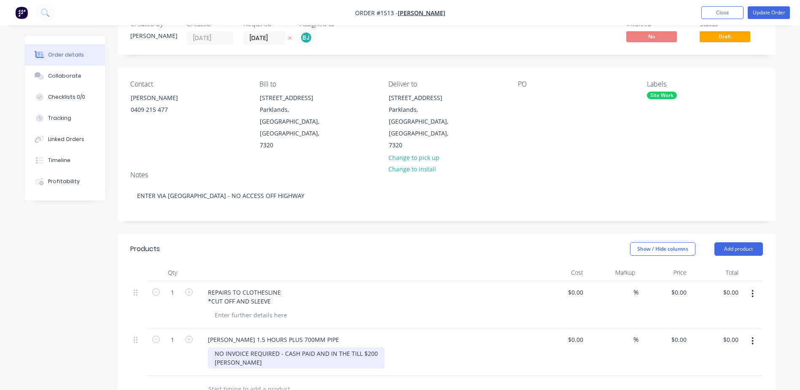
scroll to position [0, 0]
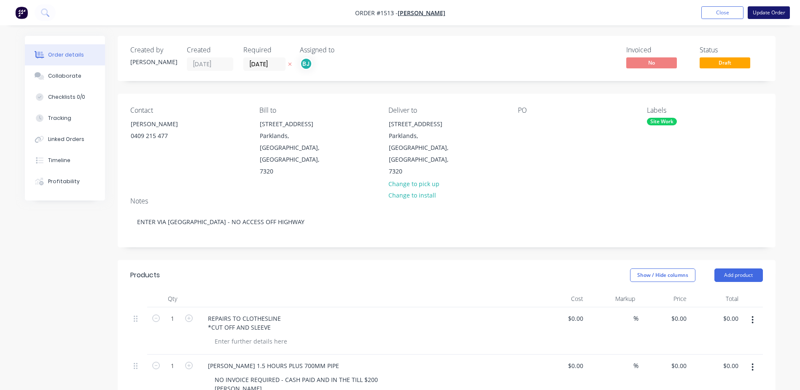
click at [766, 12] on button "Update Order" at bounding box center [769, 12] width 42 height 13
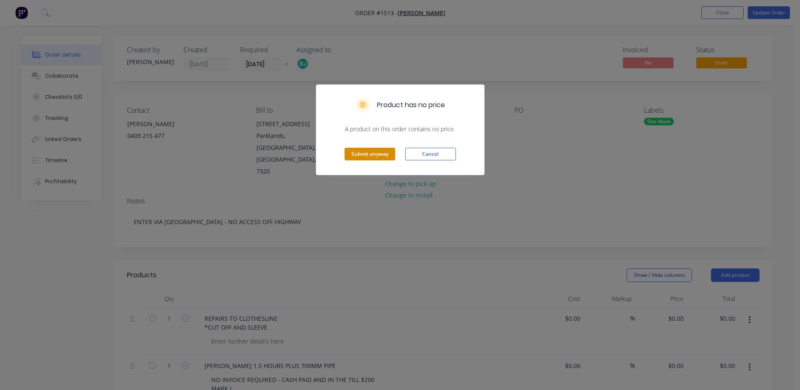
click at [380, 155] on button "Submit anyway" at bounding box center [370, 154] width 51 height 13
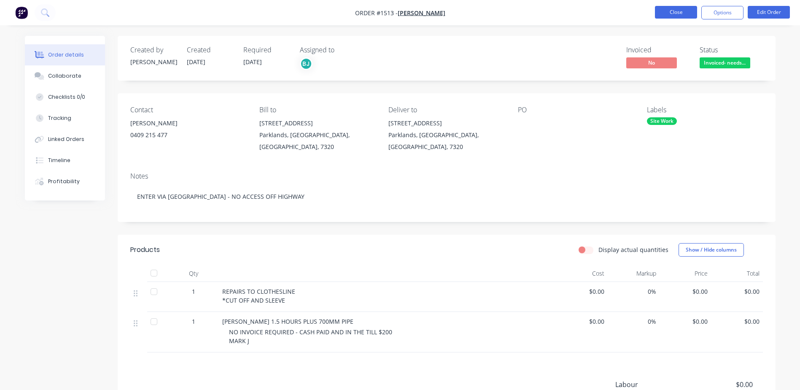
click at [672, 8] on button "Close" at bounding box center [676, 12] width 42 height 13
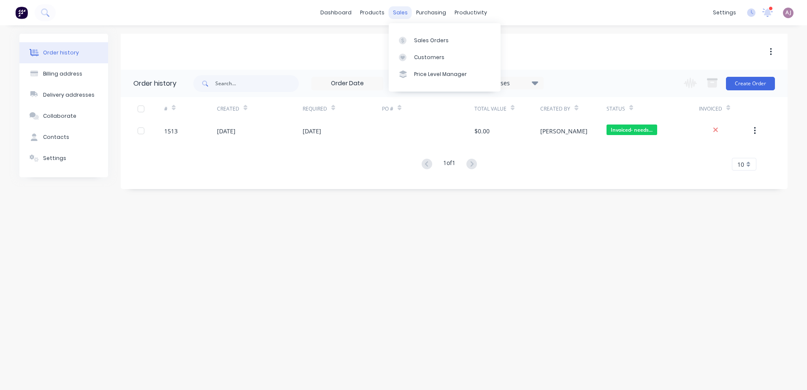
click at [398, 14] on div "sales" at bounding box center [400, 12] width 23 height 13
click at [411, 39] on link "Sales Orders" at bounding box center [445, 40] width 112 height 17
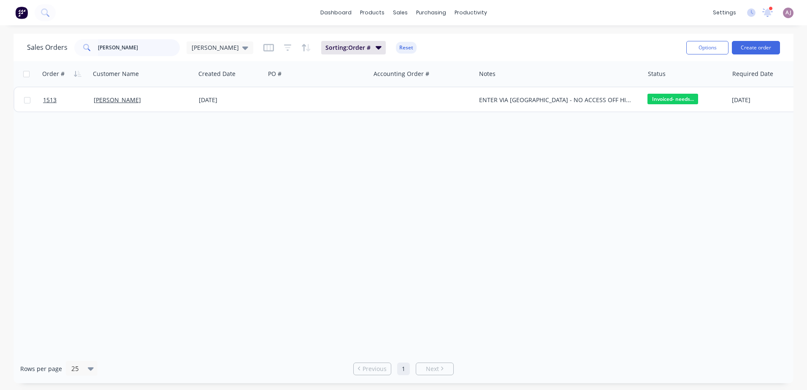
click at [122, 49] on input "[PERSON_NAME]" at bounding box center [139, 47] width 82 height 17
type input "MELINA"
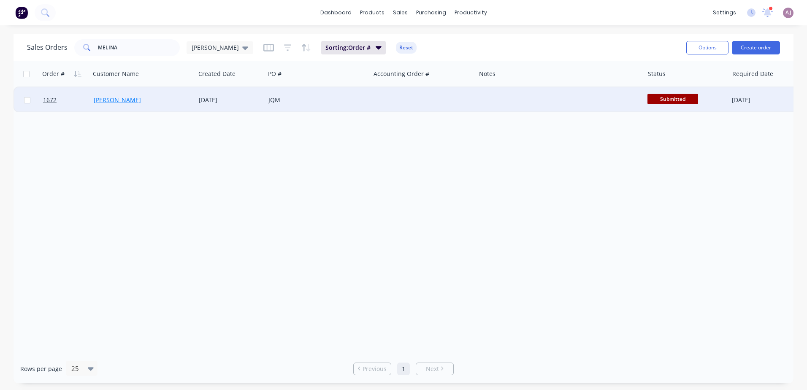
click at [124, 97] on link "[PERSON_NAME]" at bounding box center [117, 100] width 47 height 8
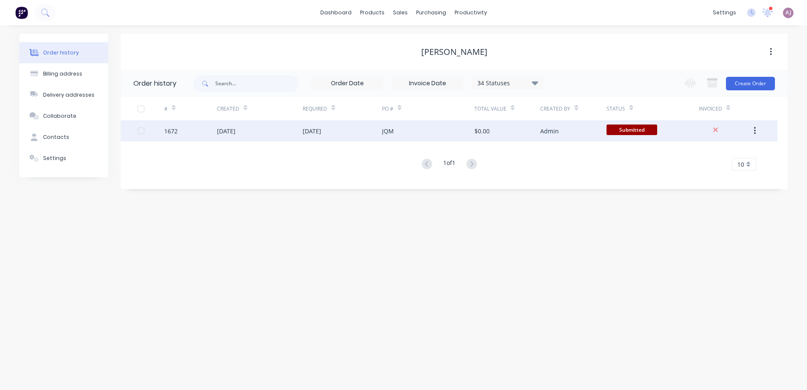
click at [314, 128] on div "[DATE]" at bounding box center [311, 131] width 19 height 9
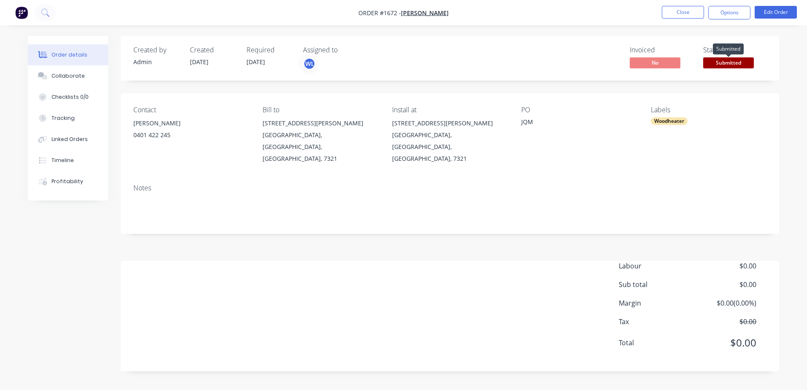
click at [724, 58] on span "Submitted" at bounding box center [728, 62] width 51 height 11
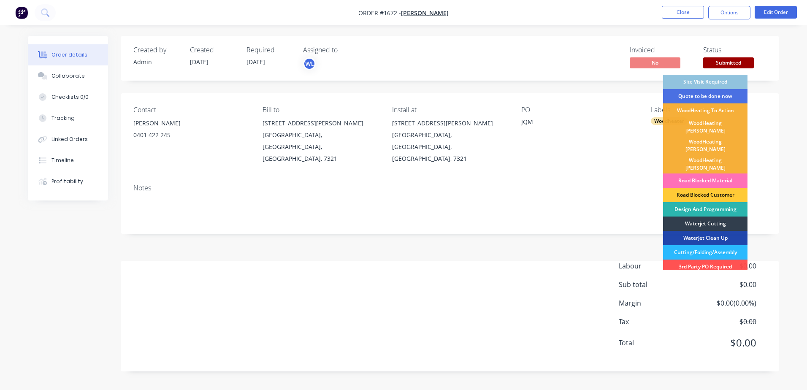
click at [713, 83] on div "Site Visit Required" at bounding box center [705, 82] width 84 height 14
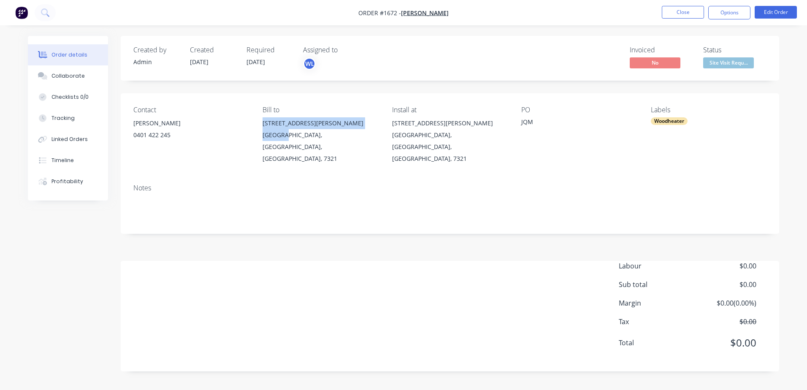
drag, startPoint x: 262, startPoint y: 125, endPoint x: 286, endPoint y: 134, distance: 24.8
click at [286, 134] on div "[STREET_ADDRESS][PERSON_NAME]" at bounding box center [320, 140] width 116 height 47
copy div "[STREET_ADDRESS][PERSON_NAME]"
click at [774, 11] on button "Edit Order" at bounding box center [775, 12] width 42 height 13
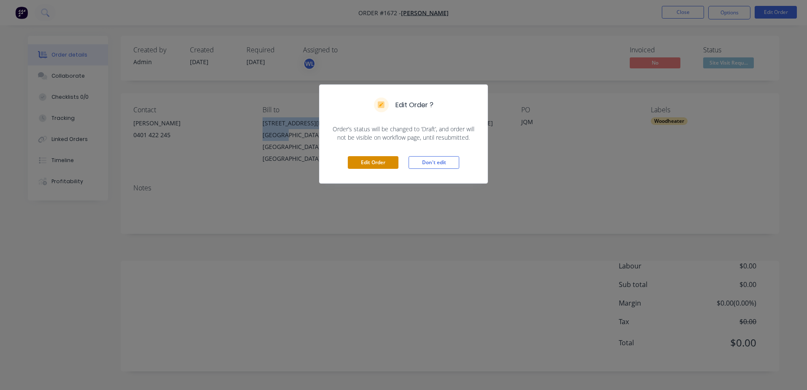
click at [368, 163] on button "Edit Order" at bounding box center [373, 162] width 51 height 13
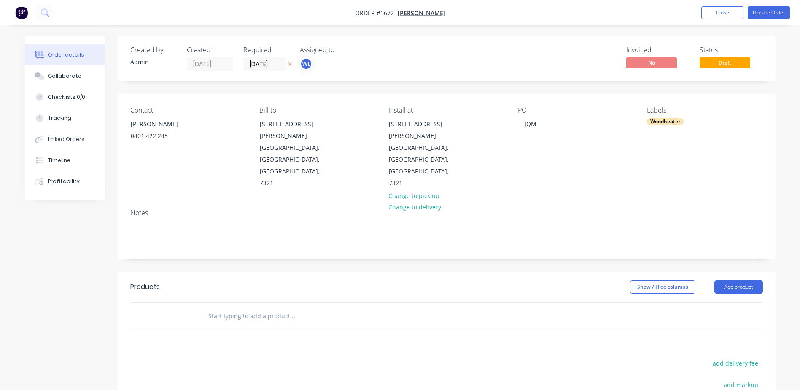
click at [239, 308] on input "text" at bounding box center [292, 316] width 169 height 17
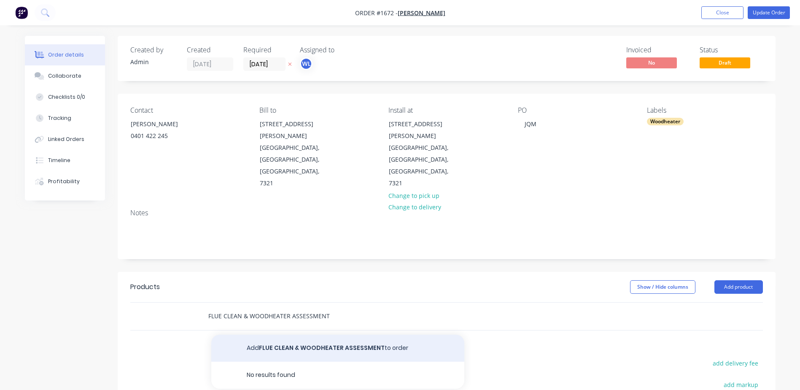
type input "FLUE CLEAN & WOODHEATER ASSESSMENT"
click at [298, 335] on button "Add FLUE CLEAN & WOODHEATER ASSESSMENT to order" at bounding box center [337, 348] width 253 height 27
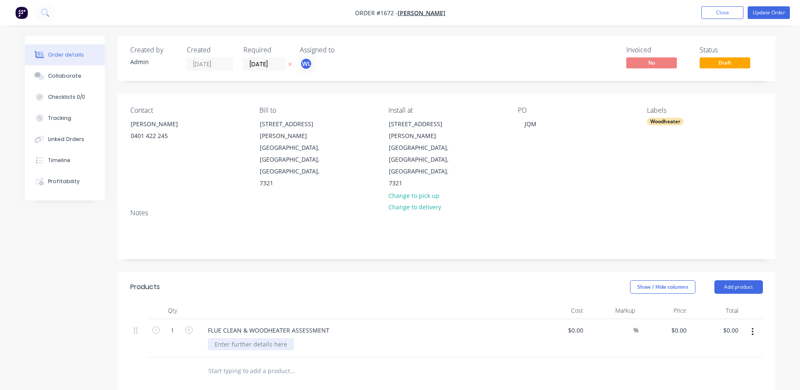
click at [255, 338] on div at bounding box center [251, 344] width 86 height 12
click at [237, 371] on input "text" at bounding box center [292, 379] width 169 height 17
type input "Q"
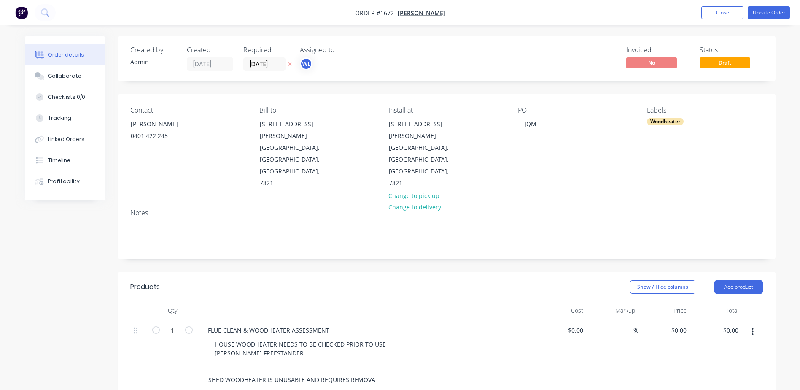
type input "SHED WOODHEATER IS UNUSABLE AND REQUIRES REMOVAL"
click at [259, 385] on div at bounding box center [251, 391] width 86 height 12
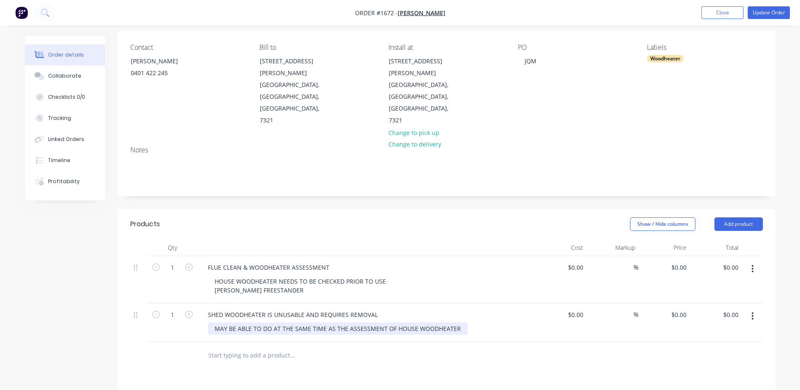
scroll to position [169, 0]
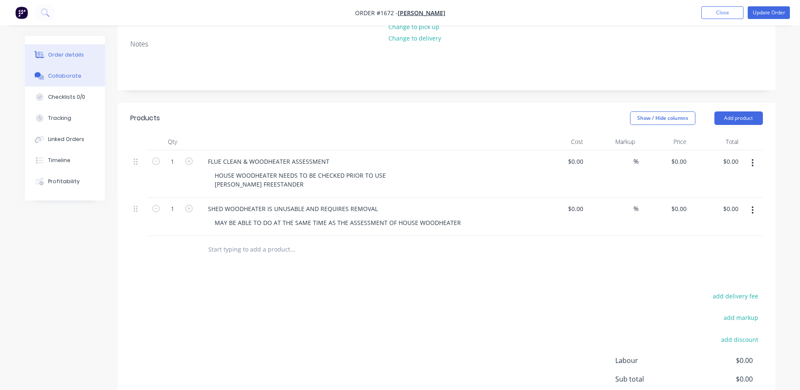
click at [76, 78] on div "Collaborate" at bounding box center [64, 76] width 33 height 8
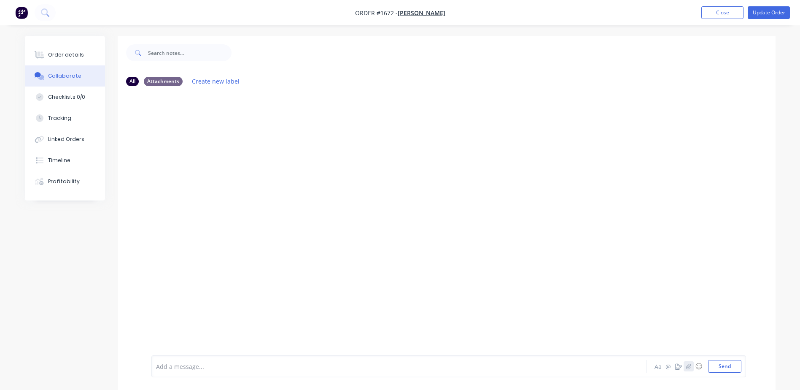
click at [689, 368] on icon "button" at bounding box center [688, 366] width 5 height 6
click at [724, 363] on button "Send" at bounding box center [724, 366] width 33 height 13
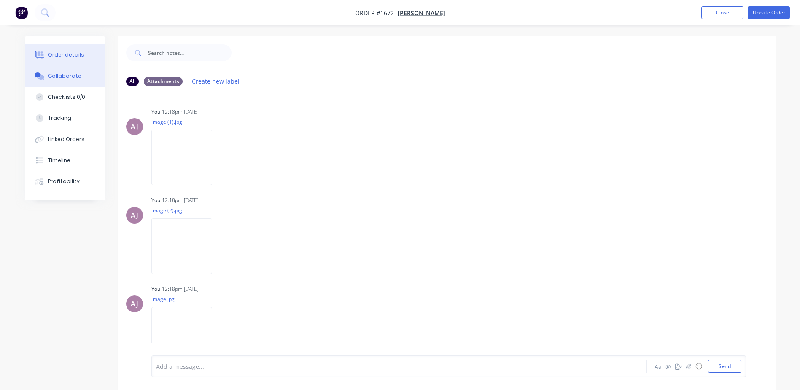
click at [67, 56] on div "Order details" at bounding box center [66, 55] width 36 height 8
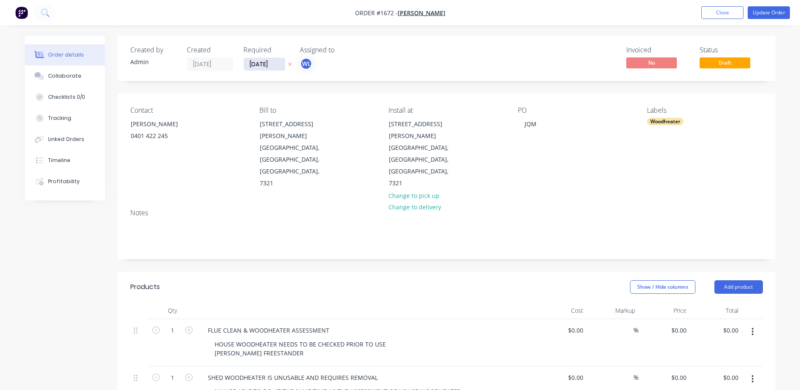
click at [267, 62] on input "[DATE]" at bounding box center [264, 64] width 41 height 13
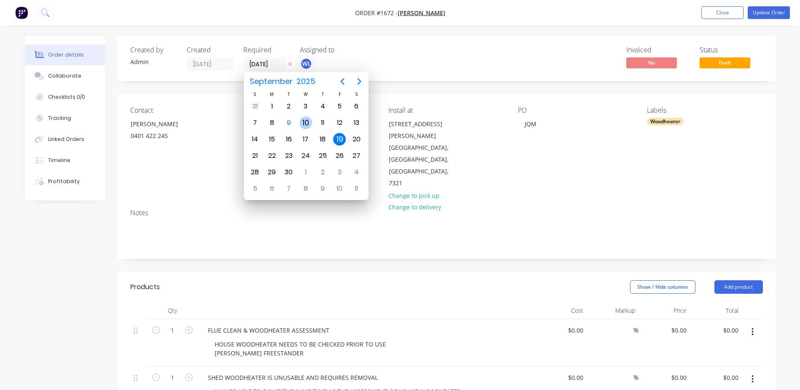
click at [308, 126] on div "10" at bounding box center [306, 122] width 13 height 13
type input "[DATE]"
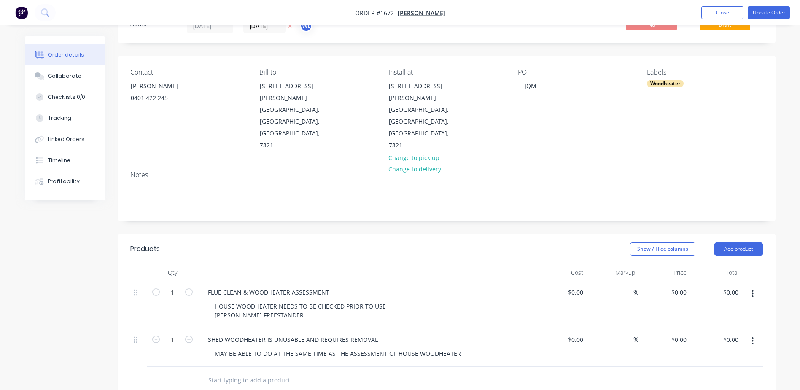
scroll to position [84, 0]
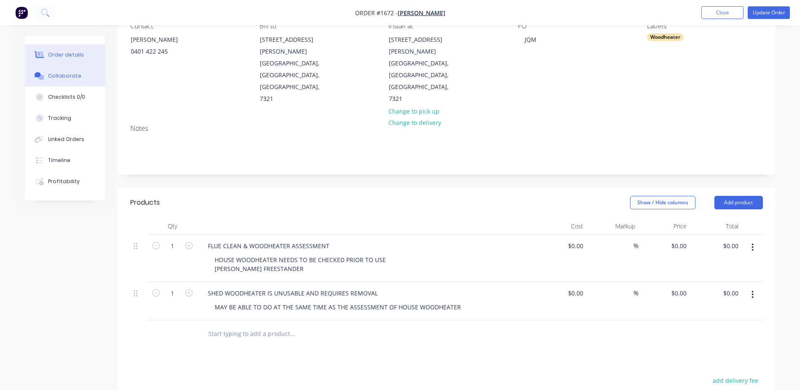
click at [60, 73] on div "Collaborate" at bounding box center [64, 76] width 33 height 8
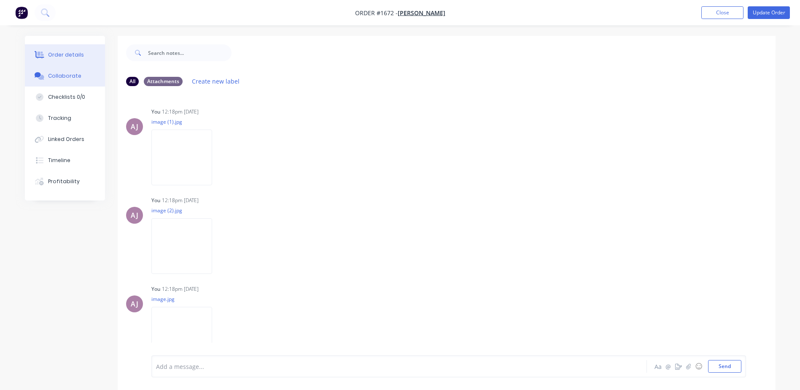
click at [70, 51] on div "Order details" at bounding box center [66, 55] width 36 height 8
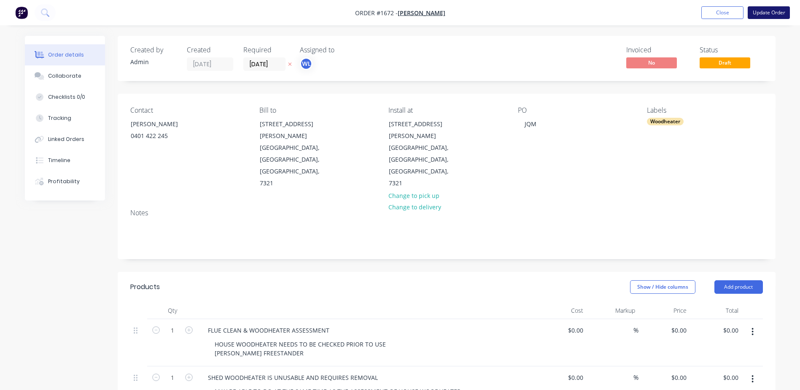
click at [761, 11] on button "Update Order" at bounding box center [769, 12] width 42 height 13
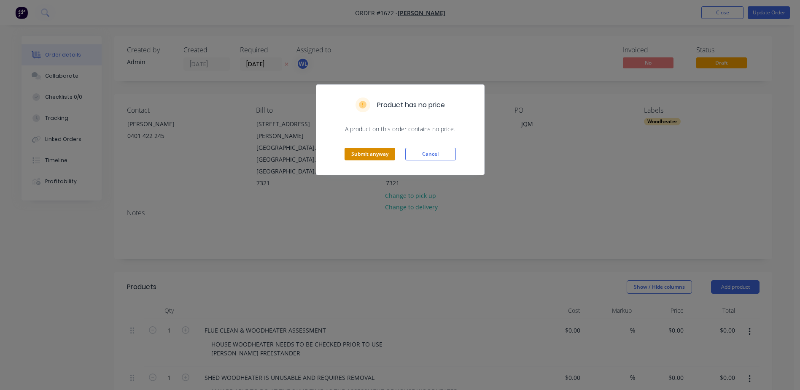
click at [353, 149] on button "Submit anyway" at bounding box center [370, 154] width 51 height 13
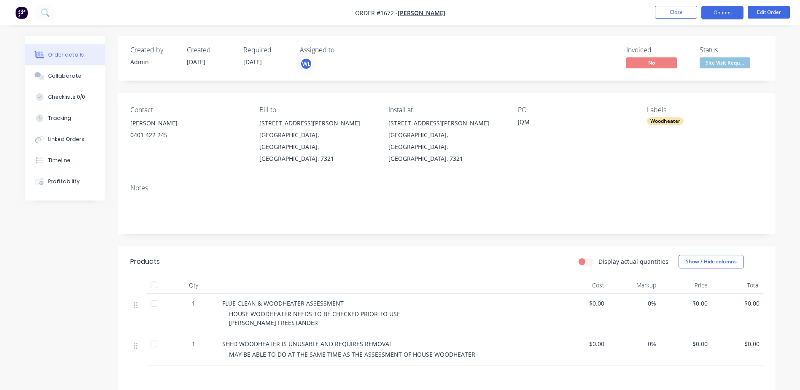
click at [711, 11] on button "Options" at bounding box center [723, 13] width 42 height 14
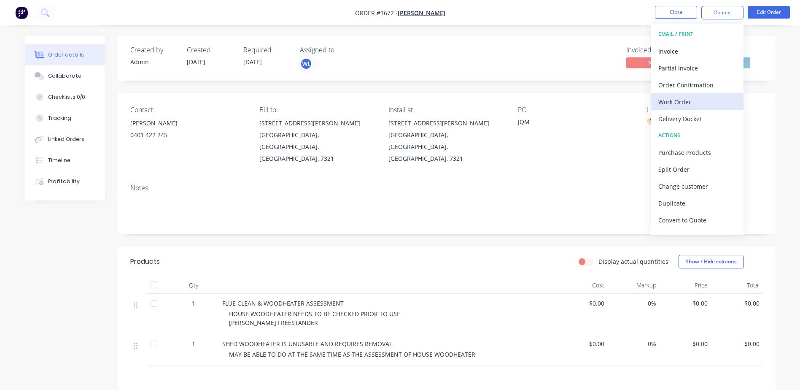
click at [688, 95] on button "Work Order" at bounding box center [697, 101] width 93 height 17
click at [688, 95] on button "Custom" at bounding box center [697, 101] width 93 height 17
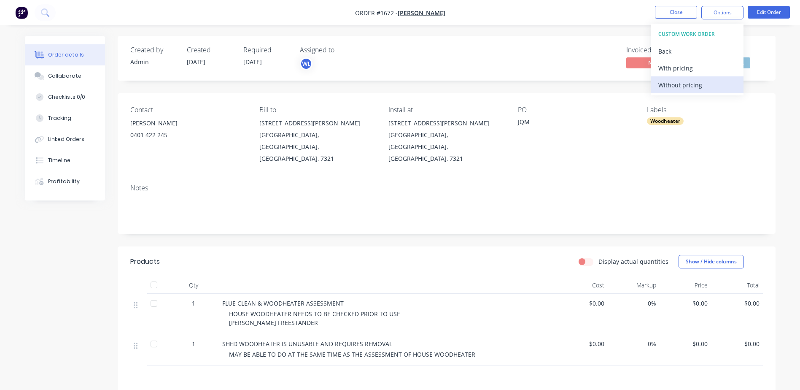
click at [689, 86] on div "Without pricing" at bounding box center [698, 85] width 78 height 12
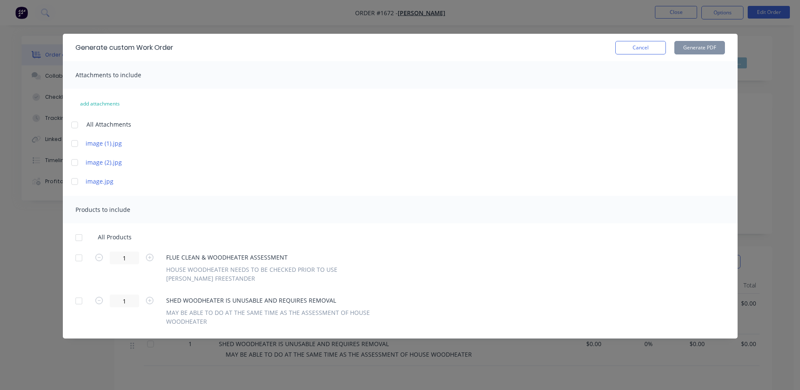
click at [73, 124] on div at bounding box center [74, 124] width 17 height 17
click at [76, 236] on div at bounding box center [78, 237] width 17 height 17
click at [700, 50] on button "Generate PDF" at bounding box center [700, 48] width 51 height 14
click at [639, 44] on button "Cancel" at bounding box center [641, 48] width 51 height 14
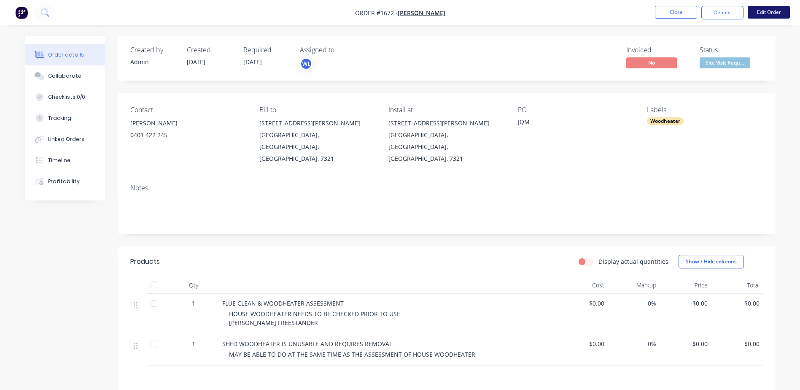
click at [768, 11] on button "Edit Order" at bounding box center [769, 12] width 42 height 13
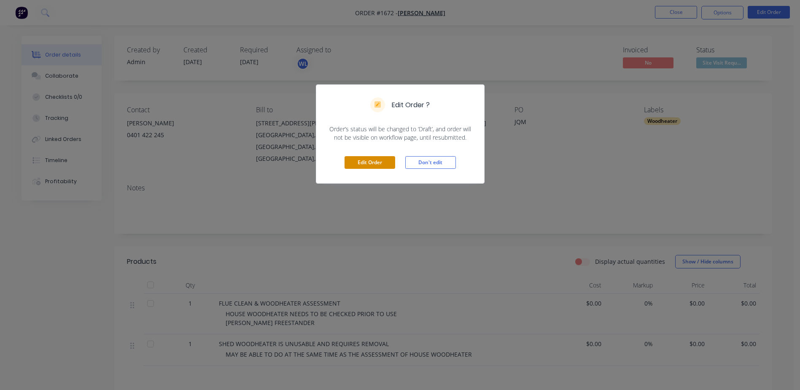
click at [380, 167] on button "Edit Order" at bounding box center [370, 162] width 51 height 13
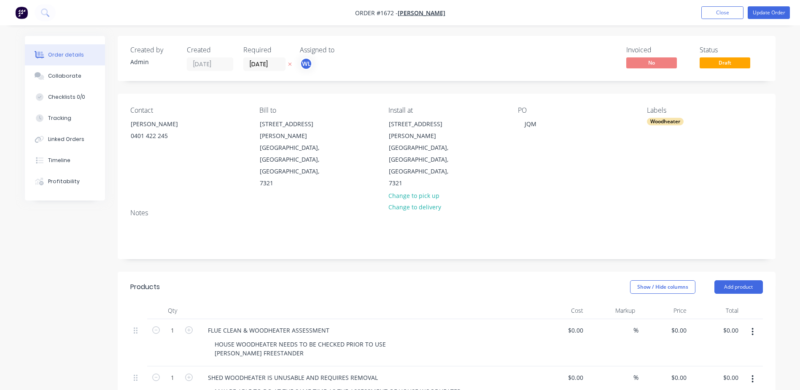
type input "i"
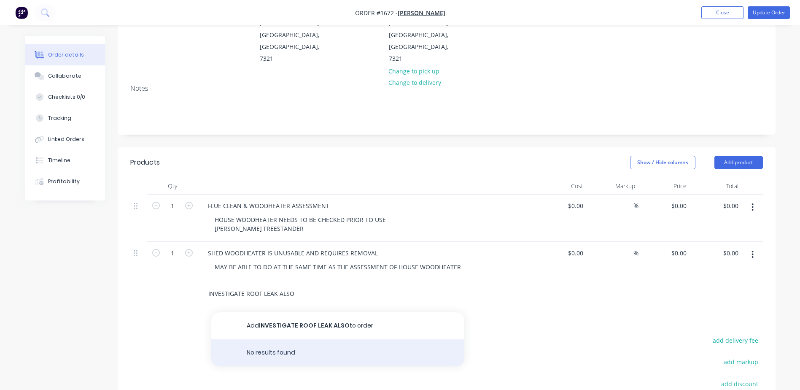
scroll to position [127, 0]
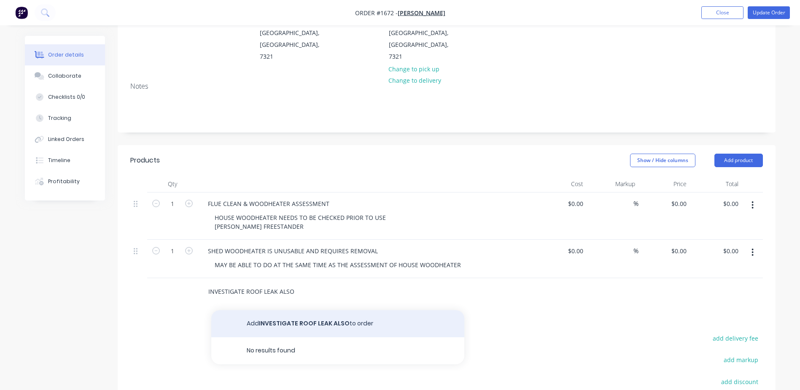
type input "INVESTIGATE ROOF LEAK ALSO"
click at [291, 310] on button "Add INVESTIGATE ROOF LEAK ALSO to order" at bounding box center [337, 323] width 253 height 27
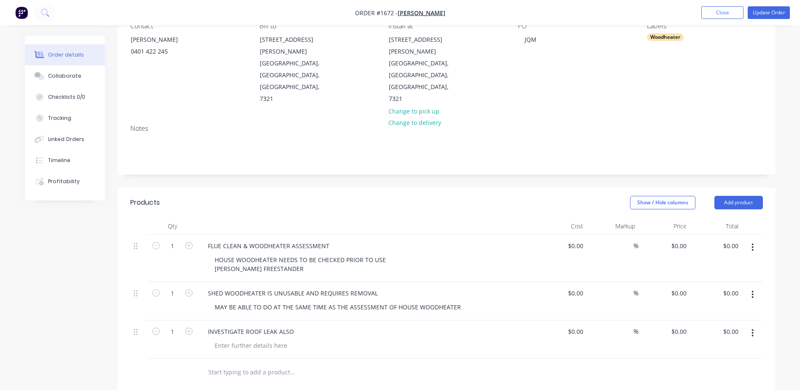
scroll to position [0, 0]
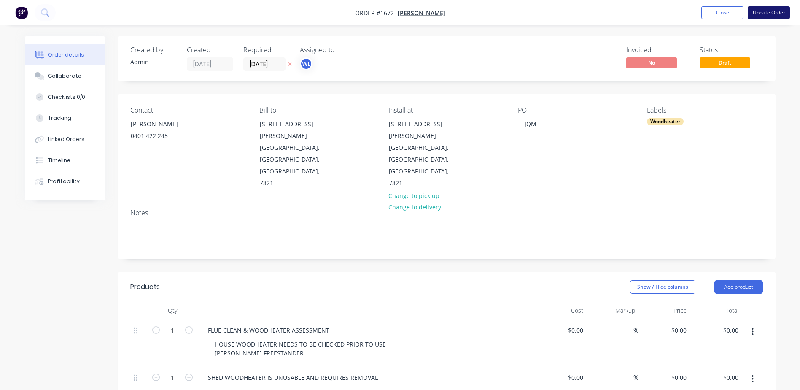
click at [782, 16] on button "Update Order" at bounding box center [769, 12] width 42 height 13
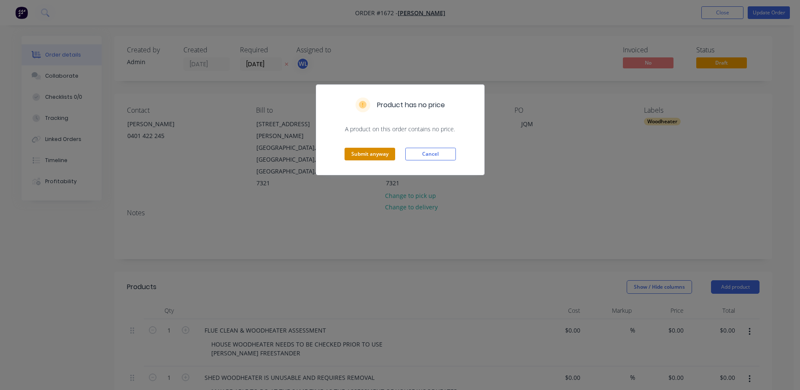
click at [358, 155] on button "Submit anyway" at bounding box center [370, 154] width 51 height 13
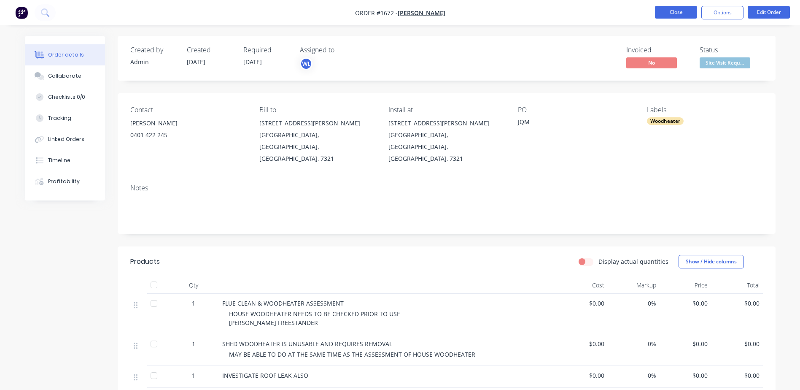
click at [688, 11] on button "Close" at bounding box center [676, 12] width 42 height 13
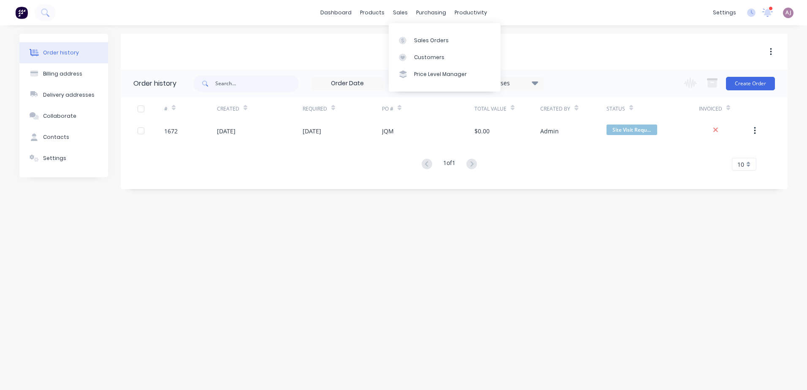
click at [416, 30] on div "Sales Orders Customers Price Level Manager" at bounding box center [445, 57] width 112 height 68
click at [417, 41] on div "Sales Orders" at bounding box center [431, 41] width 35 height 8
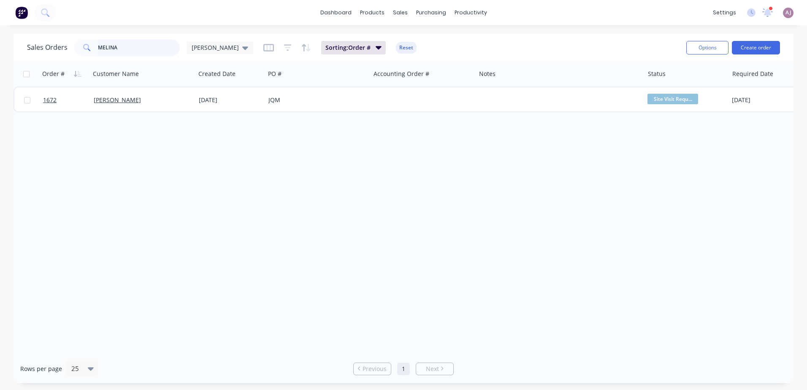
click at [115, 50] on input "MELINA" at bounding box center [139, 47] width 82 height 17
click at [115, 49] on input "MELINA" at bounding box center [139, 47] width 82 height 17
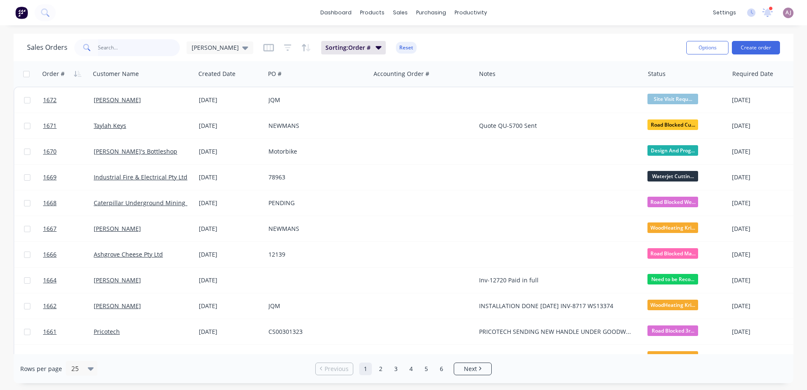
click at [133, 50] on input "text" at bounding box center [139, 47] width 82 height 17
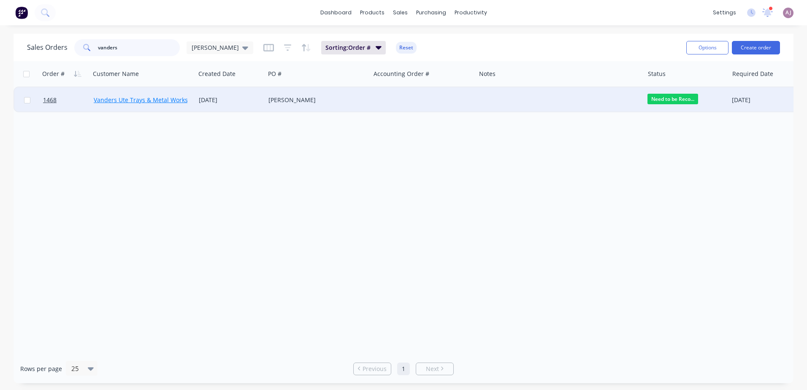
type input "vanders"
click at [165, 99] on link "Vanders Ute Trays & Metal Works" at bounding box center [141, 100] width 94 height 8
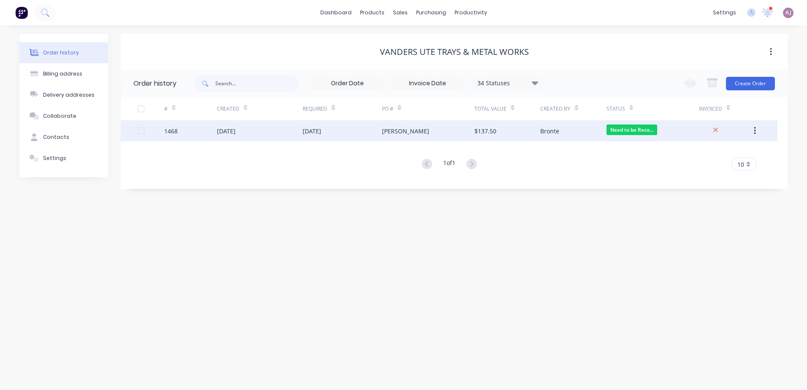
click at [235, 132] on div "[DATE]" at bounding box center [226, 131] width 19 height 9
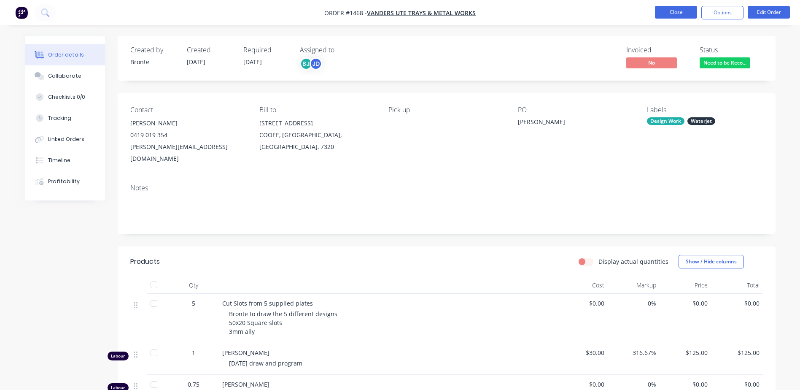
click at [687, 11] on button "Close" at bounding box center [676, 12] width 42 height 13
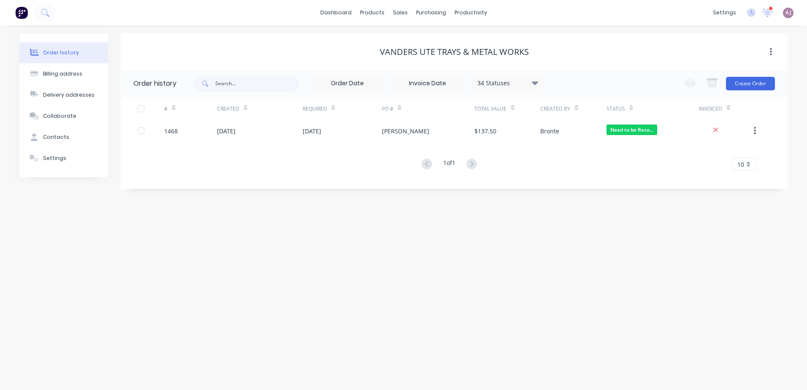
click at [535, 82] on icon at bounding box center [535, 83] width 6 height 4
click at [577, 180] on label at bounding box center [577, 180] width 0 height 0
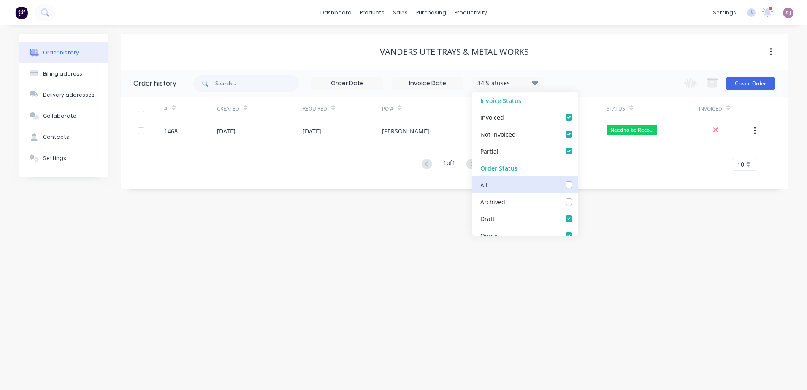
click at [577, 185] on input "checkbox" at bounding box center [580, 184] width 7 height 8
checkbox input "true"
click at [377, 207] on div "Order history Billing address Delivery addresses Collaborate Contacts Settings …" at bounding box center [403, 207] width 807 height 365
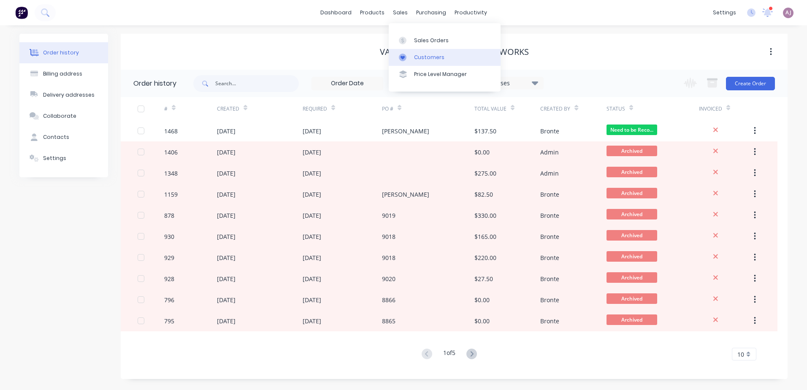
click at [416, 54] on div "Customers" at bounding box center [429, 58] width 30 height 8
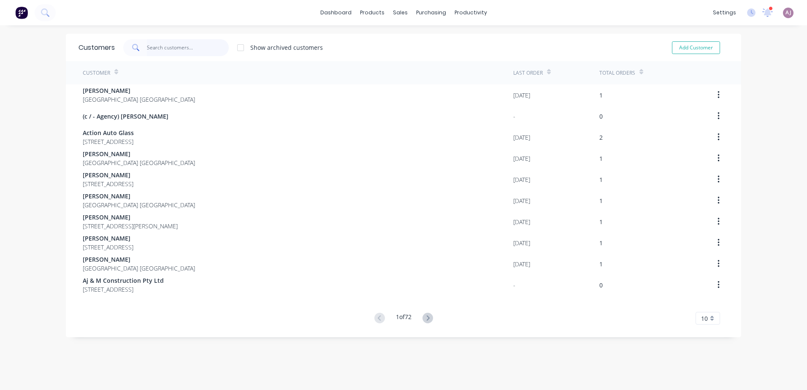
click at [159, 49] on input "text" at bounding box center [188, 47] width 82 height 17
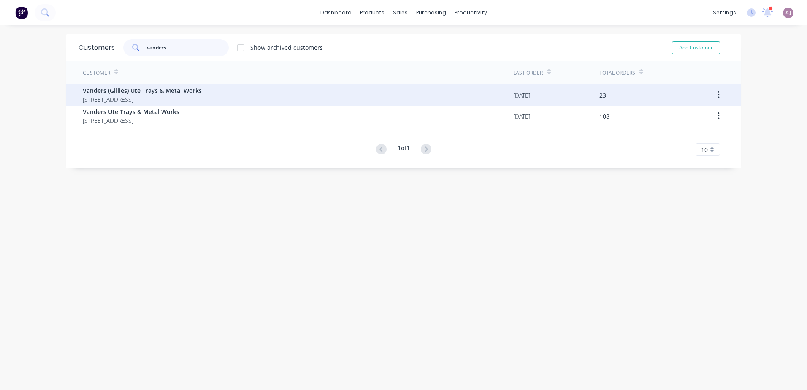
type input "vanders"
click at [144, 89] on span "Vanders (Gillies) Ute Trays & Metal Works" at bounding box center [142, 90] width 119 height 9
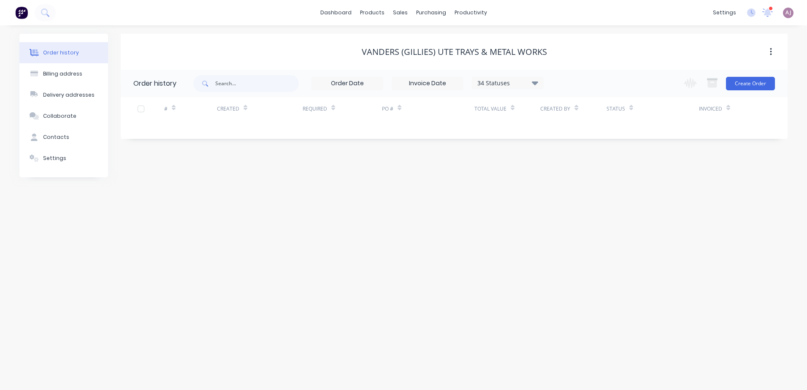
click at [533, 82] on icon at bounding box center [535, 83] width 6 height 4
click at [577, 180] on label at bounding box center [577, 180] width 0 height 0
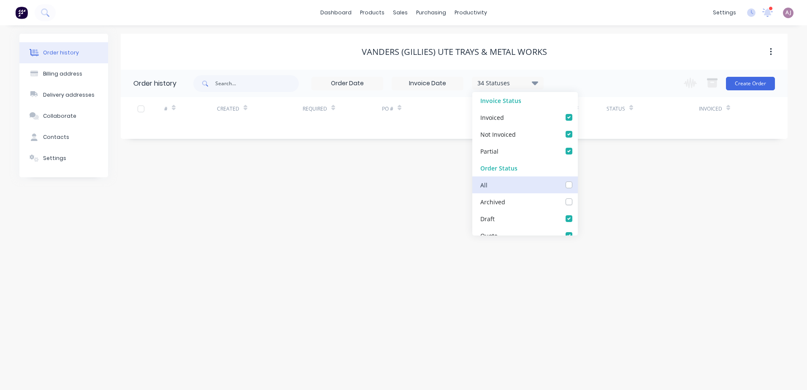
click at [577, 186] on input "checkbox" at bounding box center [580, 184] width 7 height 8
checkbox input "true"
click at [424, 184] on div "Order history Billing address Delivery addresses Collaborate Contacts Settings …" at bounding box center [403, 207] width 807 height 365
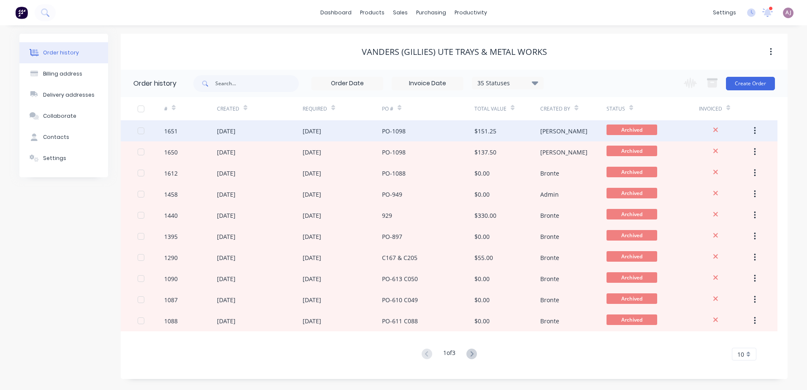
click at [317, 130] on div "[DATE]" at bounding box center [311, 131] width 19 height 9
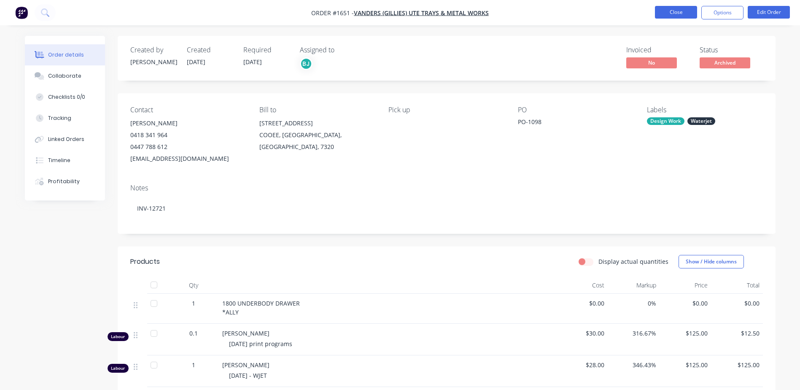
click at [661, 11] on button "Close" at bounding box center [676, 12] width 42 height 13
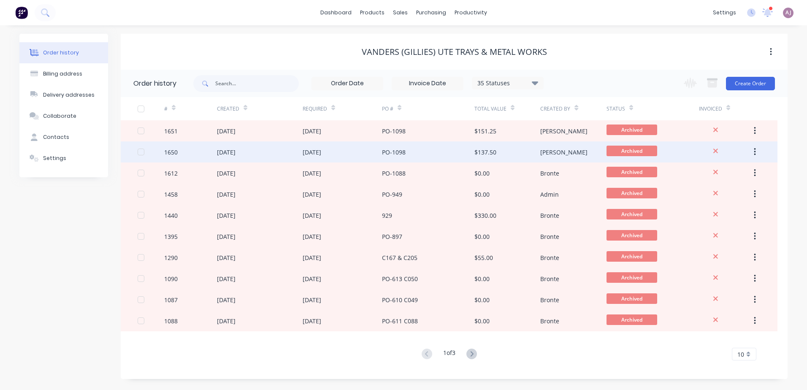
click at [235, 148] on div "[DATE]" at bounding box center [226, 152] width 19 height 9
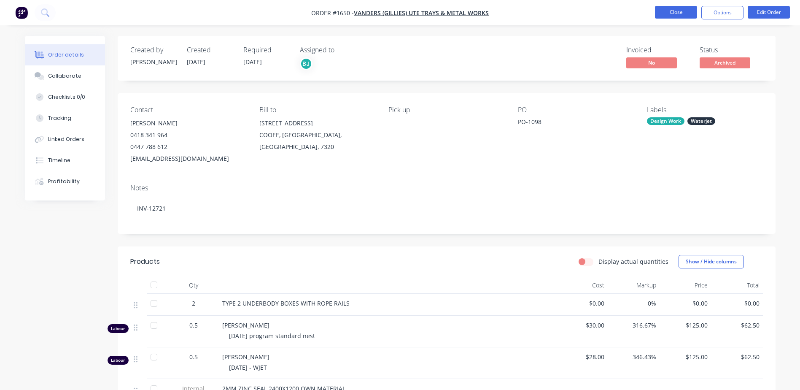
click at [667, 15] on button "Close" at bounding box center [676, 12] width 42 height 13
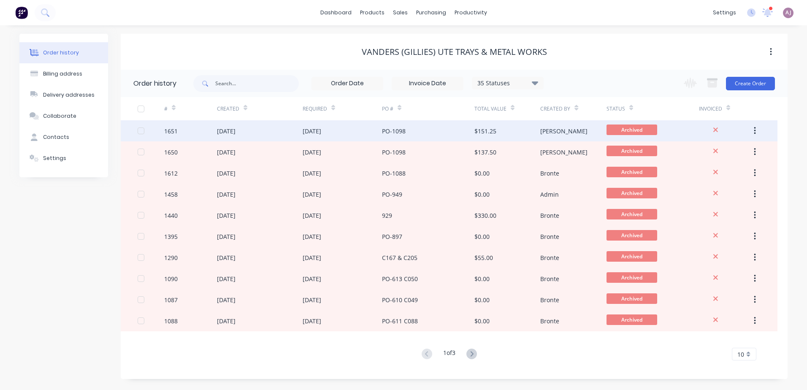
click at [311, 131] on div "[DATE]" at bounding box center [311, 131] width 19 height 9
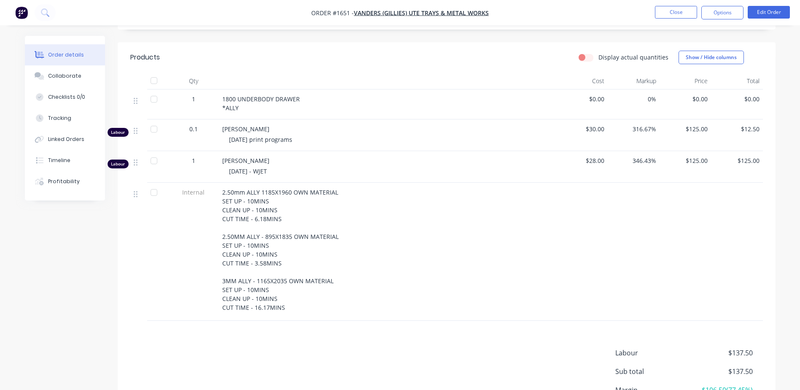
scroll to position [211, 0]
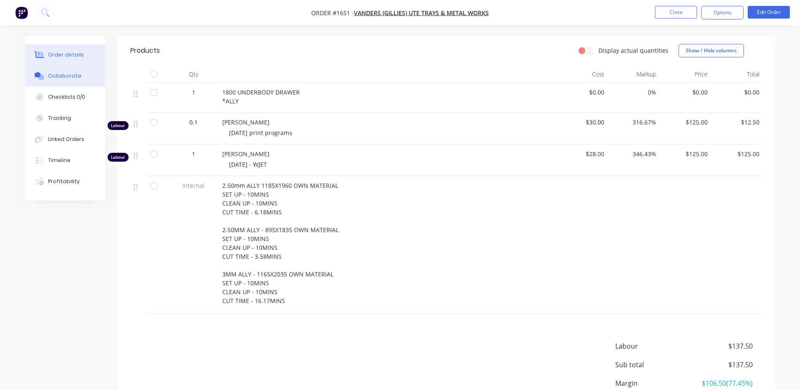
click at [58, 72] on button "Collaborate" at bounding box center [65, 75] width 80 height 21
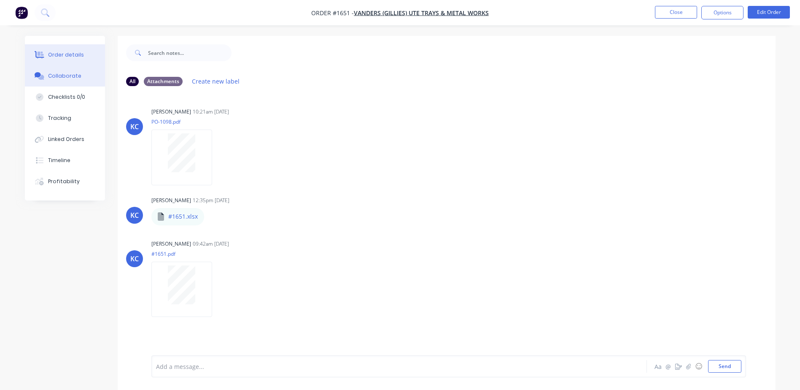
click at [72, 58] on div "Order details" at bounding box center [66, 55] width 36 height 8
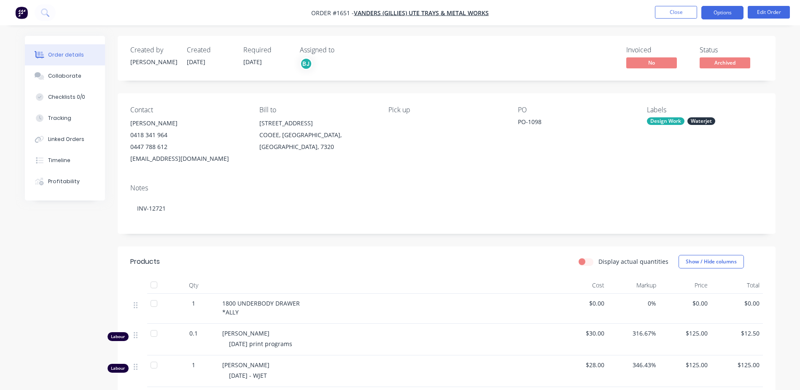
click at [736, 16] on button "Options" at bounding box center [723, 13] width 42 height 14
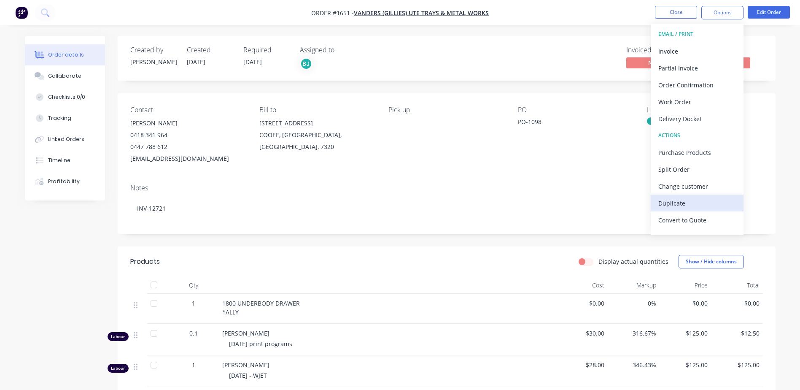
click at [696, 205] on div "Duplicate" at bounding box center [698, 203] width 78 height 12
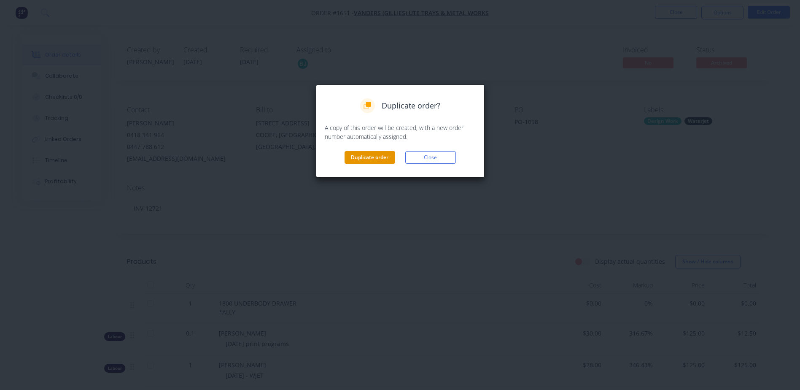
click at [367, 158] on button "Duplicate order" at bounding box center [370, 157] width 51 height 13
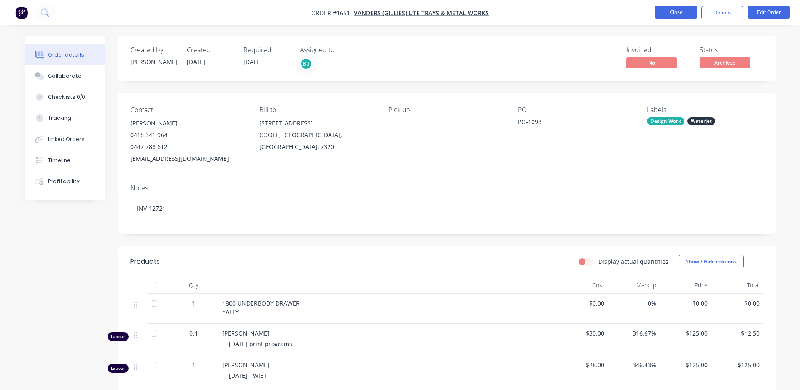
click at [681, 14] on button "Close" at bounding box center [676, 12] width 42 height 13
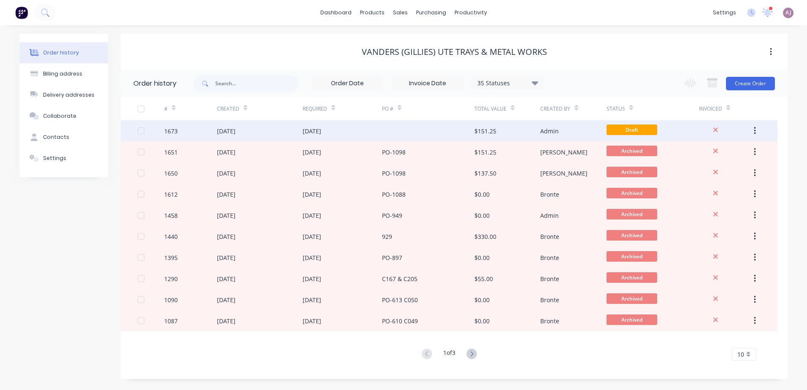
click at [235, 133] on div "[DATE]" at bounding box center [226, 131] width 19 height 9
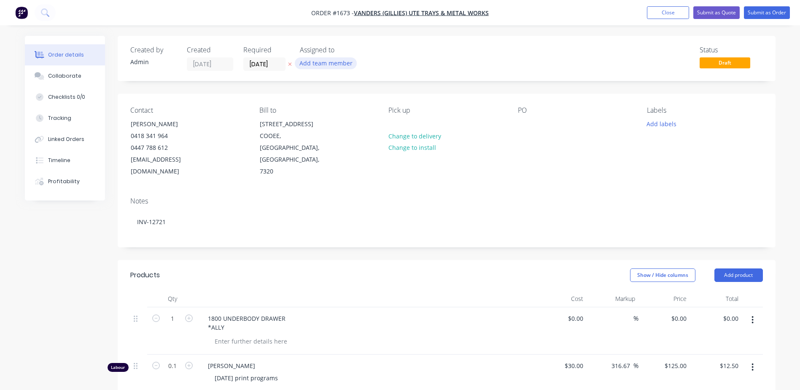
click at [338, 64] on button "Add team member" at bounding box center [326, 62] width 62 height 11
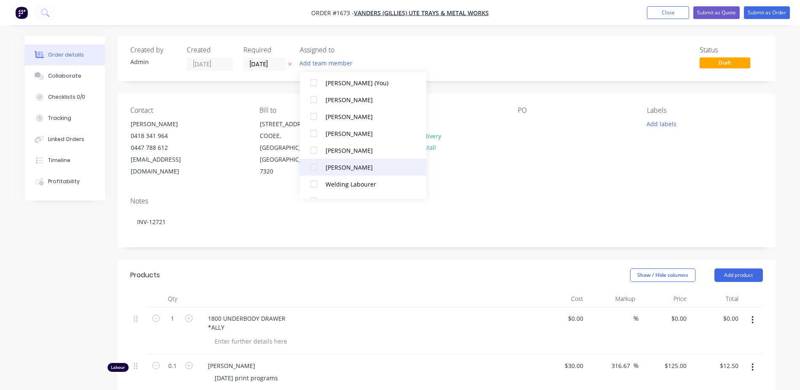
scroll to position [42, 0]
click at [313, 152] on div at bounding box center [313, 152] width 17 height 17
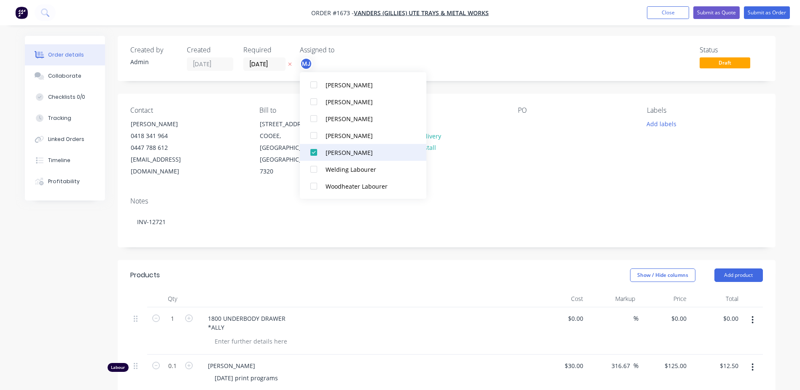
scroll to position [0, 0]
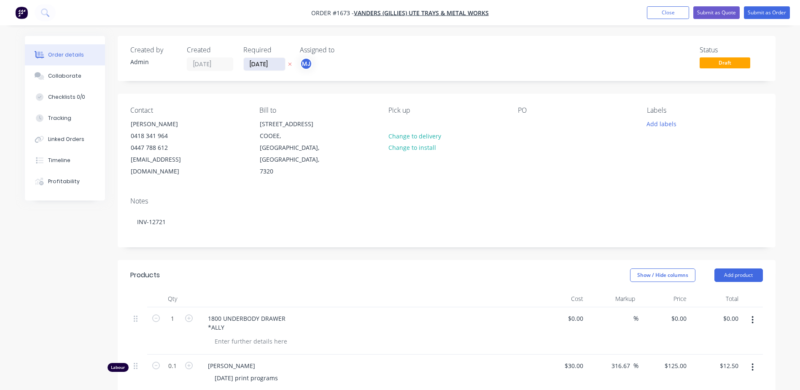
click at [273, 65] on input "[DATE]" at bounding box center [264, 64] width 41 height 13
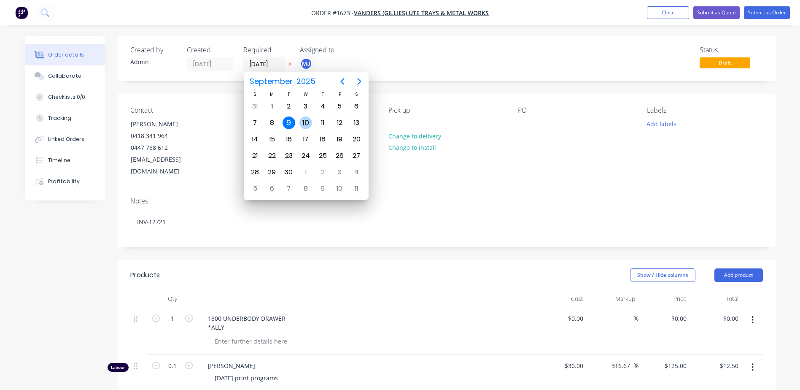
click at [309, 121] on div "10" at bounding box center [306, 122] width 13 height 13
type input "[DATE]"
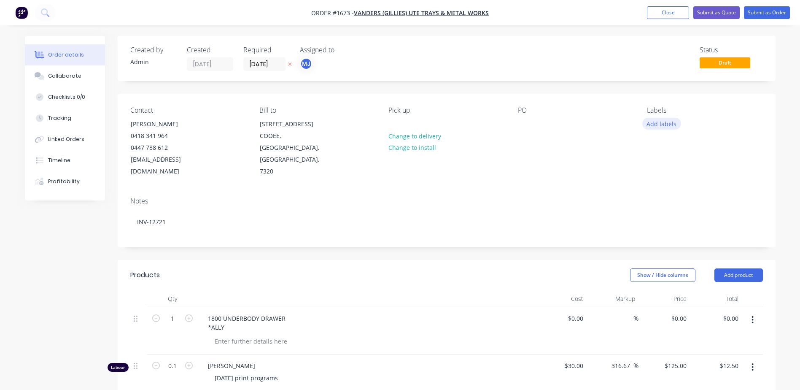
click at [655, 128] on button "Add labels" at bounding box center [662, 123] width 39 height 11
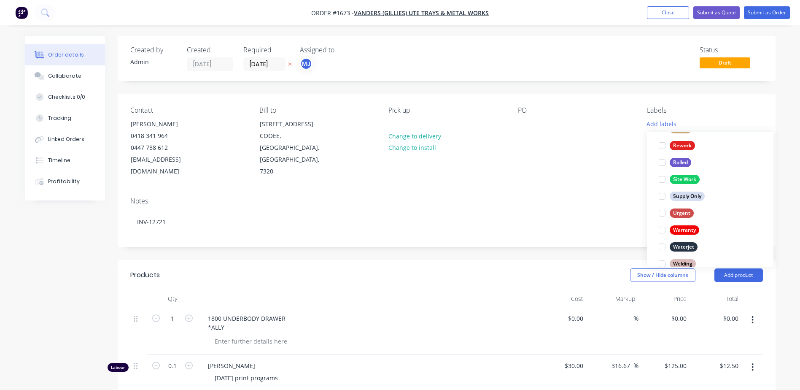
scroll to position [405, 0]
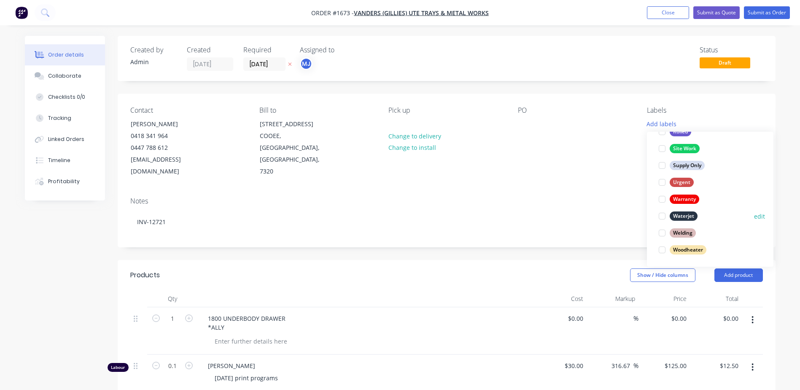
click at [663, 219] on div at bounding box center [662, 216] width 17 height 17
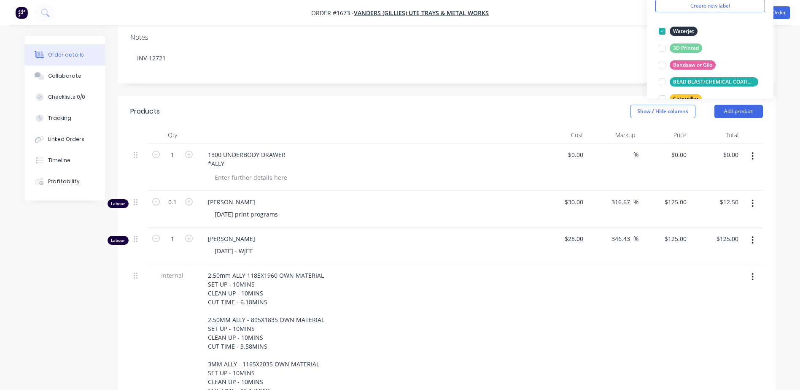
scroll to position [169, 0]
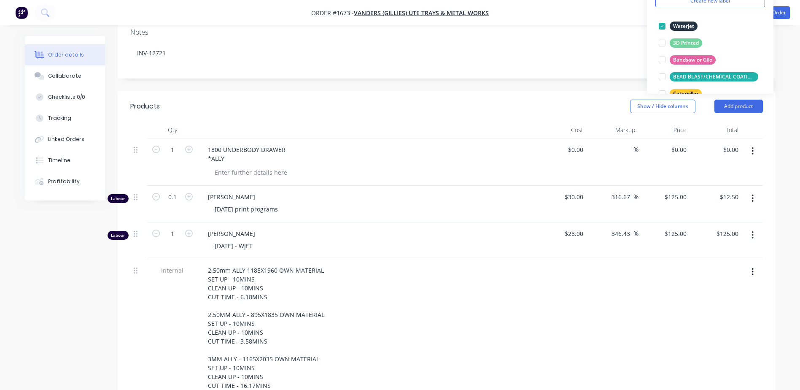
click at [755, 191] on button "button" at bounding box center [753, 198] width 20 height 15
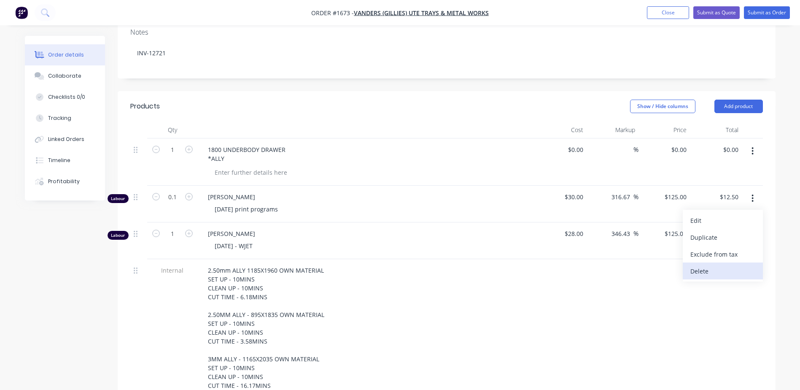
click at [705, 265] on div "Delete" at bounding box center [723, 271] width 65 height 12
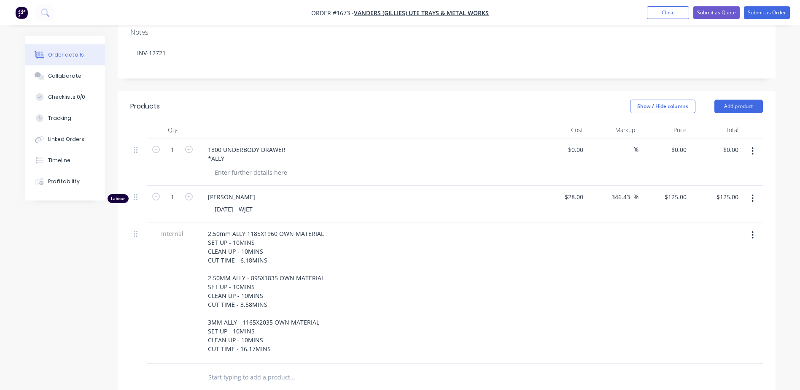
click at [752, 194] on icon "button" at bounding box center [753, 198] width 2 height 9
click at [721, 265] on div "Delete" at bounding box center [723, 271] width 65 height 12
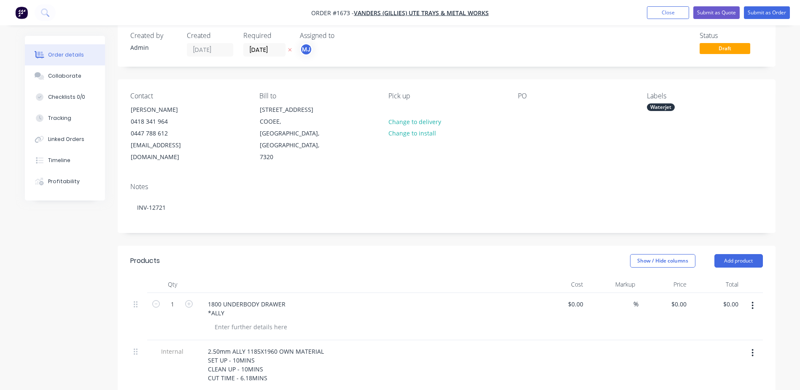
scroll to position [0, 0]
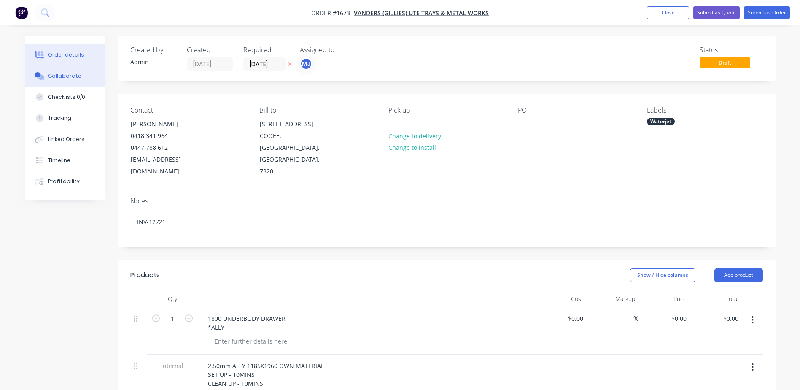
click at [55, 76] on div "Collaborate" at bounding box center [64, 76] width 33 height 8
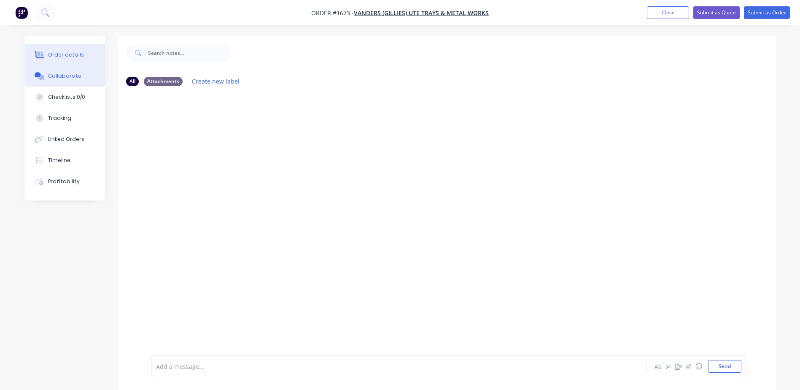
click at [71, 53] on div "Order details" at bounding box center [66, 55] width 36 height 8
